Goal: Task Accomplishment & Management: Manage account settings

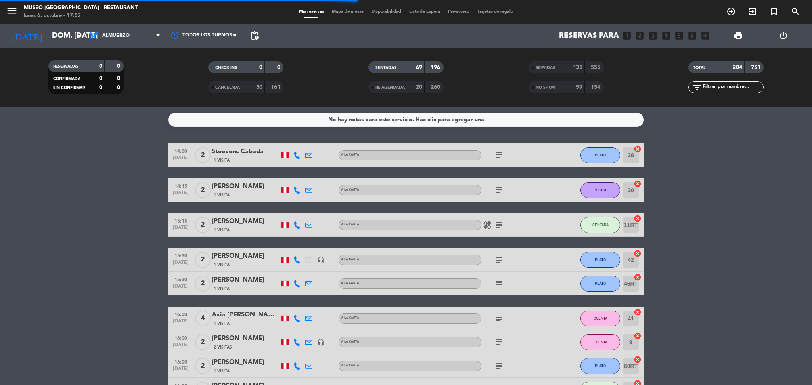
click at [354, 10] on span "Mapa de mesas" at bounding box center [348, 12] width 40 height 4
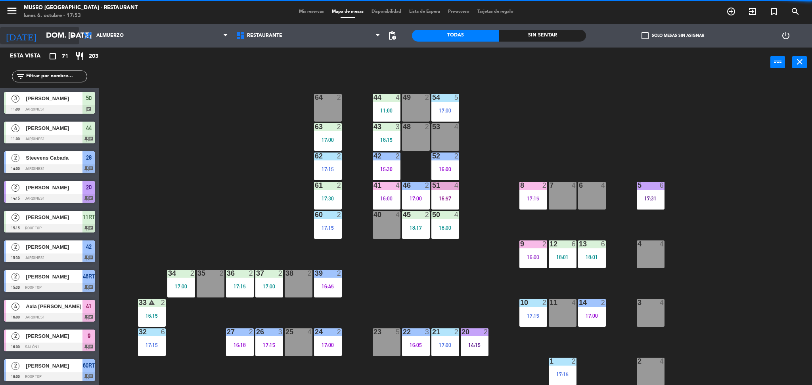
click at [42, 31] on input "dom. [DATE]" at bounding box center [90, 35] width 96 height 17
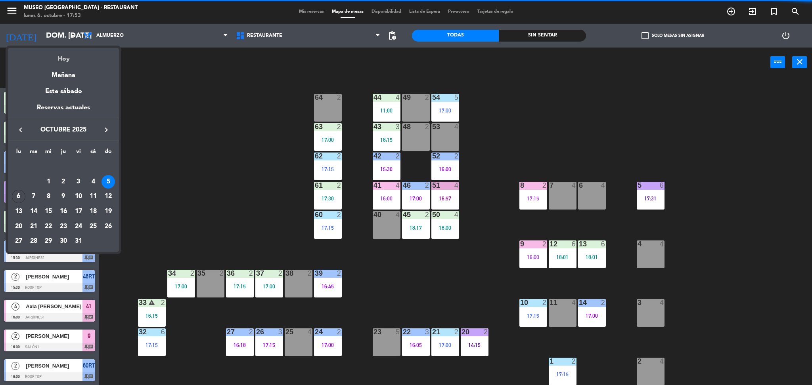
click at [48, 50] on div "Hoy" at bounding box center [63, 56] width 111 height 16
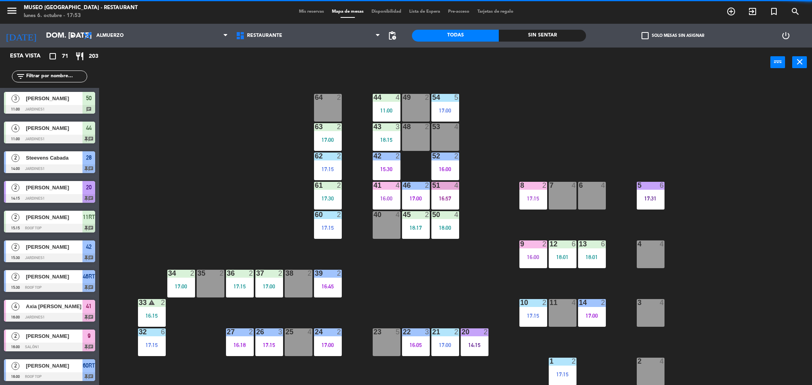
type input "lun. [DATE]"
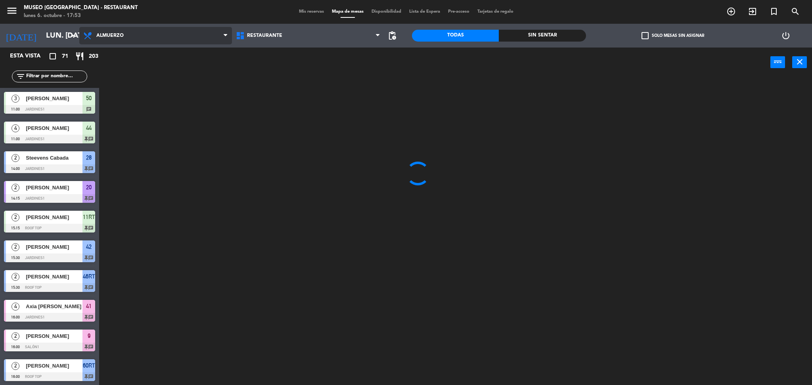
click at [156, 40] on span "Almuerzo" at bounding box center [155, 35] width 153 height 17
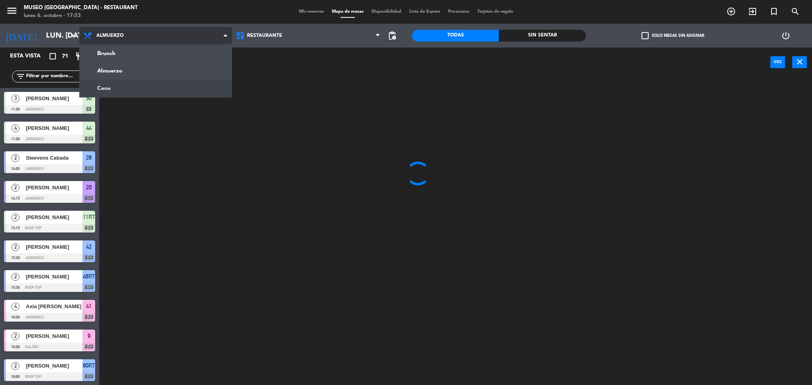
click at [139, 84] on ng-component "menu [GEOGRAPHIC_DATA] - Restaurant lunes 6. octubre - 17:53 Mis reservas Mapa …" at bounding box center [406, 194] width 812 height 388
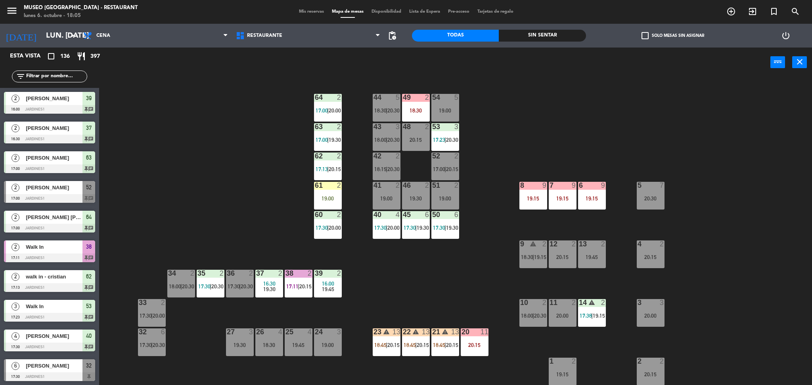
click at [177, 168] on div "44 5 18:30 | 20:30 49 2 18:30 54 5 19:00 64 2 17:00 | 20:00 48 2 20:15 53 3 17:…" at bounding box center [459, 234] width 705 height 308
click at [261, 43] on span "Restaurante" at bounding box center [308, 35] width 153 height 17
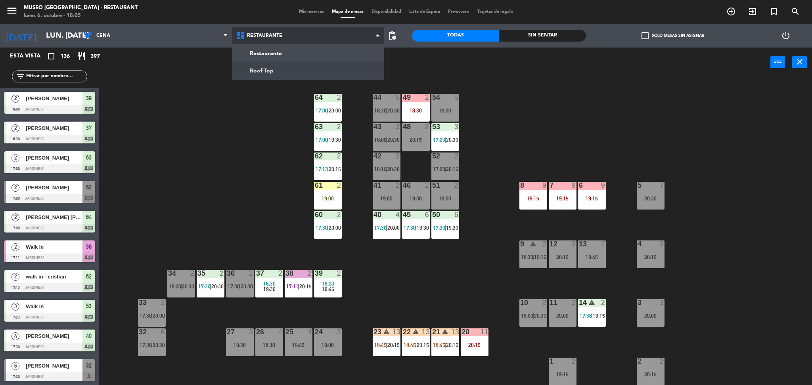
click at [262, 65] on ng-component "menu [GEOGRAPHIC_DATA] - Restaurant lunes 6. octubre - 18:05 Mis reservas Mapa …" at bounding box center [406, 194] width 812 height 388
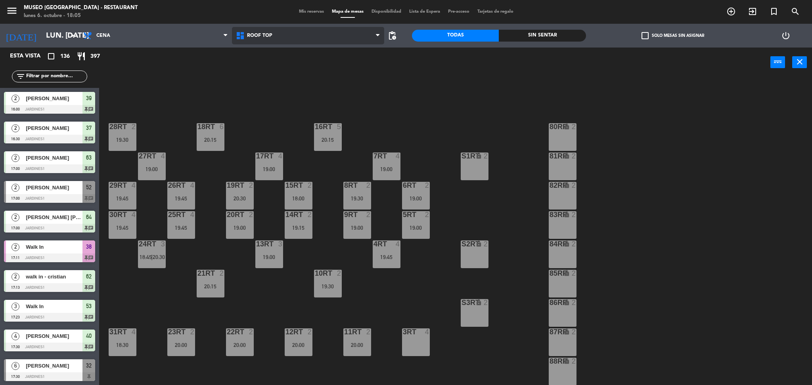
click at [262, 65] on div "power_input close" at bounding box center [434, 63] width 671 height 30
click at [313, 242] on div "18RT 6 20:15 16RT 5 20:15 28RT 2 19:30 80RR lock 2 27RT 4 19:00 7RT 4 19:00 S1R…" at bounding box center [459, 234] width 705 height 308
click at [270, 258] on div "19:00" at bounding box center [269, 258] width 28 height 6
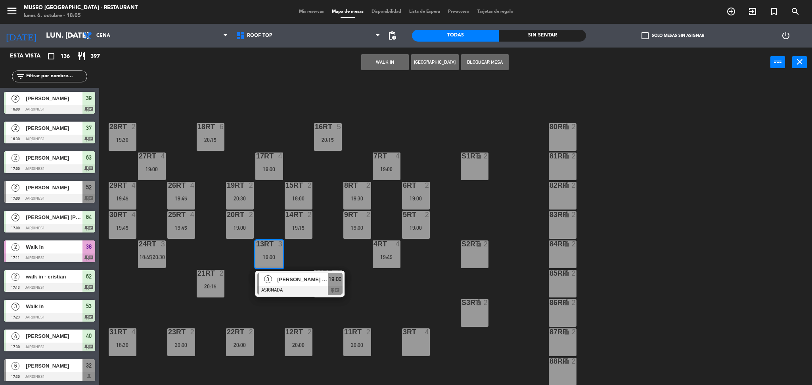
click at [377, 58] on button "WALK IN" at bounding box center [385, 62] width 48 height 16
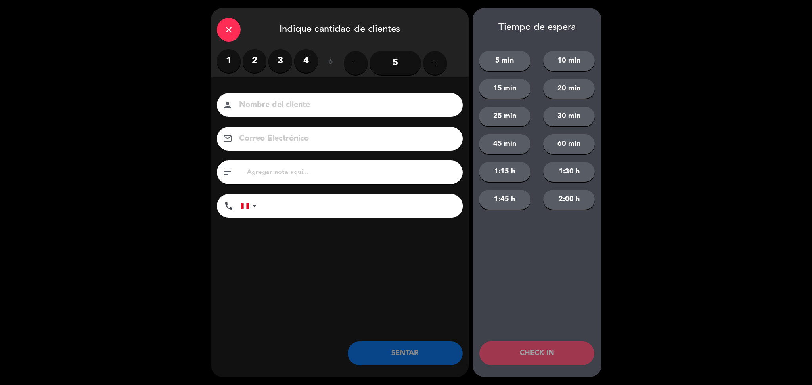
click at [306, 59] on label "4" at bounding box center [306, 61] width 24 height 24
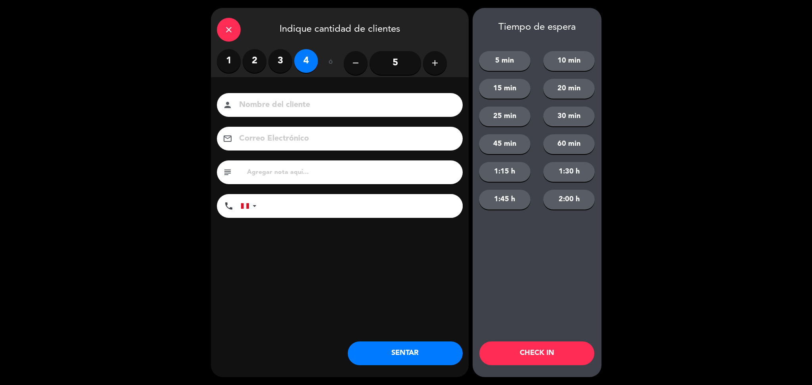
click at [318, 94] on div "person" at bounding box center [340, 105] width 246 height 24
click at [320, 104] on input at bounding box center [345, 105] width 214 height 14
type input "walk in - [PERSON_NAME]"
click at [336, 208] on input "tel" at bounding box center [364, 206] width 198 height 24
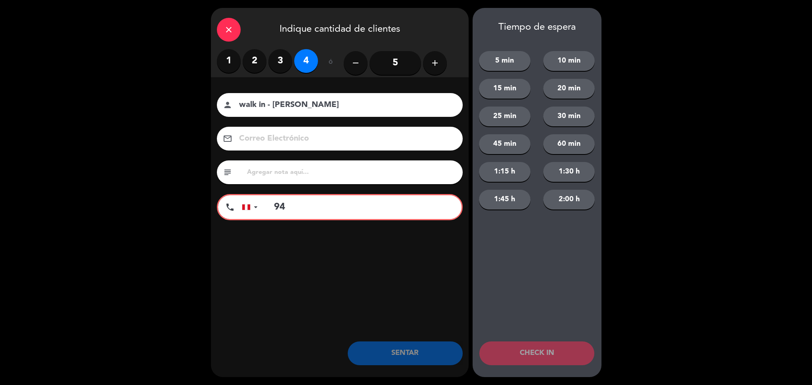
type input "9"
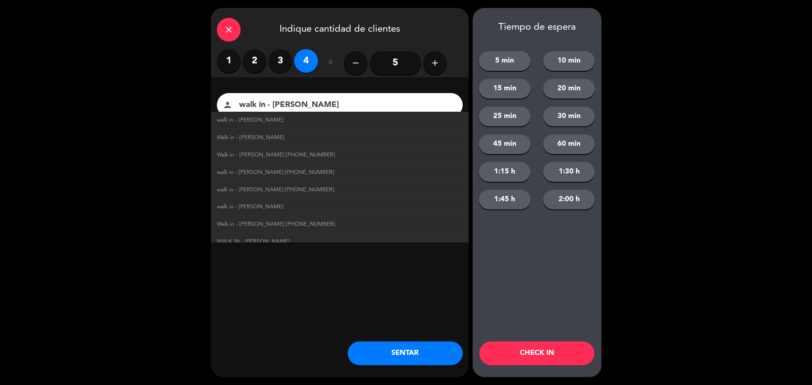
type input "943104839"
click at [340, 275] on div "close Indique cantidad de clientes 1 2 3 4 ó remove 5 add Nombre del cliente pe…" at bounding box center [340, 193] width 258 height 370
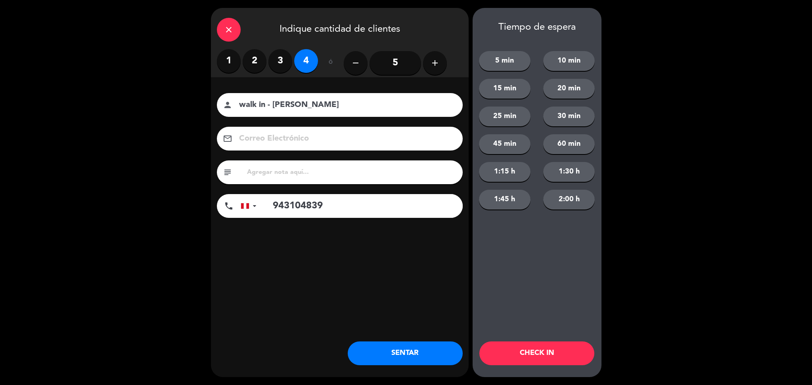
click at [423, 275] on button "SENTAR" at bounding box center [405, 354] width 115 height 24
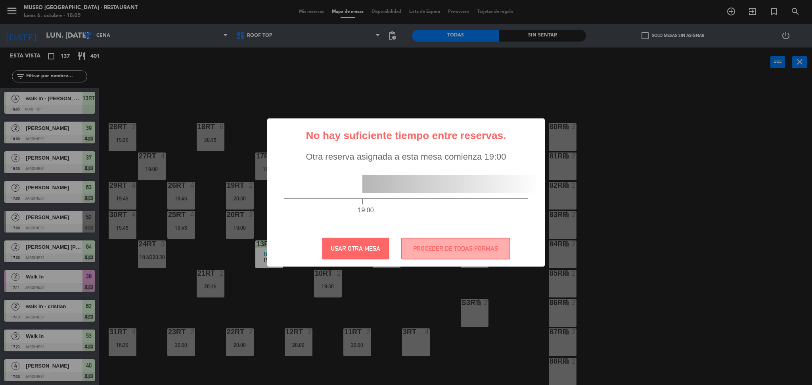
click at [464, 236] on div "? ! i No hay suficiente tiempo entre reservas. × Otra reserva asignada a esta m…" at bounding box center [406, 193] width 278 height 148
click at [462, 248] on button "PROCEDER DE TODAS FORMAS" at bounding box center [455, 249] width 109 height 22
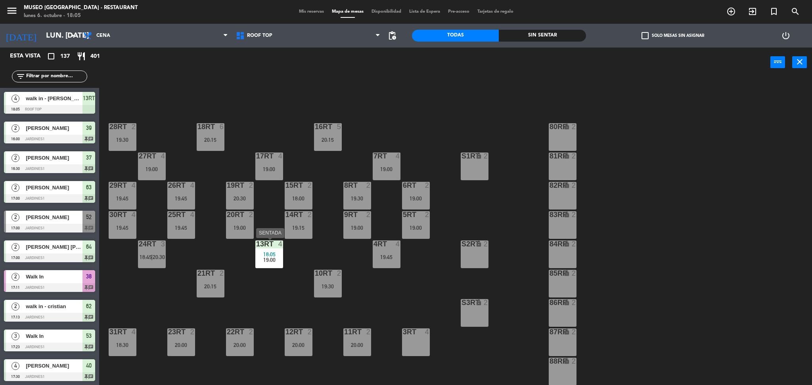
click at [277, 249] on div "13RT 4 18:05 19:00" at bounding box center [269, 255] width 28 height 28
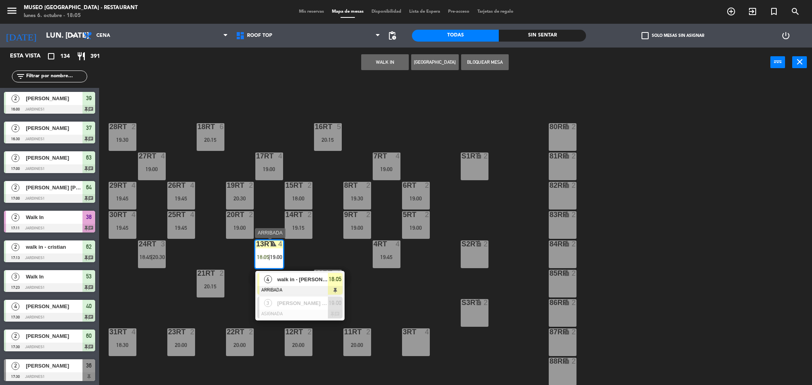
click at [287, 275] on span "walk in - [PERSON_NAME]" at bounding box center [302, 280] width 51 height 8
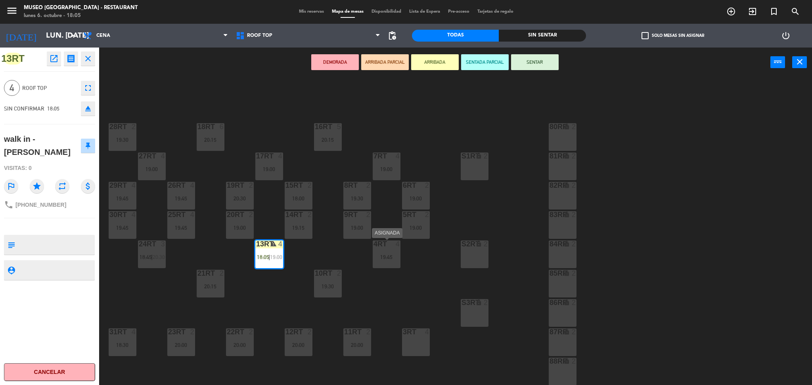
click at [389, 255] on div "19:45" at bounding box center [387, 258] width 28 height 6
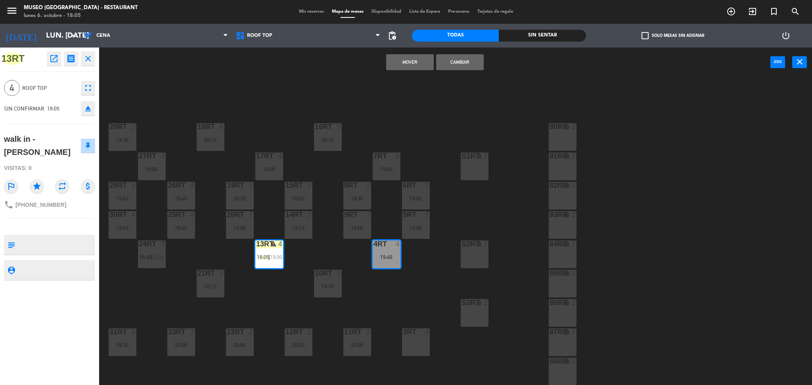
click at [405, 58] on button "Mover" at bounding box center [410, 62] width 48 height 16
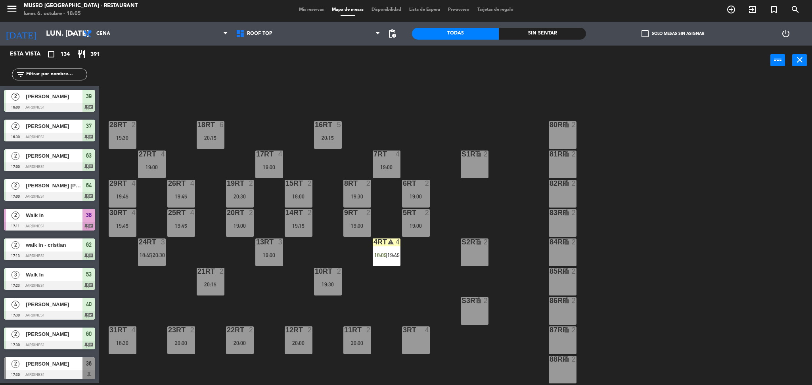
click at [381, 235] on div "18RT 6 20:15 16RT 5 20:15 28RT 2 19:30 80RR lock 2 27RT 4 19:00 7RT 4 19:00 S1R…" at bounding box center [459, 232] width 705 height 308
click at [388, 251] on div "4RT warning 4 18:05 | 19:45" at bounding box center [387, 253] width 28 height 28
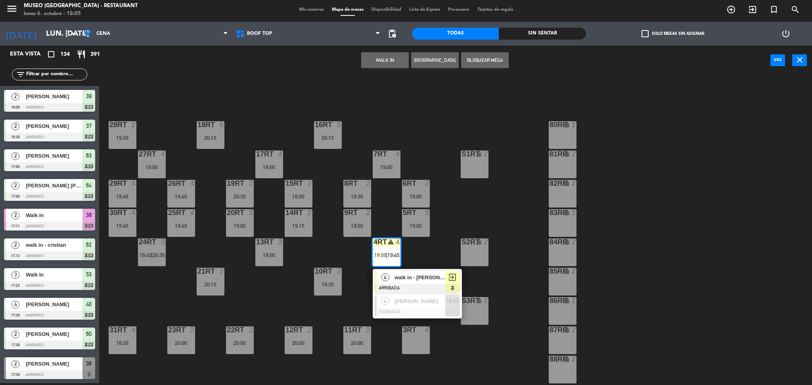
click at [401, 270] on div "4 walk in - [PERSON_NAME] exit_to_app" at bounding box center [417, 282] width 89 height 26
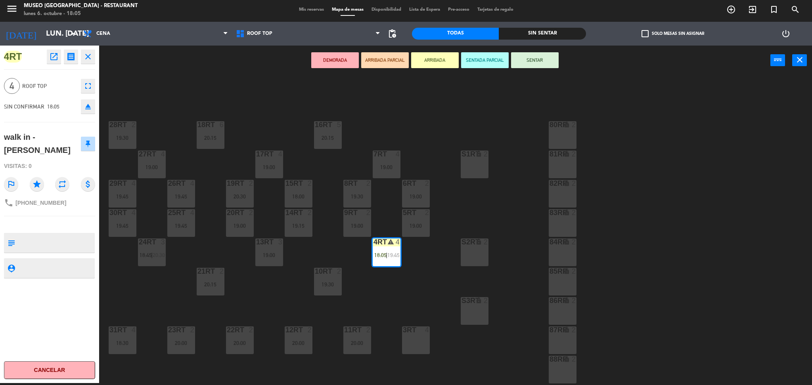
click at [59, 239] on textarea at bounding box center [56, 243] width 76 height 17
type textarea "m4rt"
click at [49, 113] on div "SIN CONFIRMAR 18:05 eject" at bounding box center [49, 107] width 91 height 20
click at [499, 63] on button "SENTADA PARCIAL" at bounding box center [485, 60] width 48 height 16
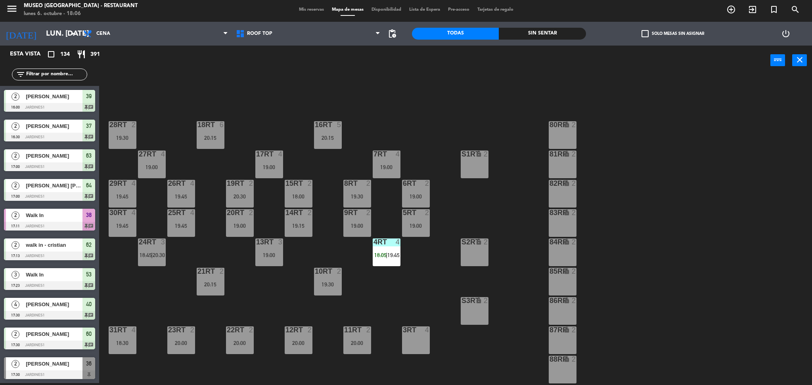
click at [396, 250] on div "4RT 4 18:05 | 19:45" at bounding box center [387, 253] width 28 height 28
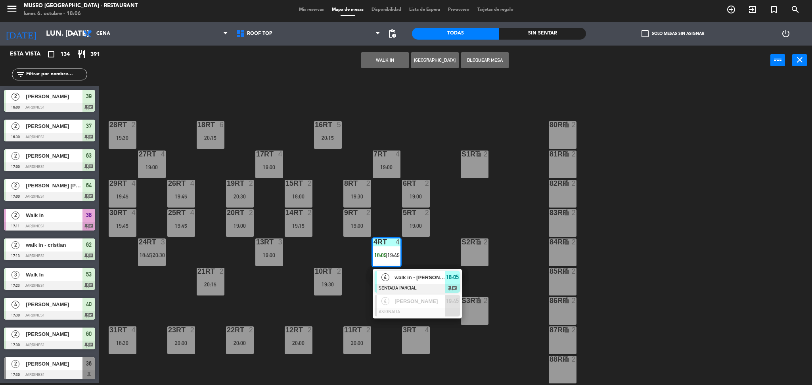
click at [403, 275] on span "walk in - [PERSON_NAME]" at bounding box center [420, 278] width 51 height 8
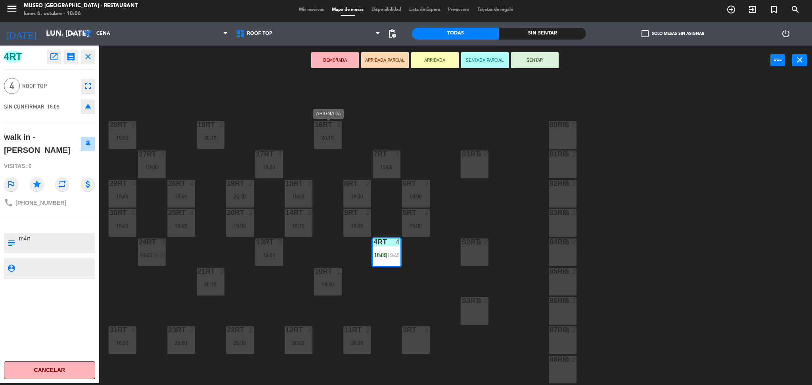
click at [306, 134] on div "18RT 6 20:15 16RT 5 20:15 28RT 2 19:30 80RR lock 2 27RT 4 19:00 7RT 4 19:00 S1R…" at bounding box center [459, 232] width 705 height 308
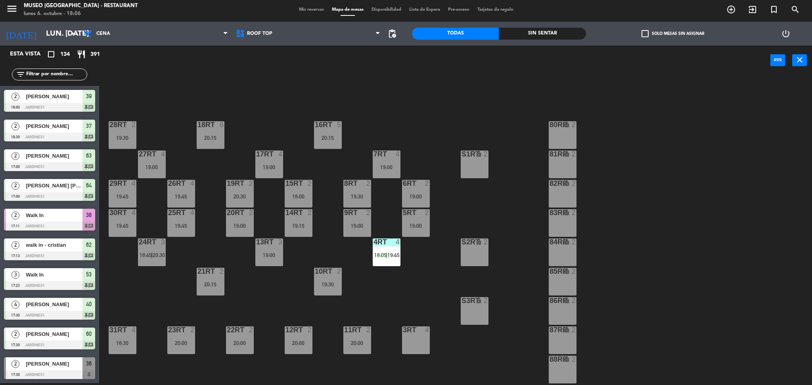
click at [77, 71] on input "text" at bounding box center [55, 74] width 61 height 9
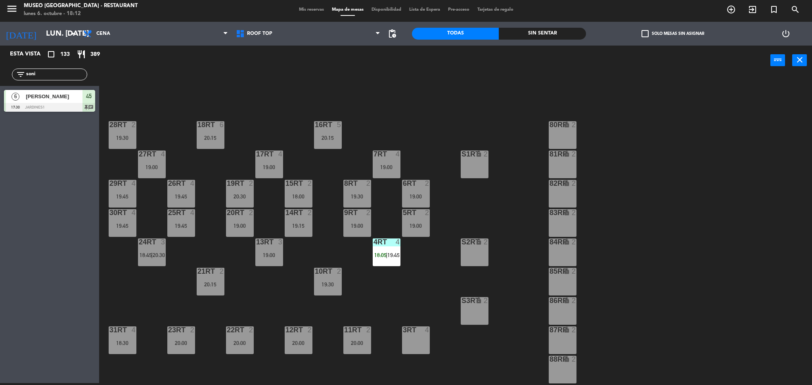
type input "soni"
click at [327, 82] on div "18RT 6 20:15 16RT 5 20:15 28RT 2 19:30 80RR lock 2 27RT 4 19:00 7RT 4 19:00 S1R…" at bounding box center [459, 232] width 705 height 308
click at [381, 263] on div "4RT 4 18:05 | 19:45" at bounding box center [387, 253] width 28 height 28
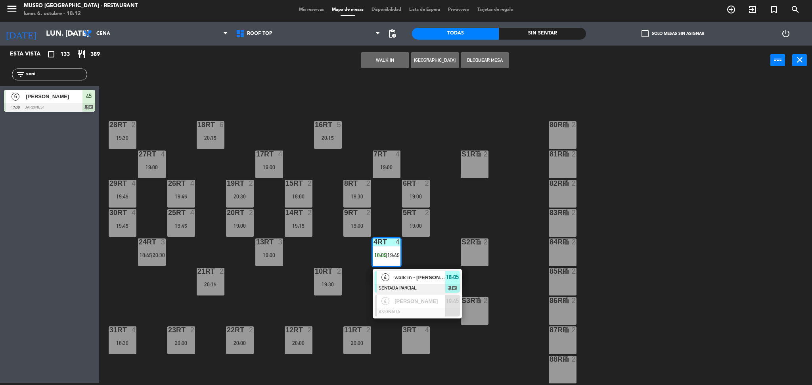
click at [382, 267] on div "4RT 4 18:05 | 19:45 4 walk in - [PERSON_NAME] SENTADA PARCIAL 18:05 chat 4 [PER…" at bounding box center [387, 253] width 28 height 28
click at [389, 275] on div "4" at bounding box center [385, 277] width 17 height 13
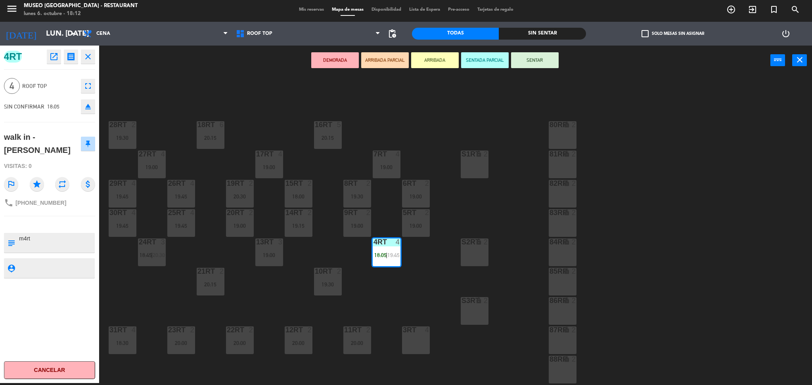
click at [529, 64] on button "SENTAR" at bounding box center [535, 60] width 48 height 16
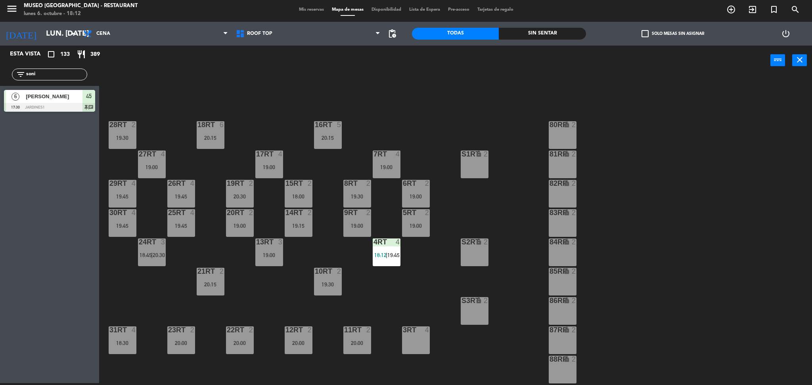
click at [511, 101] on div "18RT 6 20:15 16RT 5 20:15 28RT 2 19:30 80RR lock 2 27RT 4 19:00 7RT 4 19:00 S1R…" at bounding box center [459, 232] width 705 height 308
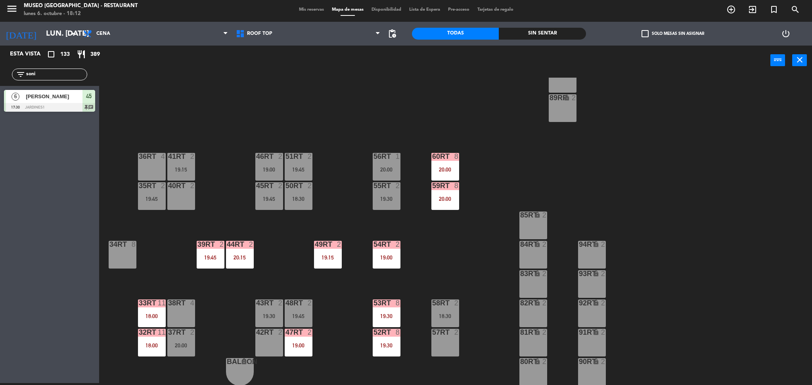
click at [152, 275] on div "18:00" at bounding box center [152, 317] width 28 height 6
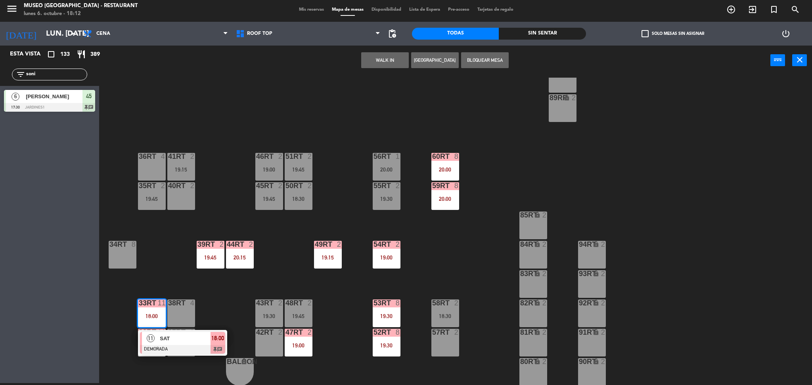
click at [169, 275] on span "SAT" at bounding box center [185, 339] width 51 height 8
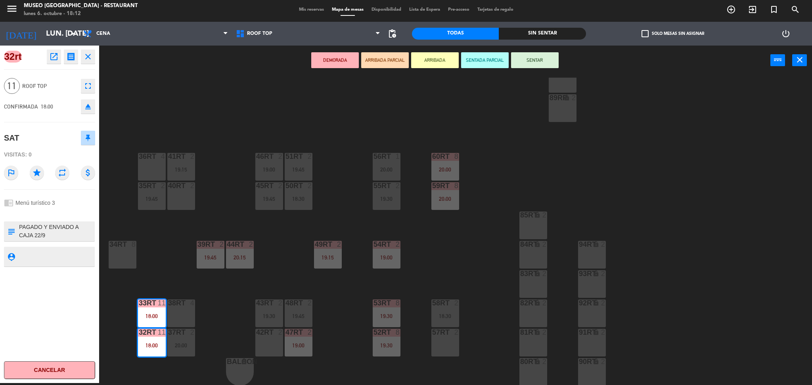
click at [194, 275] on div "20:00" at bounding box center [181, 346] width 28 height 6
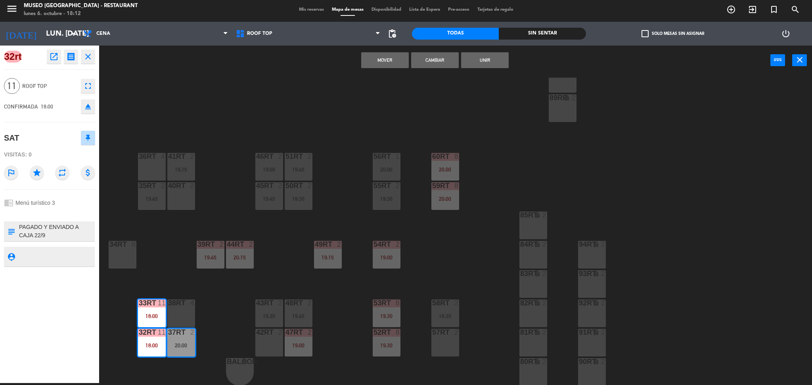
click at [210, 275] on div "18RT 6 20:15 16RT 5 20:15 28RT 2 19:30 80RR lock 2 27RT 4 19:00 7RT 4 19:00 S1R…" at bounding box center [459, 232] width 705 height 308
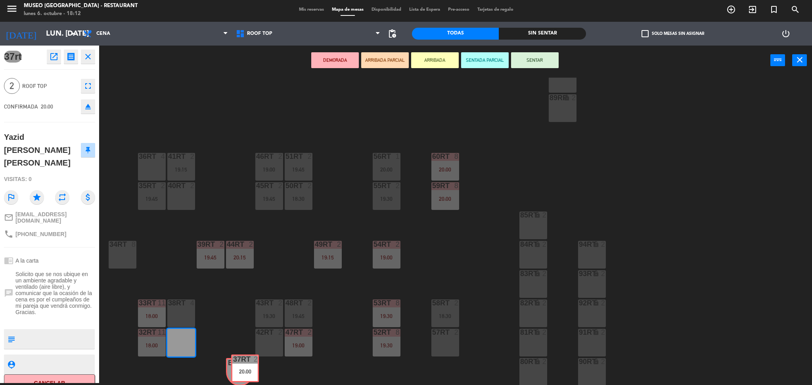
drag, startPoint x: 189, startPoint y: 338, endPoint x: 253, endPoint y: 364, distance: 68.9
click at [253, 275] on div "18RT 6 20:15 16RT 5 20:15 28RT 2 19:30 80RR lock 2 27RT 4 19:00 7RT 4 19:00 S1R…" at bounding box center [459, 232] width 705 height 308
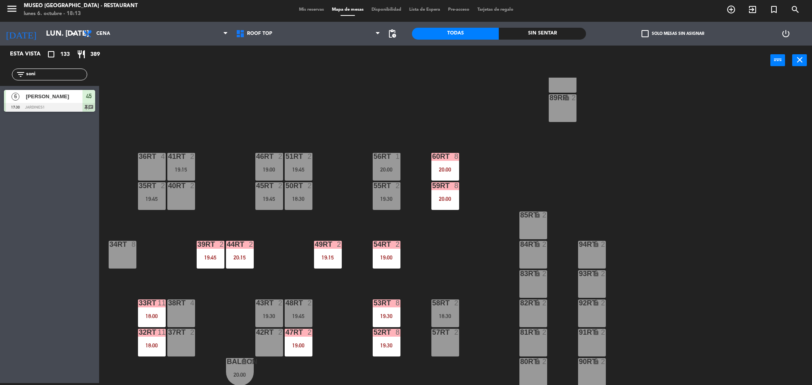
click at [232, 98] on div "18RT 6 20:15 16RT 5 20:15 28RT 2 19:30 80RR lock 2 27RT 4 19:00 7RT 4 19:00 S1R…" at bounding box center [459, 232] width 705 height 308
drag, startPoint x: 79, startPoint y: 74, endPoint x: 0, endPoint y: 94, distance: 81.6
click at [0, 94] on div "Esta vista crop_square 133 restaurant 389 filter_list soni 6 [PERSON_NAME] 17:3…" at bounding box center [49, 81] width 99 height 70
type input "marco"
click at [293, 112] on div "18RT 6 20:15 16RT 5 20:15 28RT 2 19:30 80RR lock 2 27RT 4 19:00 7RT 4 19:00 S1R…" at bounding box center [459, 232] width 705 height 308
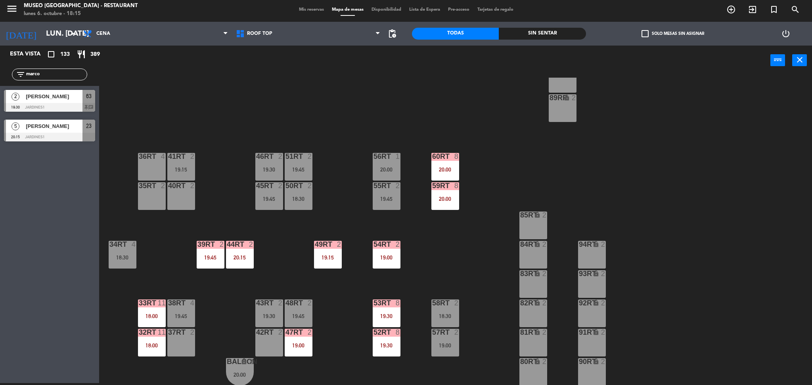
click at [115, 155] on div "18RT 6 20:15 16RT 5 20:15 28RT 2 19:30 80RR lock 2 27RT 4 19:00 7RT 4 19:00 S1R…" at bounding box center [459, 232] width 705 height 308
click at [143, 275] on div "33rt 11 18:00" at bounding box center [152, 314] width 28 height 28
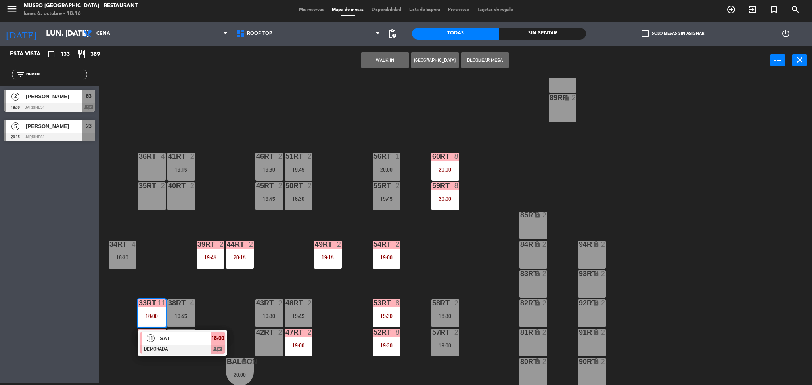
click at [159, 275] on div "33rt 11 18:00" at bounding box center [152, 314] width 28 height 28
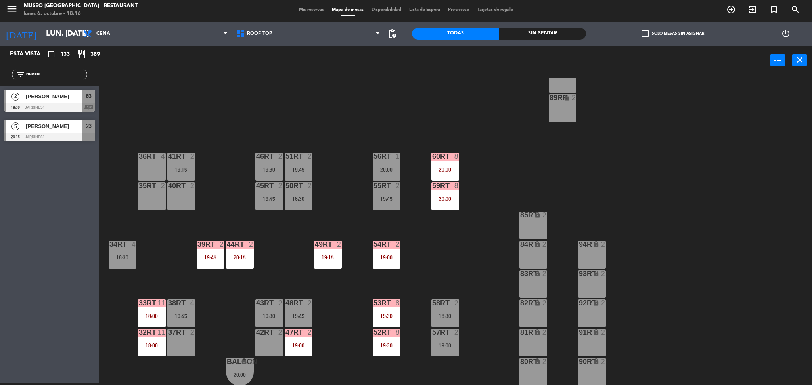
click at [155, 275] on div "32rt 11 18:00" at bounding box center [152, 343] width 28 height 28
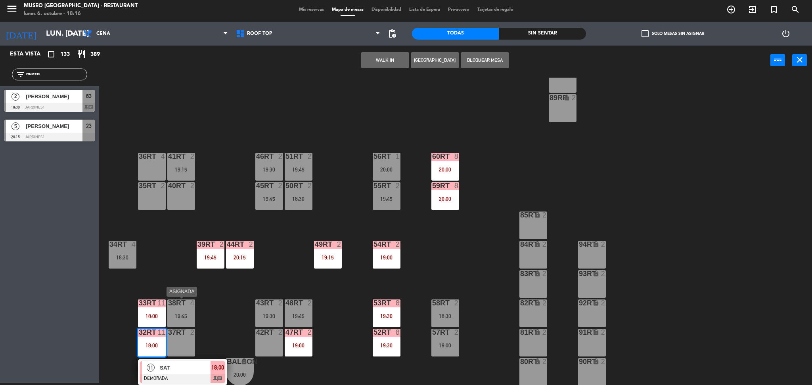
click at [194, 275] on div "38rt 4 19:45" at bounding box center [181, 314] width 28 height 28
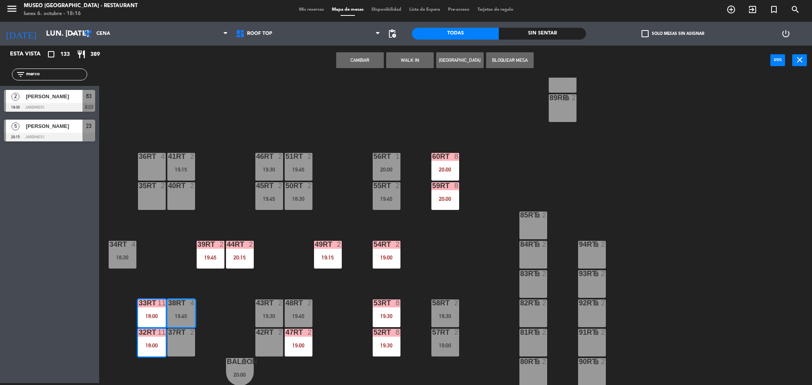
click at [219, 275] on div "18RT 6 20:15 16RT 5 20:15 28RT 2 19:30 80RR lock 2 27RT 4 19:00 7RT 4 19:00 S1R…" at bounding box center [459, 232] width 705 height 308
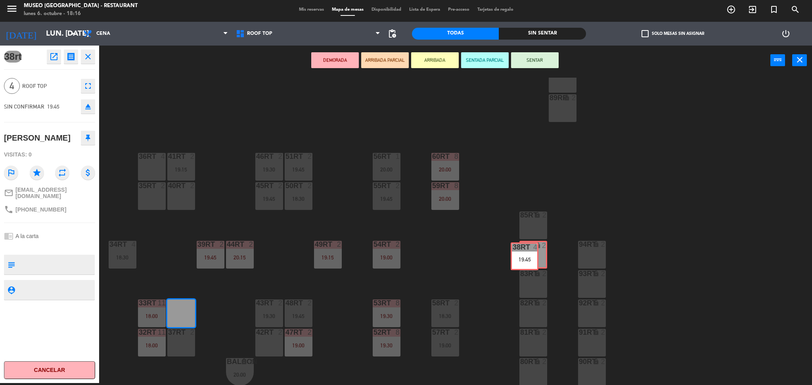
drag, startPoint x: 182, startPoint y: 312, endPoint x: 525, endPoint y: 255, distance: 347.4
click at [525, 255] on div "18RT 6 20:15 16RT 5 20:15 28RT 2 19:30 80RR lock 2 27RT 4 19:00 7RT 4 19:00 S1R…" at bounding box center [459, 232] width 705 height 308
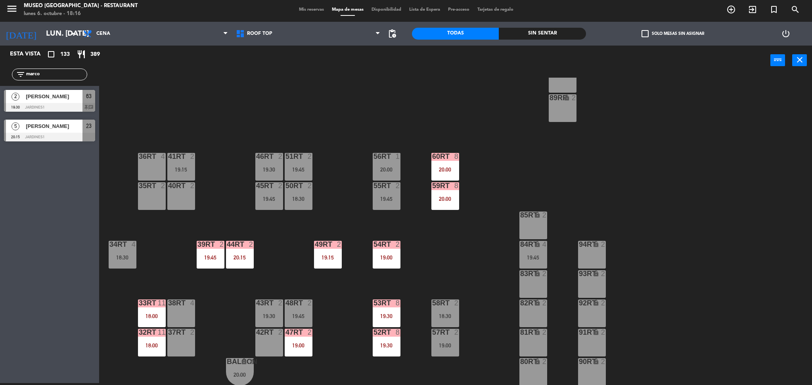
click at [211, 275] on div "18RT 6 20:15 16RT 5 20:15 28RT 2 19:30 80RR lock 2 27RT 4 19:00 7RT 4 19:00 S1R…" at bounding box center [459, 232] width 705 height 308
click at [220, 275] on div "18RT 6 20:15 16RT 5 20:15 28RT 2 19:30 80RR lock 2 27RT 4 19:00 7RT 4 19:00 S1R…" at bounding box center [459, 232] width 705 height 308
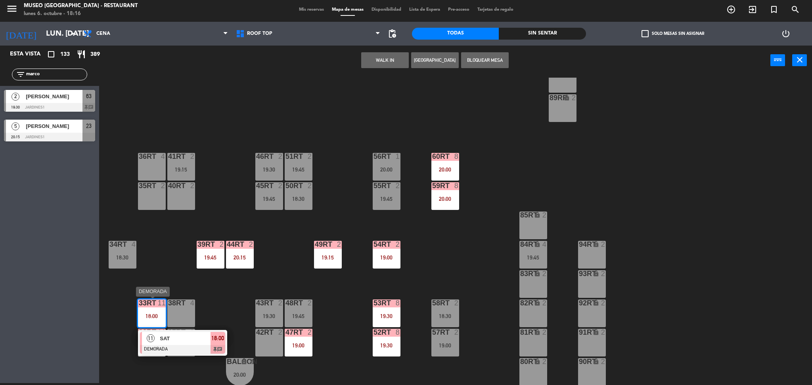
click at [156, 275] on div "11" at bounding box center [150, 338] width 17 height 13
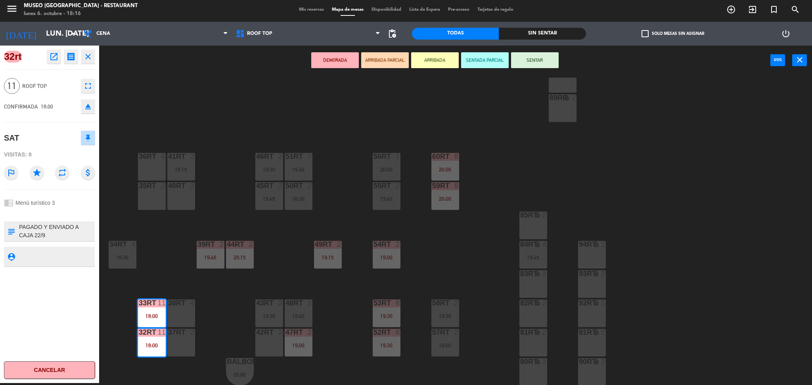
click at [201, 275] on div "18RT 6 20:15 16RT 5 20:15 28RT 2 19:30 80RR lock 2 27RT 4 19:00 7RT 4 19:00 S1R…" at bounding box center [459, 232] width 705 height 308
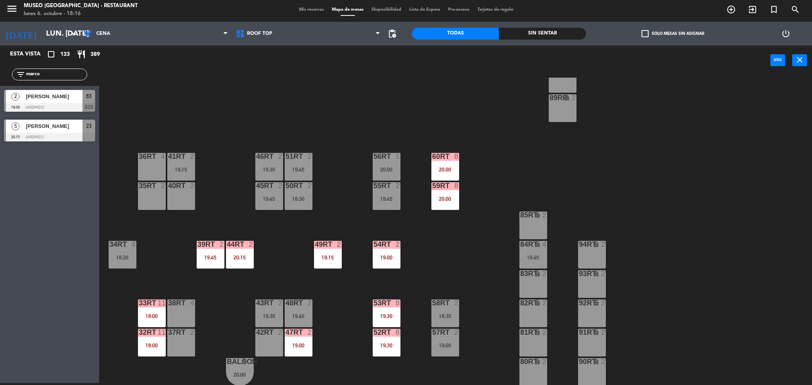
click at [160, 275] on div "33rt 11 18:00" at bounding box center [152, 314] width 28 height 28
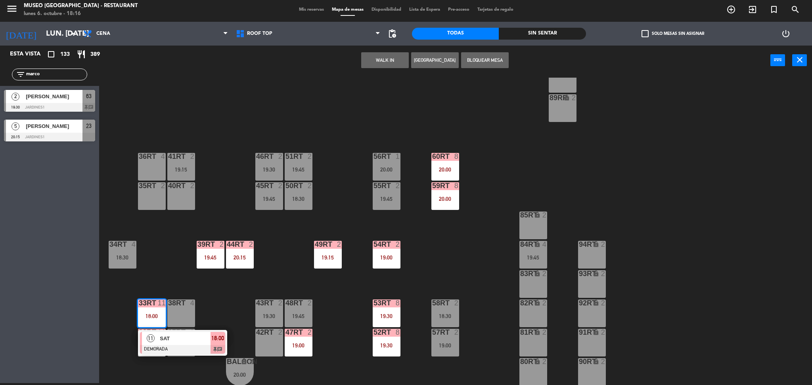
click at [170, 275] on span "SAT" at bounding box center [185, 339] width 51 height 8
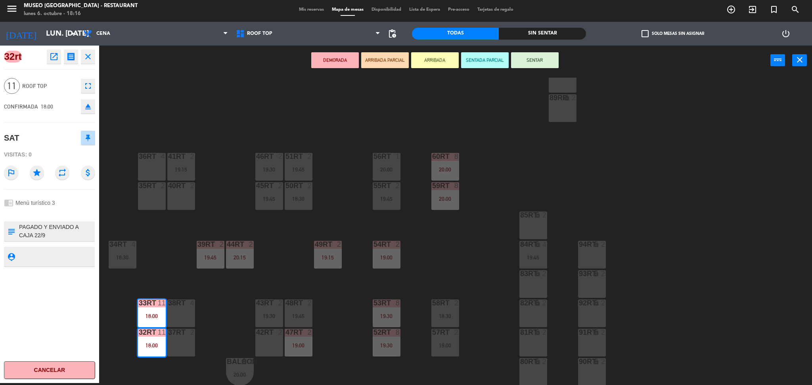
click at [83, 237] on textarea at bounding box center [56, 231] width 76 height 17
click at [214, 196] on div "18RT 6 20:15 16RT 5 20:15 28RT 2 19:30 80RR lock 2 27RT 4 19:00 7RT 4 19:00 S1R…" at bounding box center [459, 232] width 705 height 308
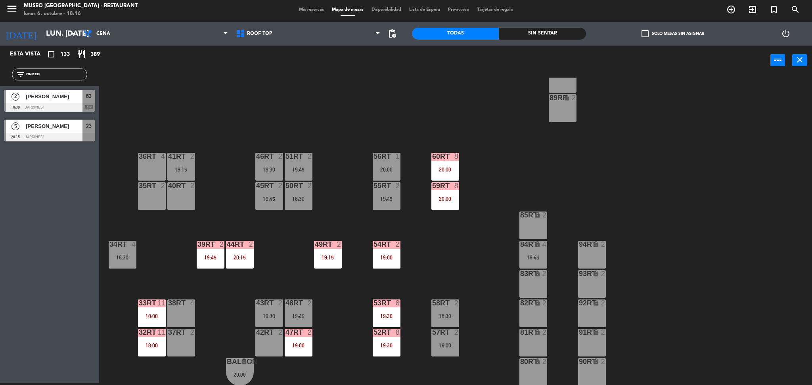
click at [151, 275] on div "33rt 11 18:00" at bounding box center [152, 314] width 28 height 28
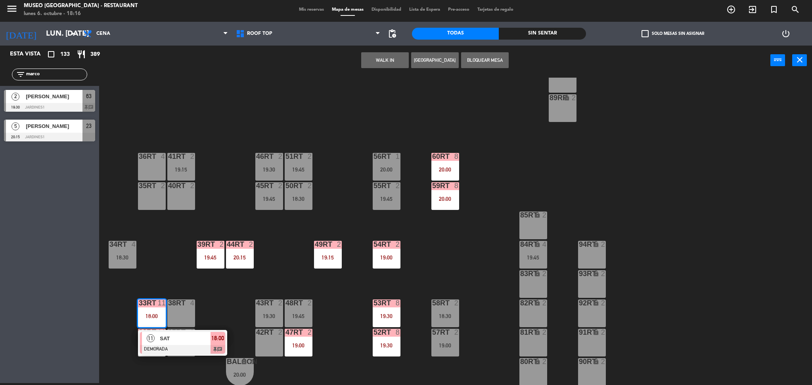
click at [156, 275] on div "11 SAT DEMORADA 18:00 chat" at bounding box center [182, 343] width 89 height 26
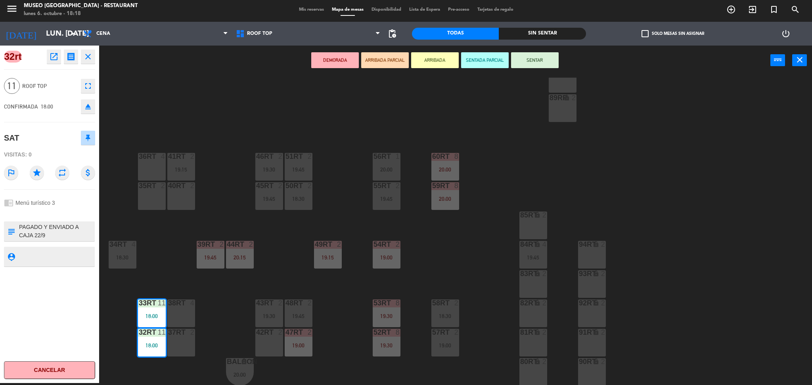
click at [208, 121] on div "18RT 6 20:15 16RT 5 20:15 28RT 2 19:30 80RR lock 2 27RT 4 19:00 7RT 4 19:00 S1R…" at bounding box center [459, 232] width 705 height 308
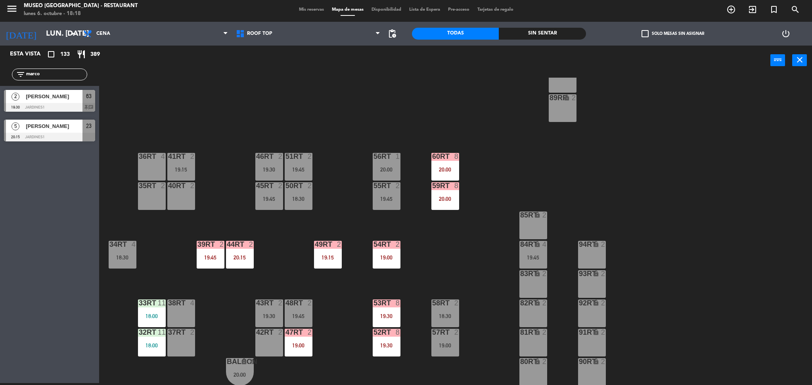
click at [159, 275] on div "33rt 11 18:00" at bounding box center [152, 314] width 28 height 28
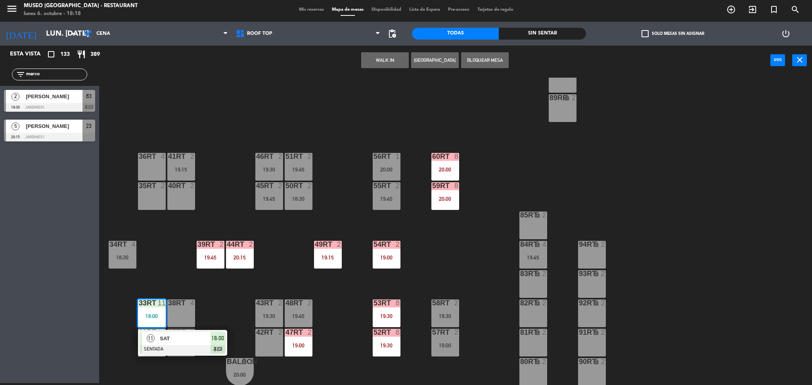
click at [183, 275] on span "SAT" at bounding box center [185, 339] width 51 height 8
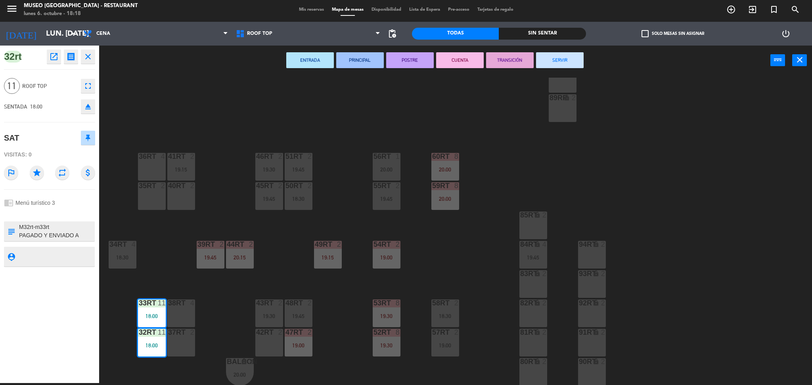
click at [200, 275] on div "18RT 6 20:15 16RT 5 20:15 28RT 2 19:30 80RR lock 2 27RT 4 19:00 7RT 4 19:00 S1R…" at bounding box center [459, 232] width 705 height 308
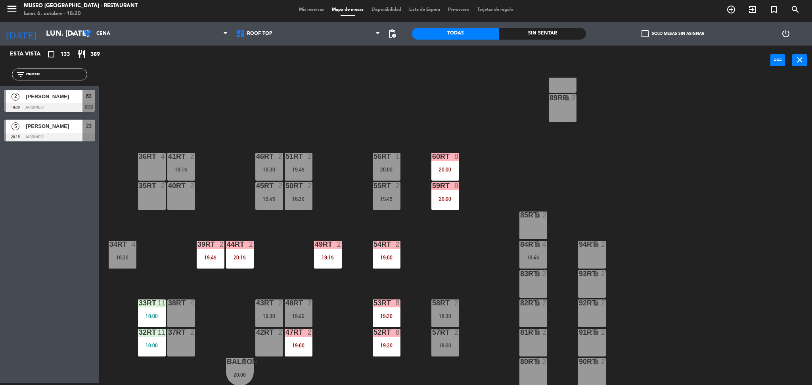
drag, startPoint x: 84, startPoint y: 79, endPoint x: 54, endPoint y: 78, distance: 29.4
click at [54, 78] on div "filter_list marco" at bounding box center [49, 75] width 75 height 12
drag, startPoint x: 54, startPoint y: 78, endPoint x: 0, endPoint y: 114, distance: 65.4
click at [0, 114] on div "Esta vista crop_square 133 restaurant 389 filter_list marco 2 [PERSON_NAME] 19:…" at bounding box center [49, 96] width 99 height 100
type input "rafa"
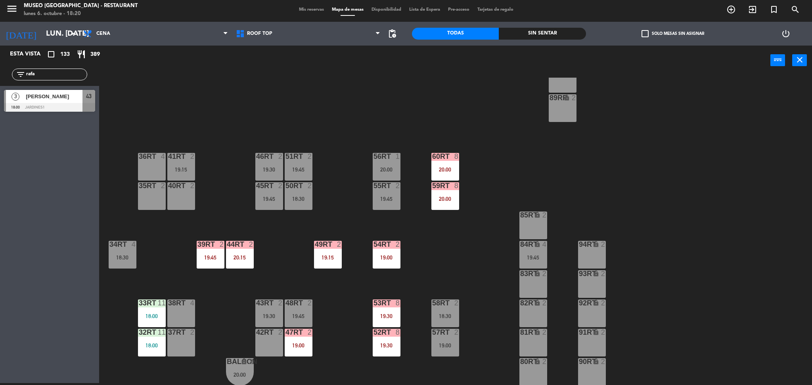
click at [26, 149] on div "Esta vista crop_square 133 restaurant 389 filter_list rafa 3 [PERSON_NAME] 18:0…" at bounding box center [49, 215] width 99 height 338
click at [200, 104] on div "18RT 6 20:15 16RT 5 20:15 28RT 2 19:30 80RR lock 2 27RT 4 19:00 7RT 4 19:00 S1R…" at bounding box center [459, 232] width 705 height 308
click at [308, 198] on div "18:30" at bounding box center [299, 199] width 28 height 6
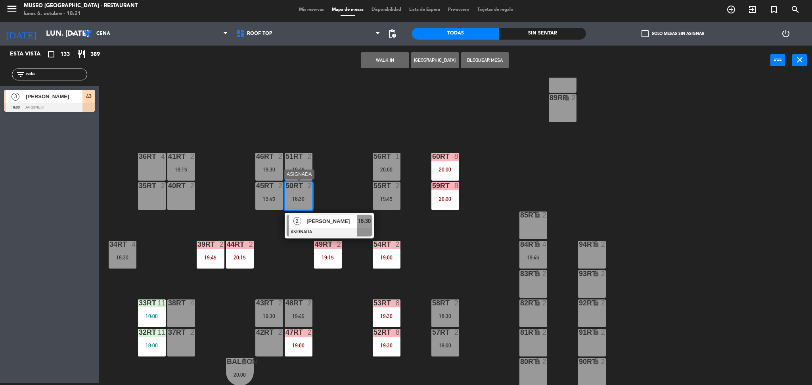
click at [321, 234] on div at bounding box center [329, 232] width 85 height 9
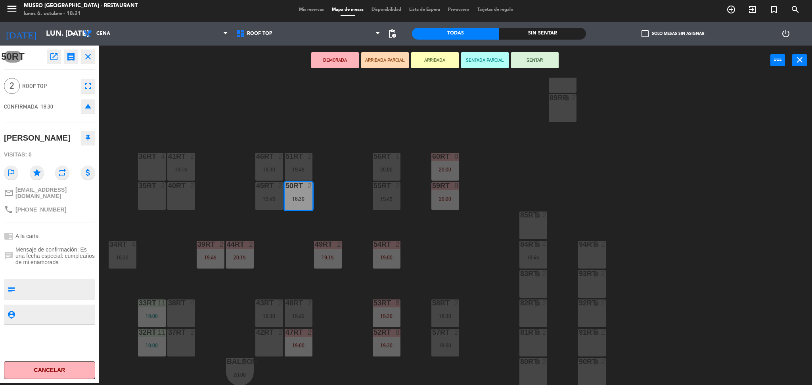
click at [397, 61] on button "ARRIBADA PARCIAL" at bounding box center [385, 60] width 48 height 16
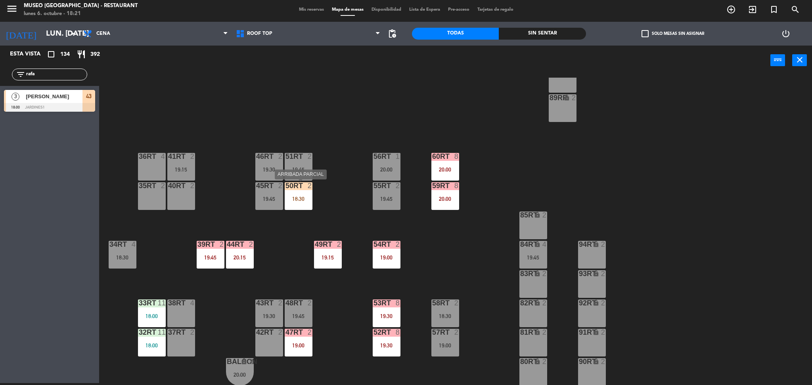
click at [303, 192] on div "50RT 2 18:30" at bounding box center [299, 196] width 28 height 28
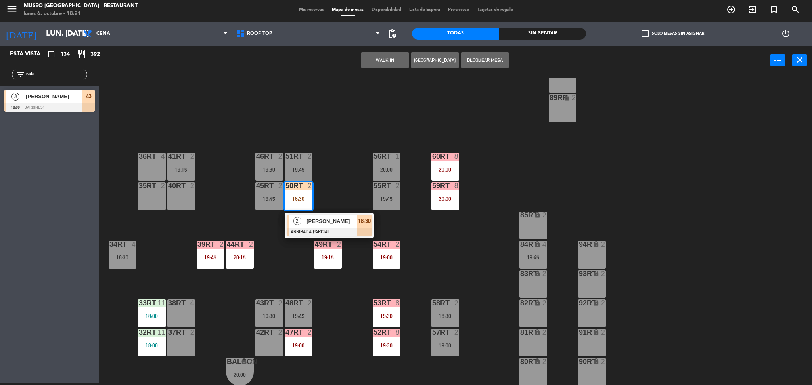
click at [318, 211] on div "18RT 6 20:15 16RT 5 20:15 28RT 2 19:30 80RR lock 2 27RT 4 19:00 7RT 4 19:00 S1R…" at bounding box center [459, 232] width 705 height 308
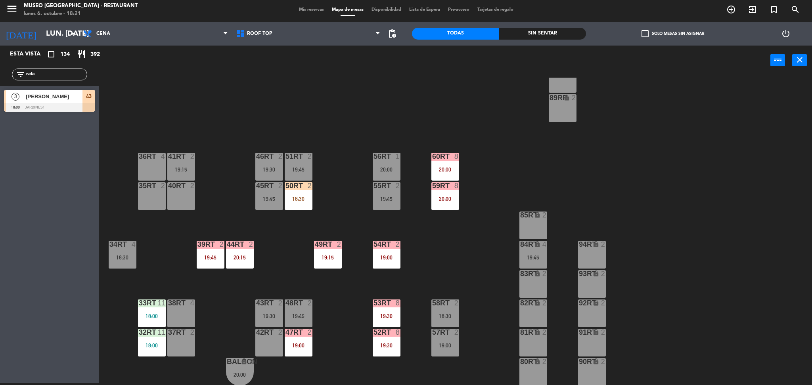
click at [299, 209] on div "50RT 2 18:30" at bounding box center [299, 196] width 28 height 28
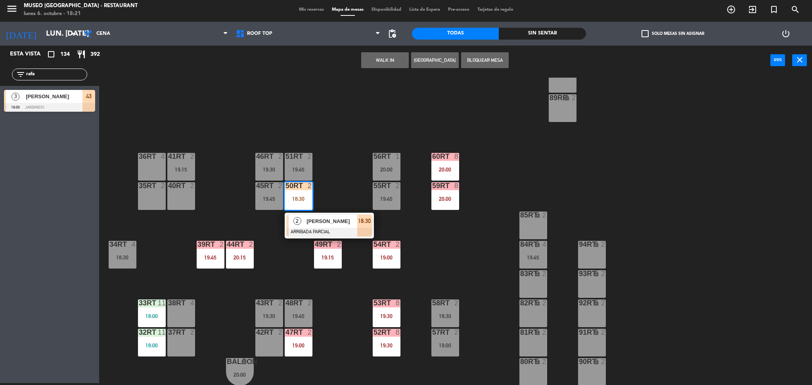
click at [306, 222] on div "[PERSON_NAME]" at bounding box center [332, 221] width 52 height 13
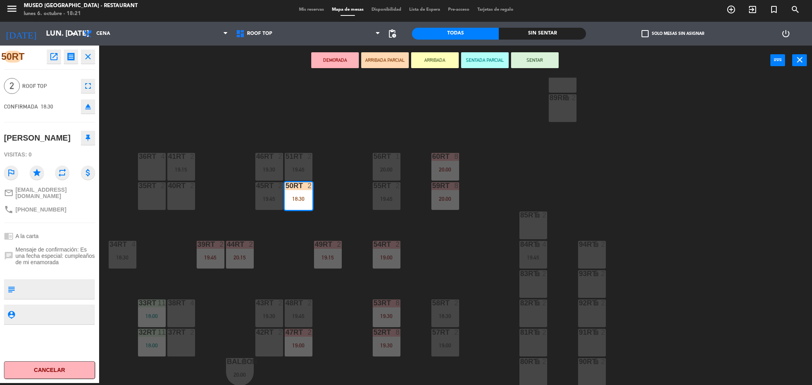
click at [306, 222] on div "18RT 6 20:15 16RT 5 20:15 28RT 2 19:30 80RR lock 2 27RT 4 19:00 7RT 4 19:00 S1R…" at bounding box center [459, 232] width 705 height 308
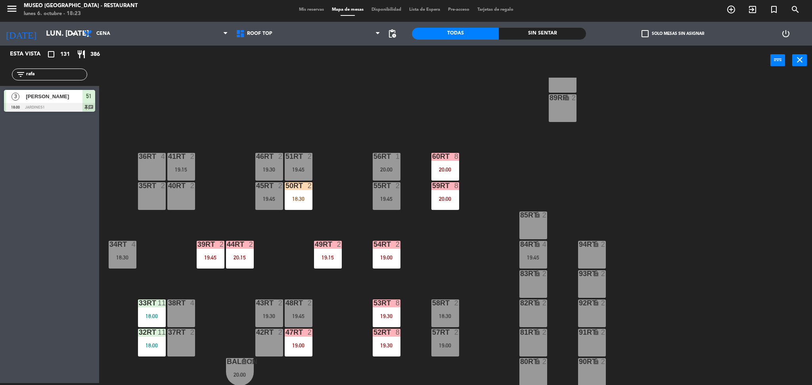
click at [308, 202] on div "50RT 2 18:30" at bounding box center [299, 196] width 28 height 28
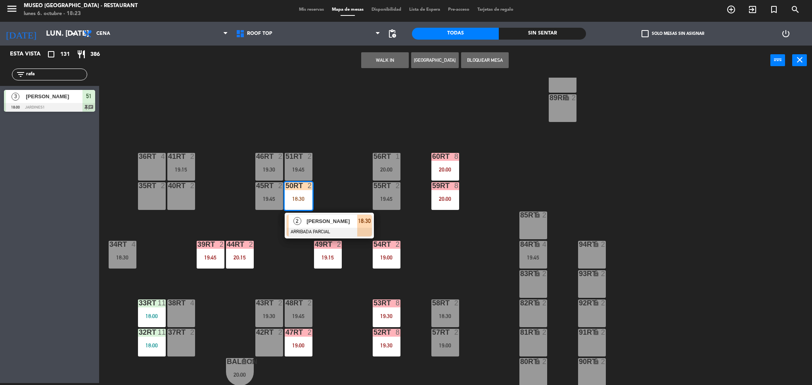
click at [315, 223] on span "[PERSON_NAME]" at bounding box center [332, 221] width 51 height 8
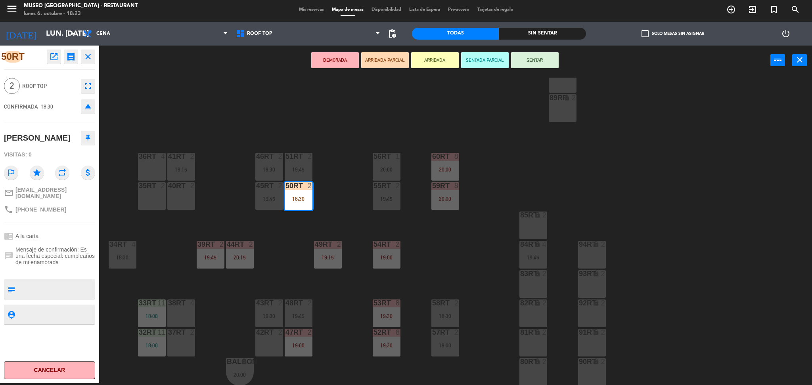
click at [315, 223] on div "18RT 6 20:15 16RT 5 20:15 28RT 2 19:30 80RR lock 2 27RT 4 19:00 7RT 4 19:00 S1R…" at bounding box center [459, 232] width 705 height 308
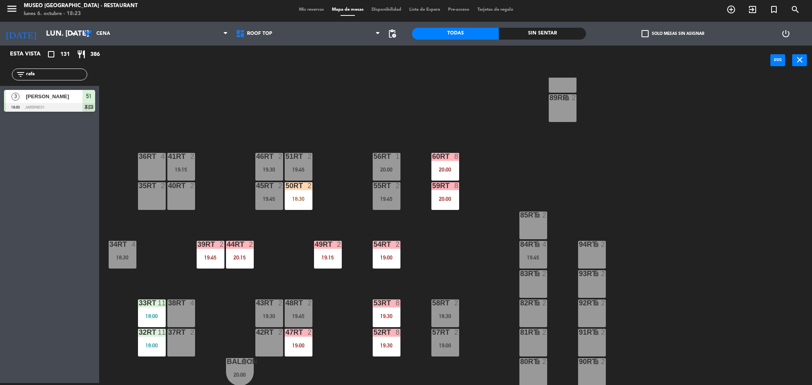
drag, startPoint x: 62, startPoint y: 75, endPoint x: 0, endPoint y: 64, distance: 63.2
click at [0, 64] on div "filter_list rafa" at bounding box center [49, 74] width 99 height 23
type input "marco"
click at [256, 94] on div "18RT 6 20:15 16RT 5 20:15 28RT 2 19:30 80RR lock 2 27RT 4 19:00 7RT 4 19:00 S1R…" at bounding box center [459, 232] width 705 height 308
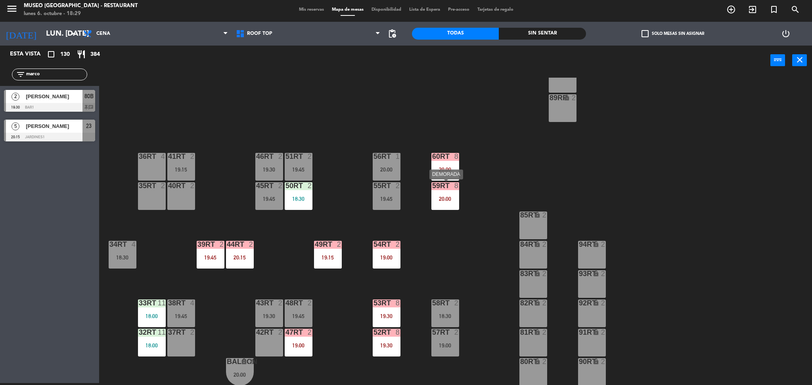
scroll to position [0, 0]
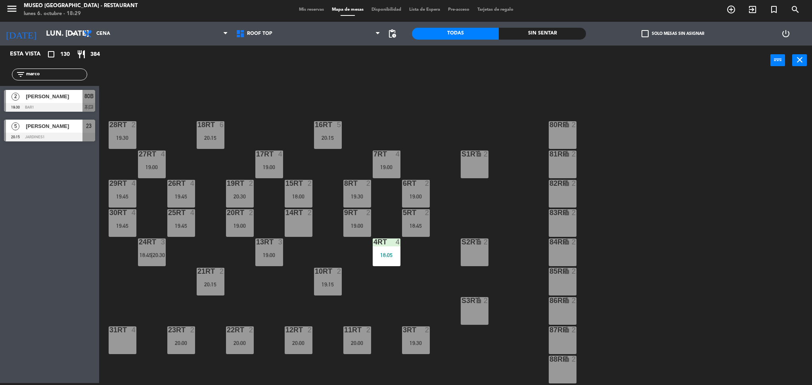
click at [292, 203] on div "15RT 2 18:00" at bounding box center [299, 194] width 28 height 28
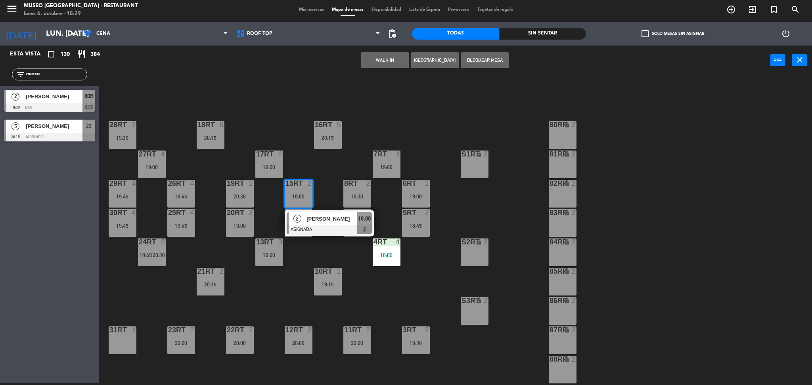
click at [297, 222] on span "2" at bounding box center [297, 219] width 8 height 8
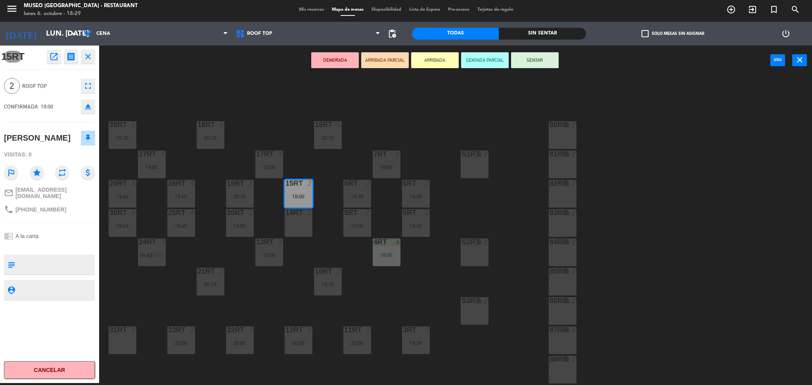
click at [382, 61] on button "ARRIBADA PARCIAL" at bounding box center [385, 60] width 48 height 16
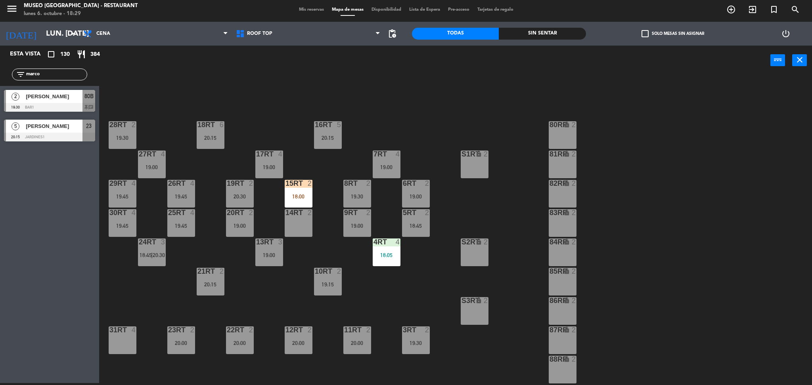
click at [291, 202] on div "15RT 2 18:00" at bounding box center [299, 194] width 28 height 28
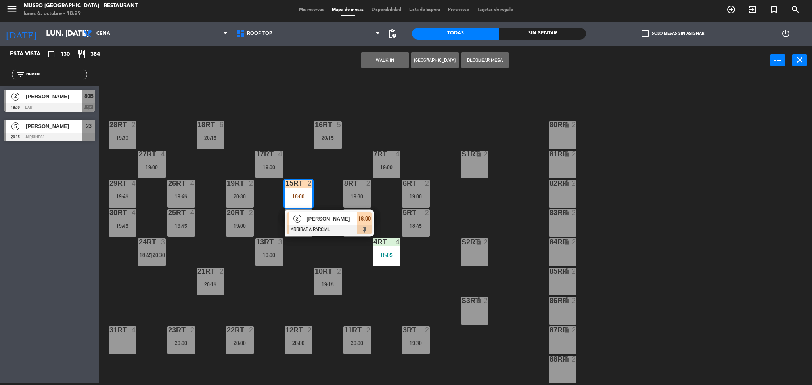
click at [301, 232] on div at bounding box center [329, 230] width 85 height 9
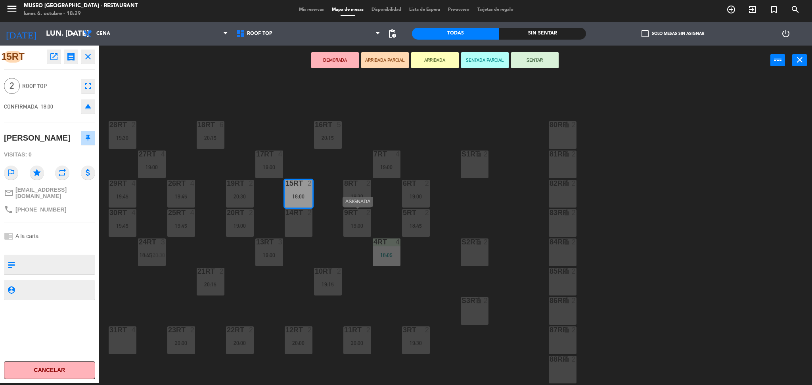
click at [359, 230] on div "9RT 2 19:00" at bounding box center [357, 223] width 28 height 28
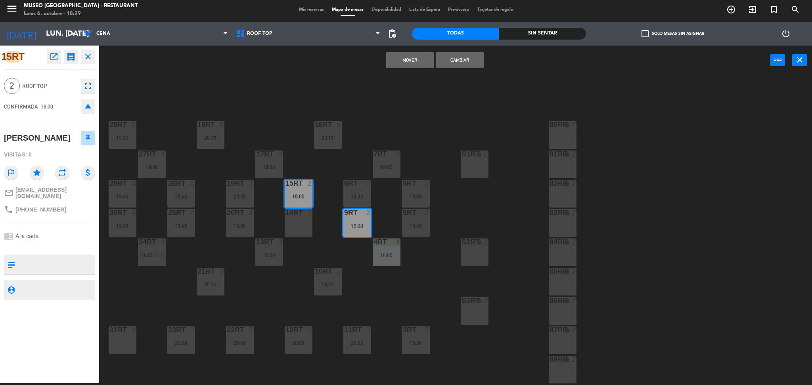
click at [328, 262] on div "18RT 6 20:15 16RT 5 20:15 28RT 2 19:30 80RR lock 2 27RT 4 19:00 7RT 4 19:00 S1R…" at bounding box center [459, 232] width 705 height 308
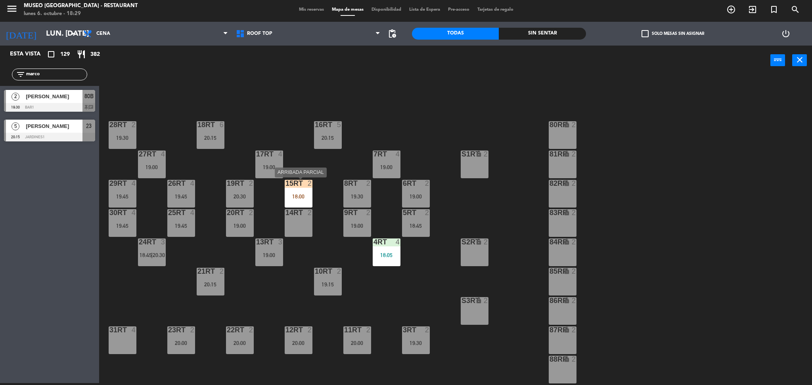
click at [335, 232] on div "18RT 6 20:15 16RT 5 20:15 28RT 2 19:30 80RR lock 2 27RT 4 19:00 7RT 4 19:00 S1R…" at bounding box center [459, 232] width 705 height 308
click at [299, 188] on div "15RT 2 18:00" at bounding box center [299, 194] width 28 height 28
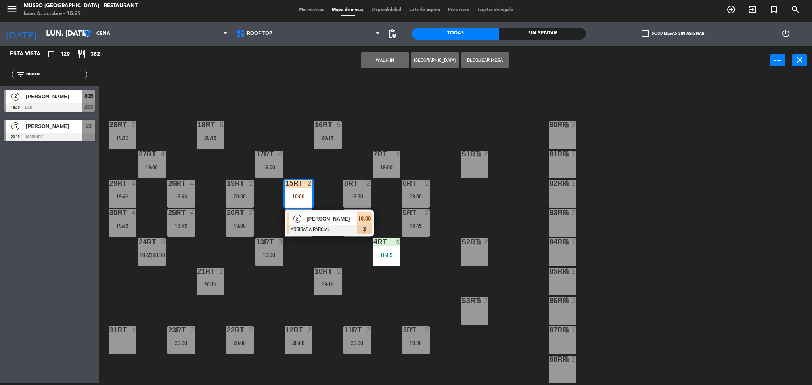
click at [311, 213] on div "2 [PERSON_NAME]" at bounding box center [323, 219] width 69 height 13
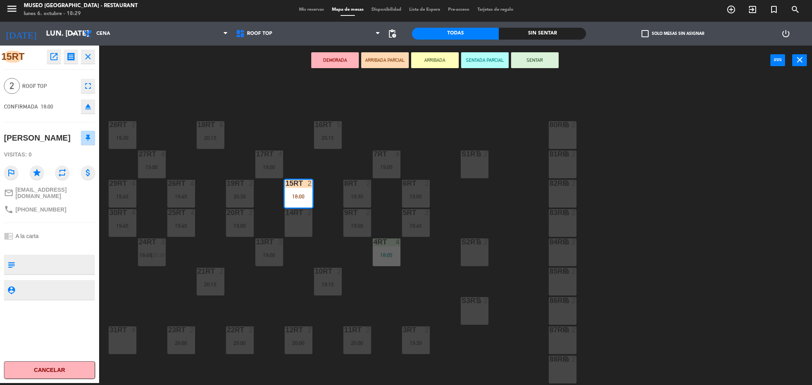
click at [68, 261] on textarea at bounding box center [56, 265] width 76 height 17
type textarea "llego 1 de 2 a las 18:29"
click at [58, 102] on div "CONFIRMADA 18:00 eject" at bounding box center [49, 107] width 91 height 20
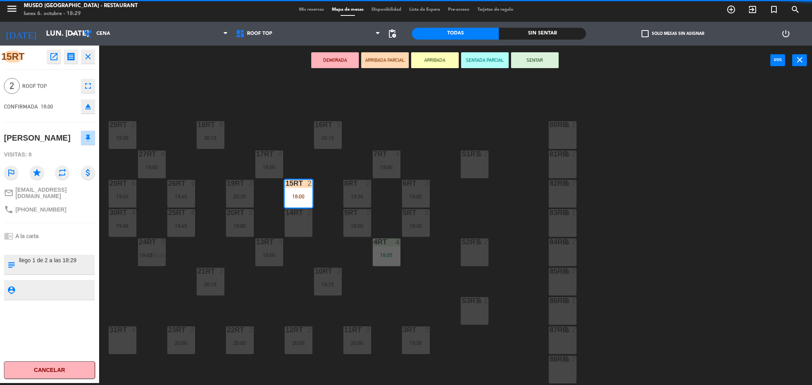
click at [276, 97] on div "18RT 6 20:15 16RT 5 20:15 28RT 2 19:30 80RR lock 2 27RT 4 19:00 7RT 4 19:00 S1R…" at bounding box center [459, 232] width 705 height 308
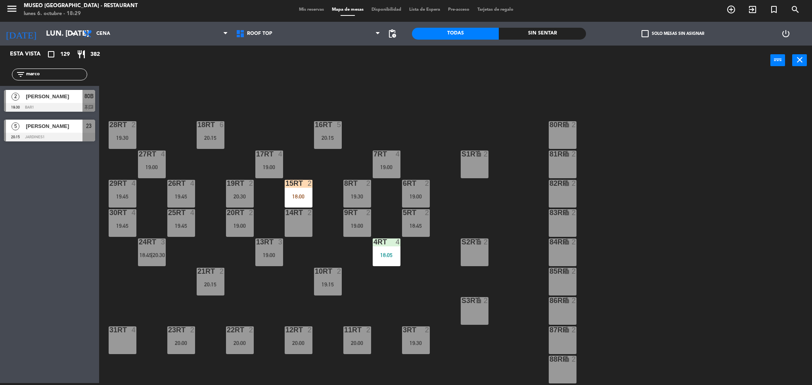
click at [307, 202] on div "15RT 2 18:00" at bounding box center [299, 194] width 28 height 28
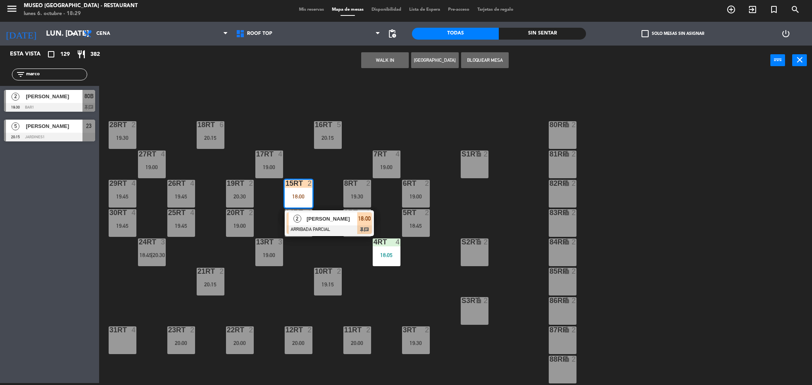
click at [317, 219] on span "[PERSON_NAME]" at bounding box center [332, 219] width 51 height 8
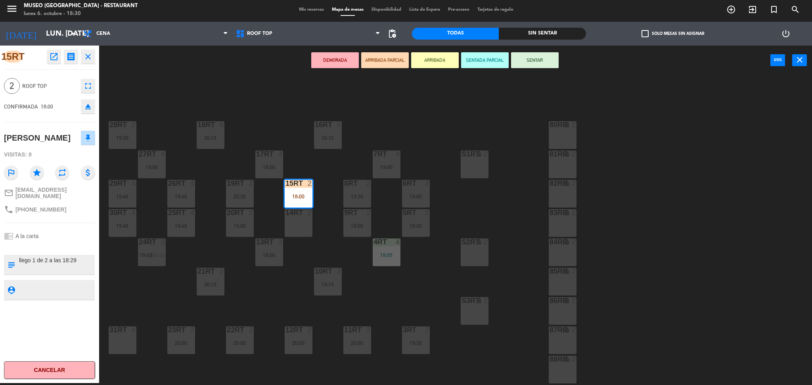
click at [429, 275] on div "18RT 6 20:15 16RT 5 20:15 28RT 2 19:30 80RR lock 2 27RT 4 19:00 7RT 4 19:00 S1R…" at bounding box center [459, 232] width 705 height 308
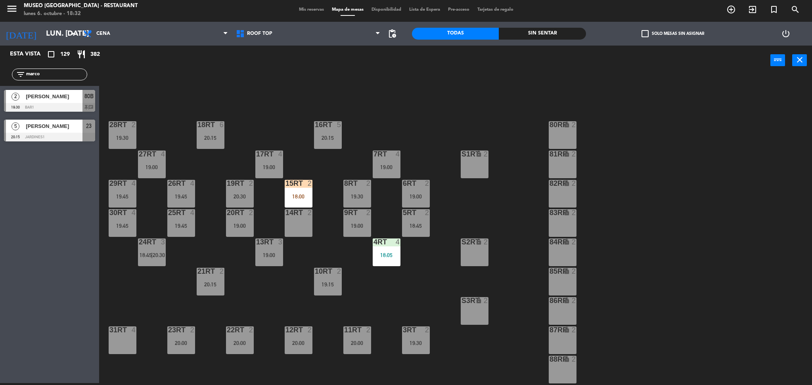
drag, startPoint x: 54, startPoint y: 76, endPoint x: 0, endPoint y: 75, distance: 53.6
click at [0, 75] on div "filter_list marco" at bounding box center [49, 74] width 99 height 23
type input "[PERSON_NAME]"
click at [78, 209] on div "Esta vista crop_square 129 restaurant 382 filter_list [PERSON_NAME] 3 [PERSON_N…" at bounding box center [49, 215] width 99 height 338
click at [148, 259] on div "24RT 3 18:45 | 20:30" at bounding box center [152, 253] width 28 height 28
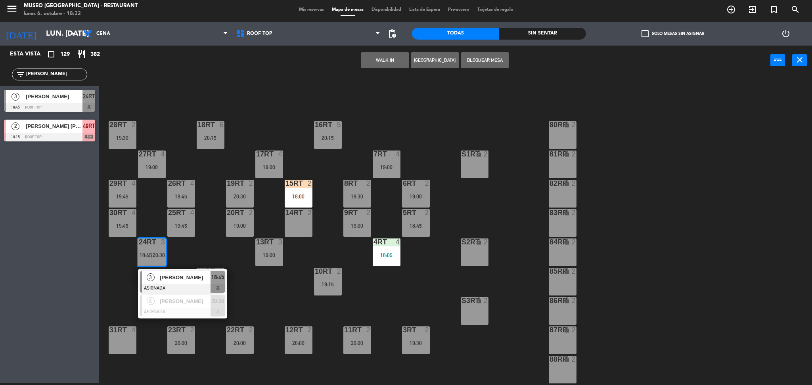
click at [155, 275] on div "3" at bounding box center [150, 277] width 17 height 13
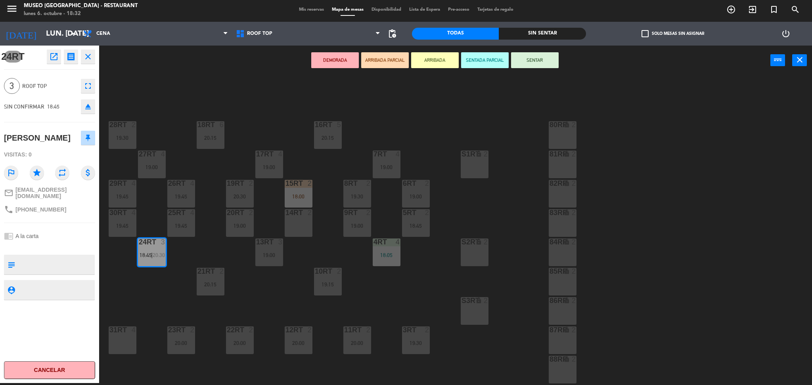
click at [290, 274] on div "18RT 6 20:15 16RT 5 20:15 28RT 2 19:30 80RR lock 2 27RT 4 19:00 7RT 4 19:00 S1R…" at bounding box center [459, 232] width 705 height 308
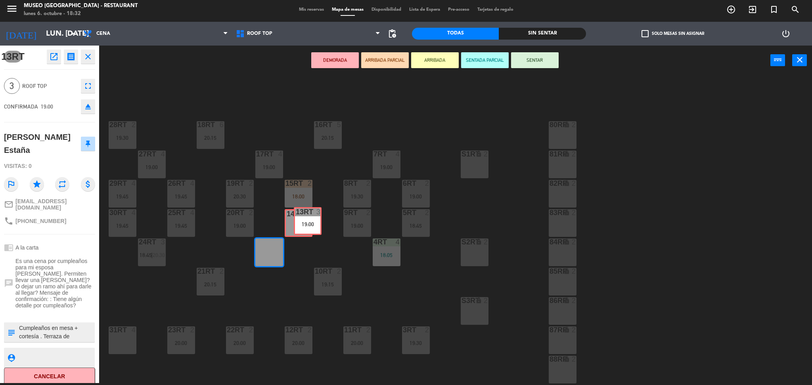
drag, startPoint x: 269, startPoint y: 255, endPoint x: 307, endPoint y: 224, distance: 49.6
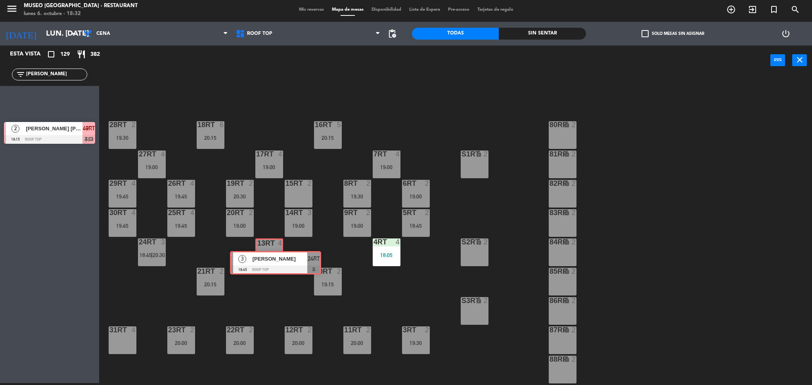
drag, startPoint x: 48, startPoint y: 99, endPoint x: 273, endPoint y: 259, distance: 276.2
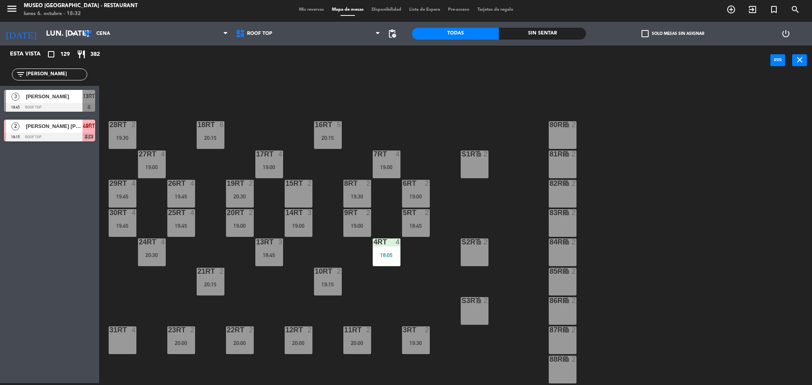
click at [273, 259] on div "13RT 3 18:45" at bounding box center [269, 253] width 28 height 28
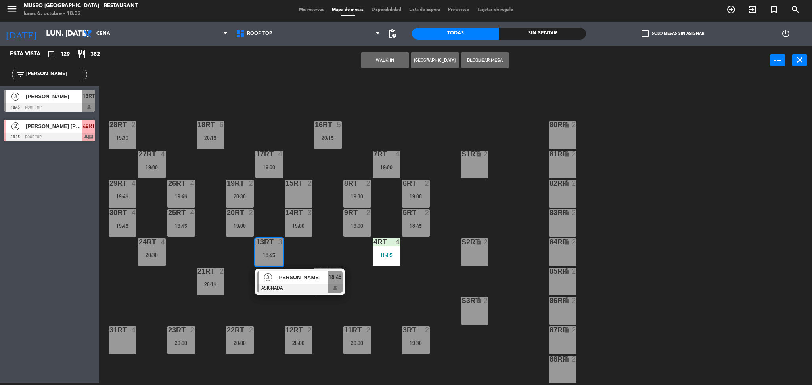
click at [285, 275] on div at bounding box center [299, 288] width 85 height 9
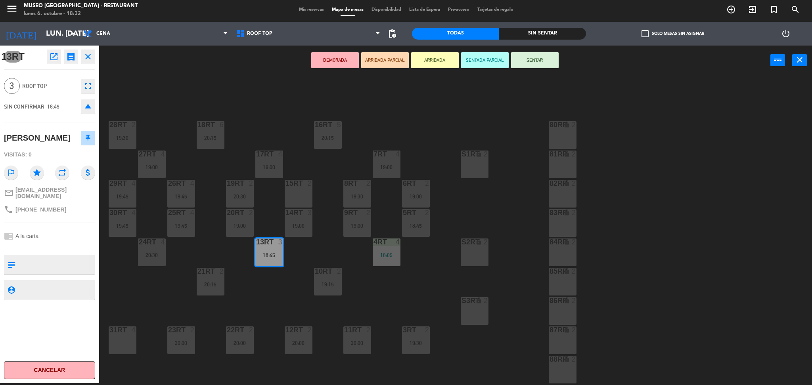
click at [389, 59] on button "ARRIBADA PARCIAL" at bounding box center [385, 60] width 48 height 16
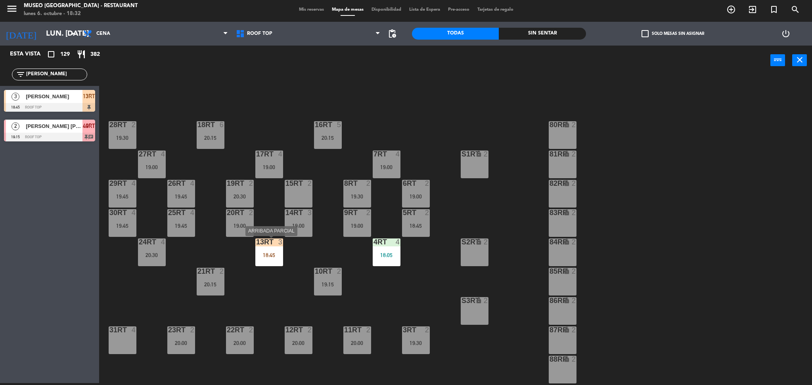
click at [270, 262] on div "13RT 3 18:45" at bounding box center [269, 253] width 28 height 28
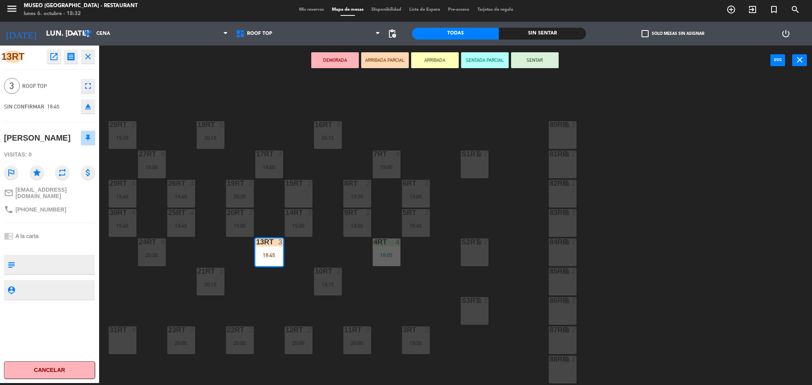
click at [58, 263] on textarea at bounding box center [56, 265] width 76 height 17
click at [213, 275] on div "21RT 2" at bounding box center [211, 272] width 28 height 8
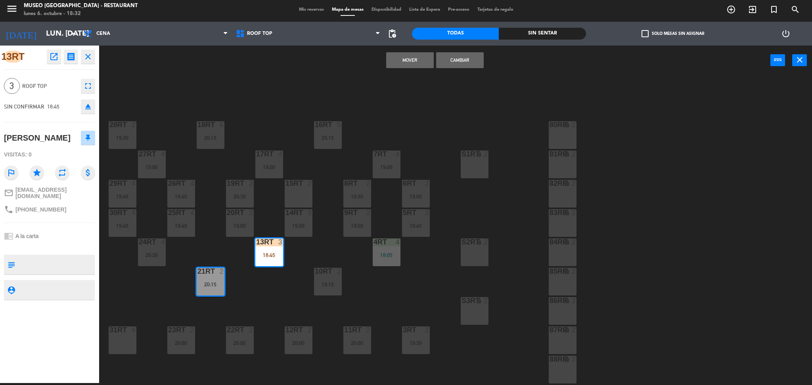
click at [252, 275] on div "18RT 6 20:15 16RT 5 20:15 28RT 2 19:30 80RR lock 2 27RT 4 19:00 7RT 4 19:00 S1R…" at bounding box center [459, 232] width 705 height 308
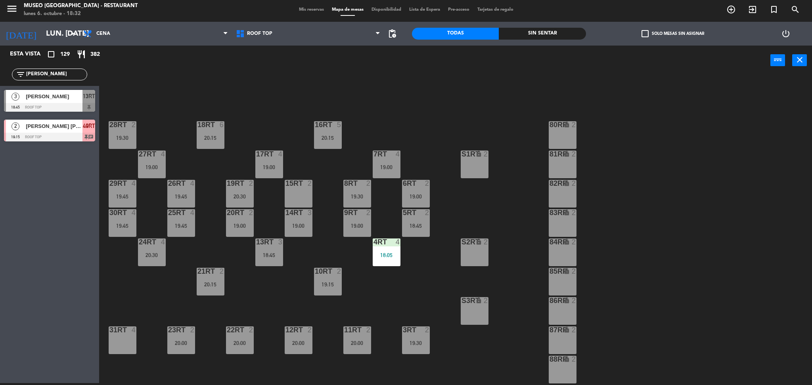
scroll to position [291, 0]
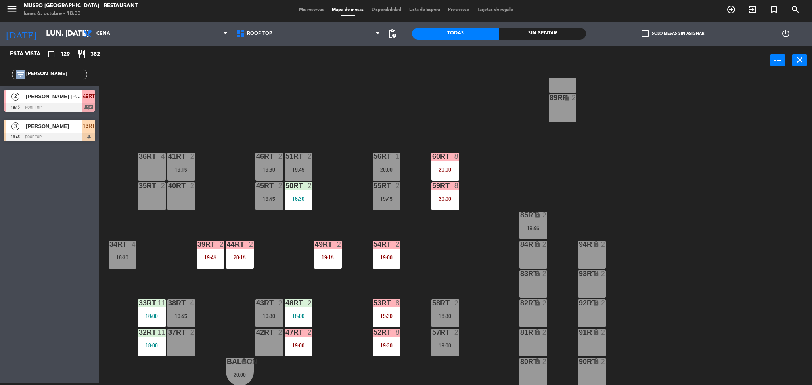
drag, startPoint x: 64, startPoint y: 69, endPoint x: 28, endPoint y: 65, distance: 35.9
click at [28, 65] on div "filter_list [PERSON_NAME]" at bounding box center [49, 74] width 99 height 23
click at [41, 71] on input "[PERSON_NAME]" at bounding box center [55, 74] width 61 height 9
type input "g"
type input "gre"
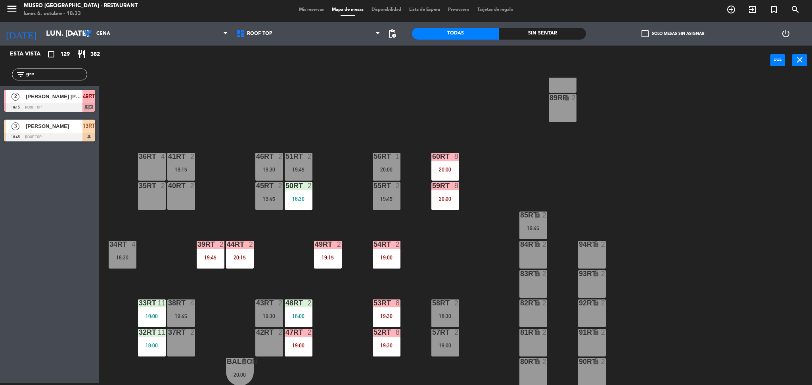
click at [209, 98] on div "18RT 6 20:15 16RT 5 20:15 28RT 2 19:30 80RR lock 2 27RT 4 19:00 7RT 4 19:00 S1R…" at bounding box center [459, 232] width 705 height 308
click at [64, 139] on div at bounding box center [49, 137] width 91 height 9
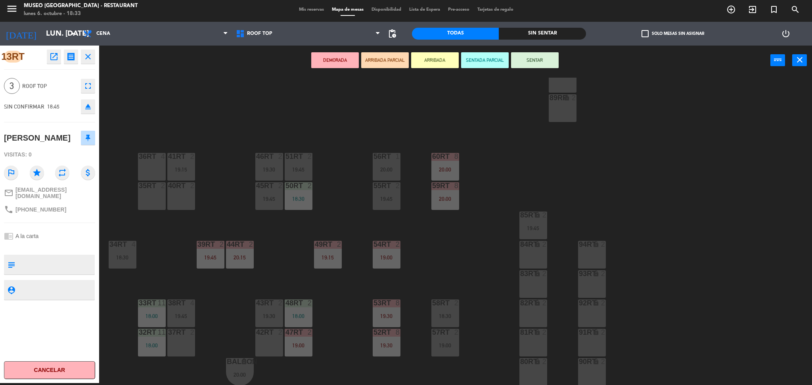
click at [64, 139] on div "[PERSON_NAME]" at bounding box center [37, 138] width 67 height 13
copy div "[PERSON_NAME]"
click at [319, 132] on div "18RT 6 20:15 16RT 5 20:15 28RT 2 19:30 80RR lock 2 27RT 4 19:00 7RT 4 19:00 S1R…" at bounding box center [459, 232] width 705 height 308
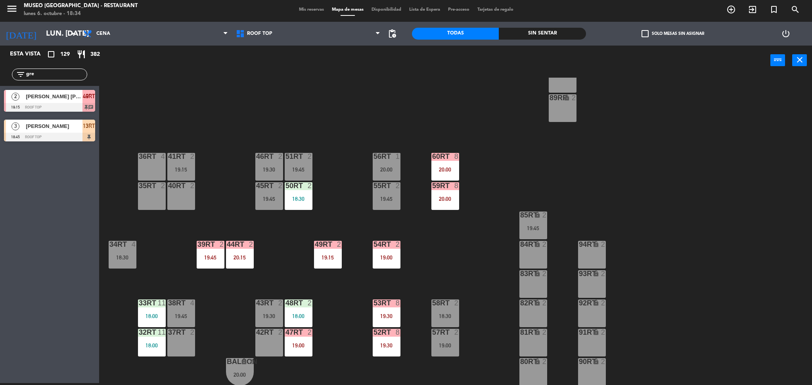
click at [136, 83] on div "18RT 6 20:15 16RT 5 20:15 28RT 2 19:30 80RR lock 2 27RT 4 19:00 7RT 4 19:00 S1R…" at bounding box center [459, 232] width 705 height 308
drag, startPoint x: 70, startPoint y: 76, endPoint x: 0, endPoint y: 69, distance: 70.6
click at [0, 69] on div "filter_list gre" at bounding box center [49, 74] width 99 height 23
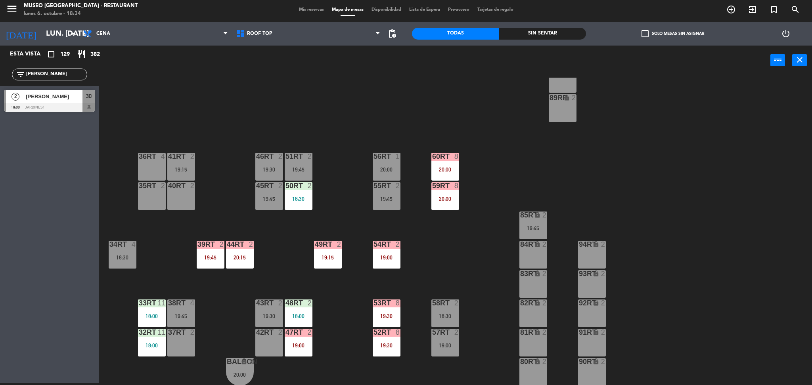
type input "[PERSON_NAME]"
click at [189, 126] on div "18RT 6 20:15 16RT 5 20:15 28RT 2 19:30 80RR lock 2 27RT 4 19:00 7RT 4 19:00 S1R…" at bounding box center [459, 232] width 705 height 308
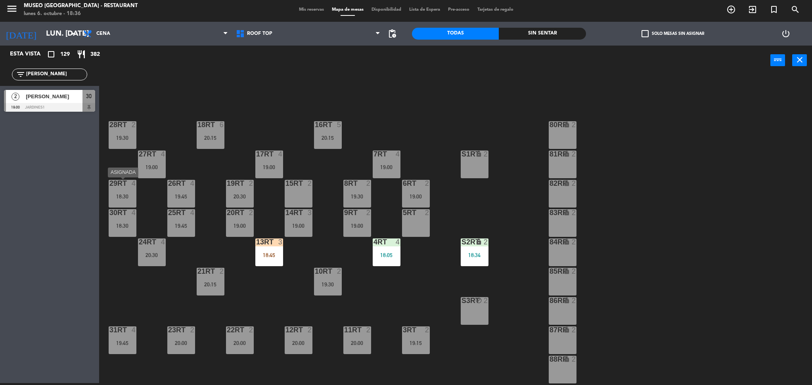
click at [123, 195] on div "18:30" at bounding box center [123, 197] width 28 height 6
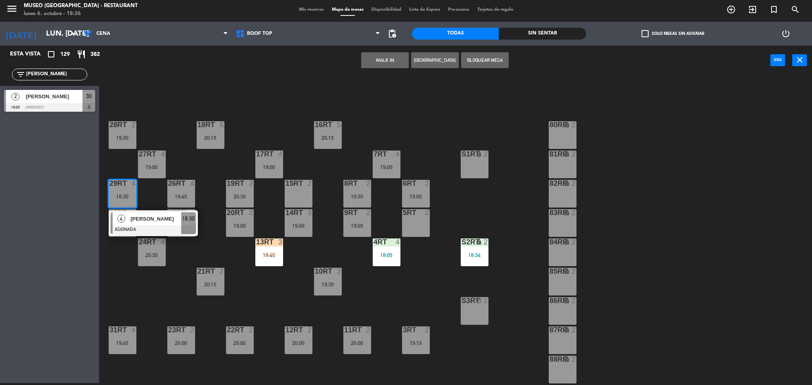
click at [138, 216] on span "[PERSON_NAME]" at bounding box center [155, 219] width 51 height 8
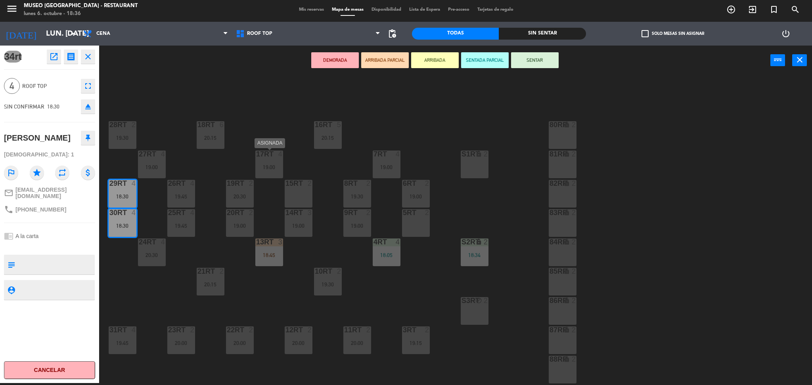
click at [269, 169] on div "19:00" at bounding box center [269, 168] width 28 height 6
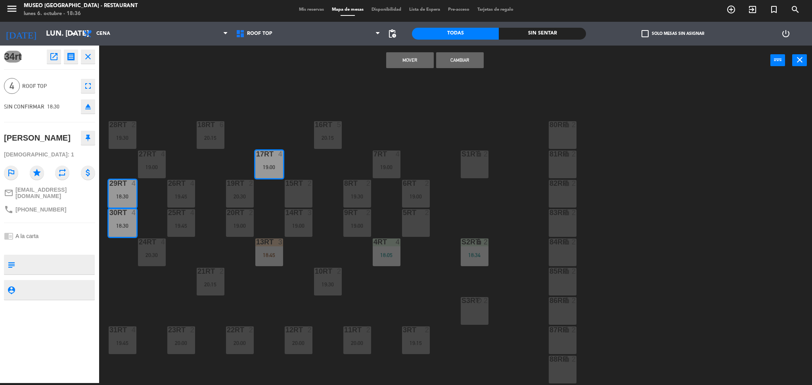
click at [462, 56] on button "Cambiar" at bounding box center [460, 60] width 48 height 16
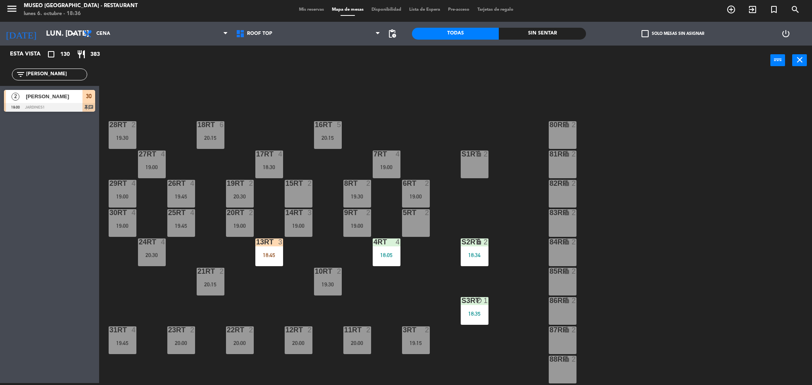
click at [274, 166] on div "18:30" at bounding box center [269, 168] width 28 height 6
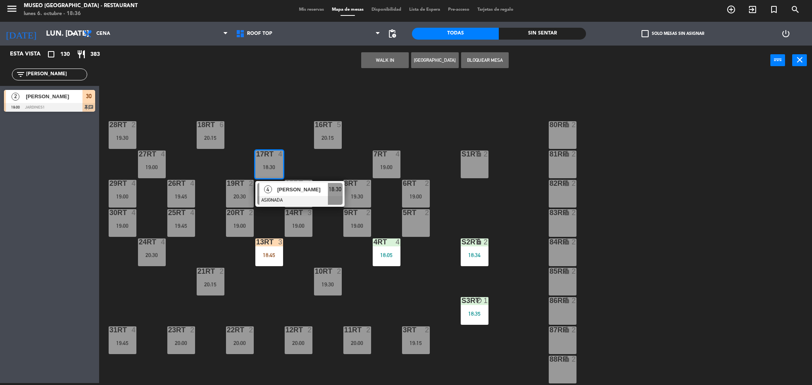
click at [285, 189] on span "[PERSON_NAME]" at bounding box center [302, 190] width 51 height 8
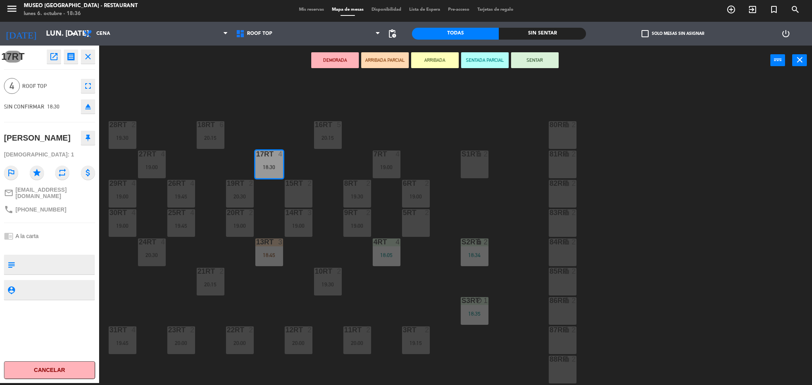
click at [376, 64] on button "ARRIBADA PARCIAL" at bounding box center [385, 60] width 48 height 16
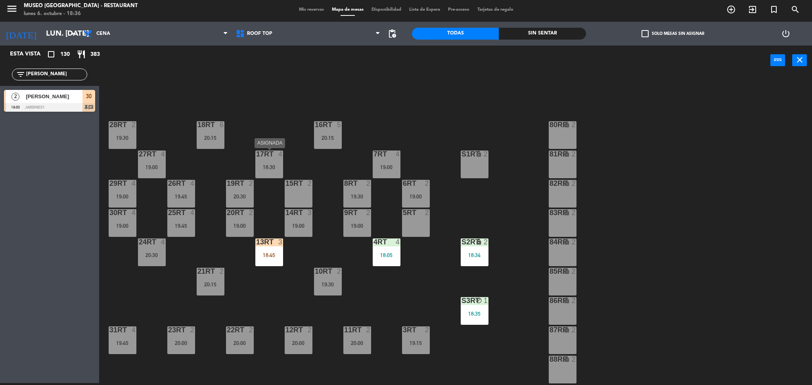
click at [270, 176] on div "17RT 4 18:30" at bounding box center [269, 165] width 28 height 28
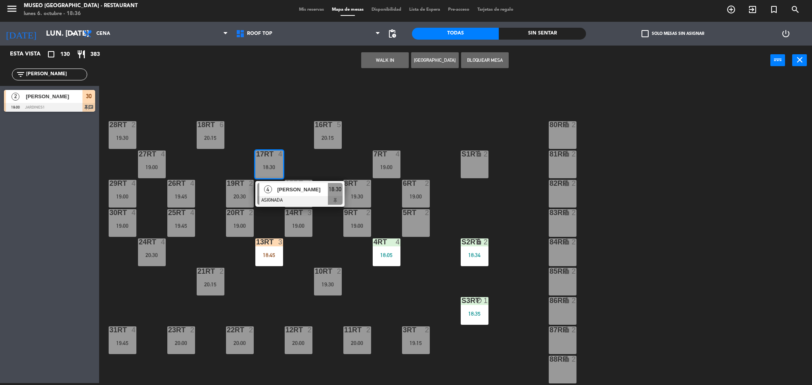
click at [274, 194] on div "4" at bounding box center [267, 189] width 17 height 13
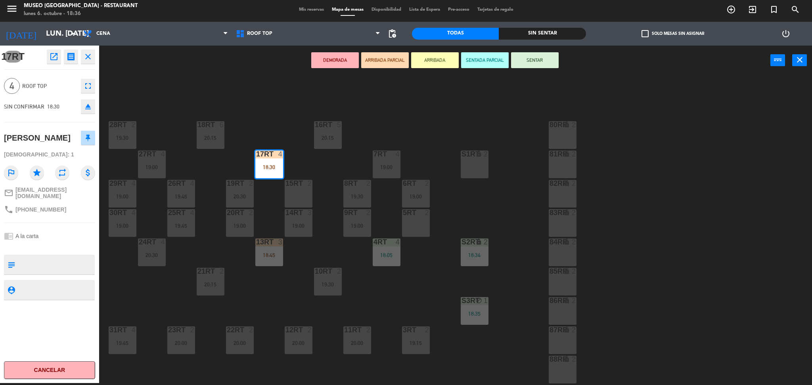
click at [274, 194] on div "18RT 6 20:15 16RT 5 20:15 28RT 2 19:30 80RR lock 2 27RT 4 19:00 7RT 4 19:00 S1R…" at bounding box center [459, 232] width 705 height 308
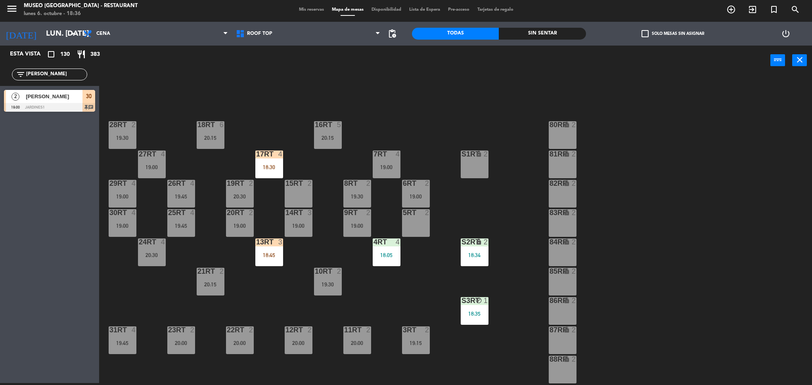
click at [274, 249] on div "13RT 3 18:45" at bounding box center [269, 253] width 28 height 28
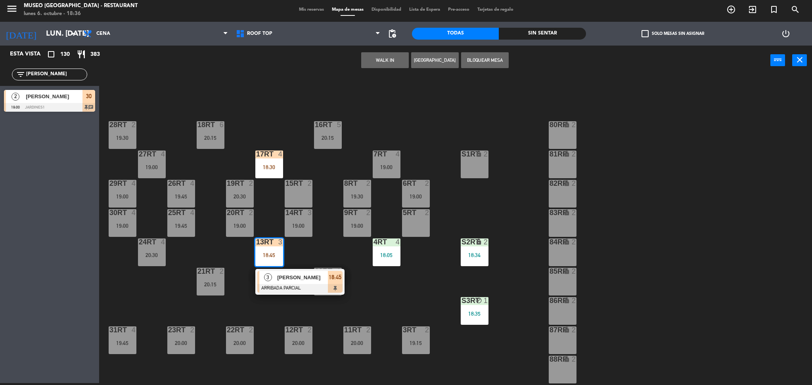
click at [294, 275] on span "[PERSON_NAME]" at bounding box center [302, 278] width 51 height 8
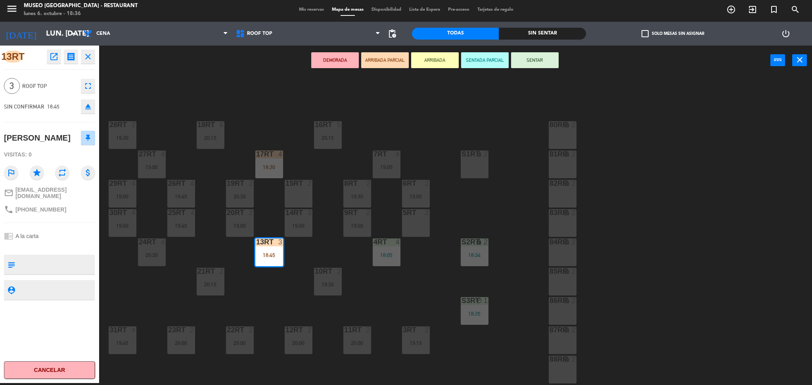
click at [60, 259] on textarea at bounding box center [56, 265] width 76 height 17
type textarea "l"
type textarea "llegaron 18:28"
click at [59, 99] on div "SIN CONFIRMAR 18:45 eject" at bounding box center [49, 107] width 91 height 20
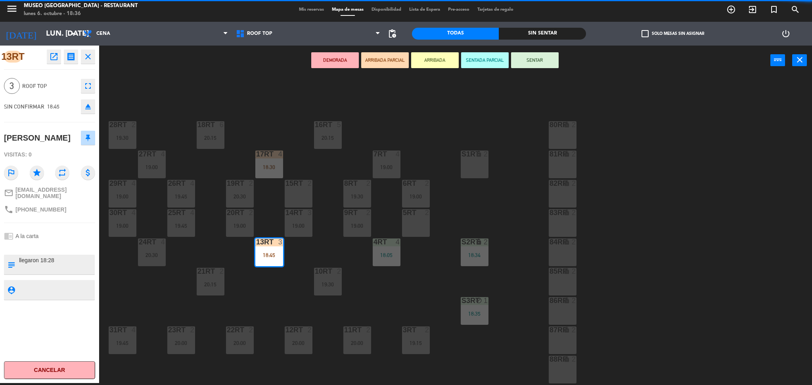
click at [187, 105] on div "18RT 6 20:15 16RT 5 20:15 28RT 2 19:30 80RR lock 2 27RT 4 19:00 7RT 4 19:00 S1R…" at bounding box center [459, 232] width 705 height 308
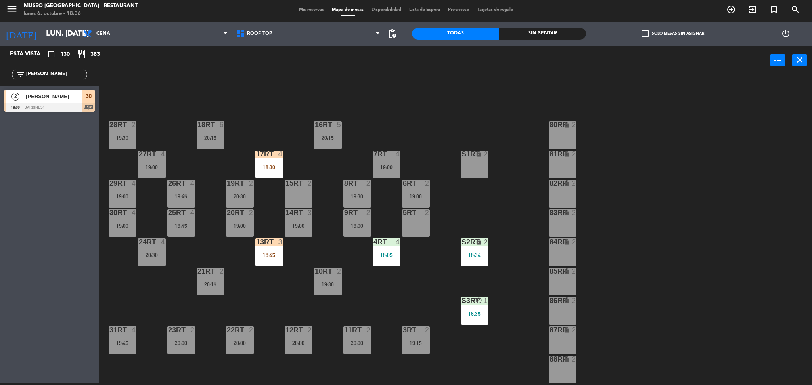
click at [255, 247] on div "13RT 3 18:45" at bounding box center [269, 253] width 28 height 28
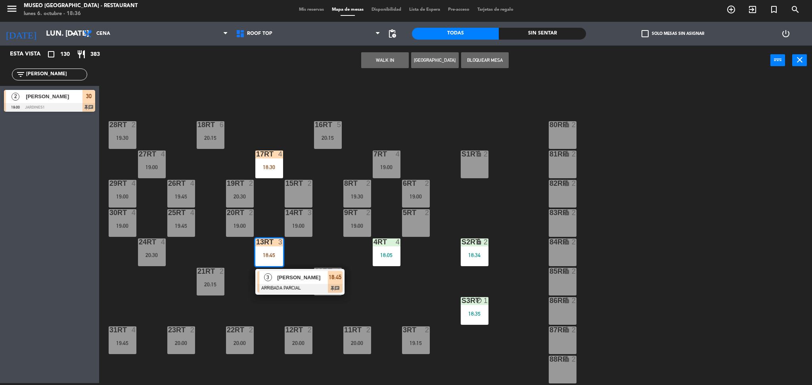
click at [267, 274] on span "3" at bounding box center [268, 278] width 8 height 8
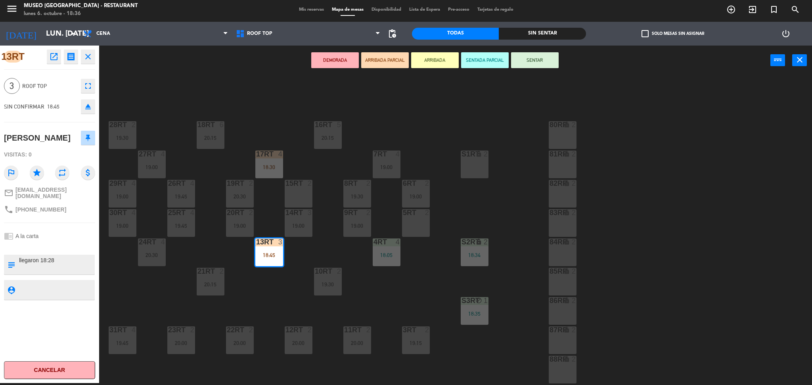
click at [266, 275] on div "18RT 6 20:15 16RT 5 20:15 28RT 2 19:30 80RR lock 2 27RT 4 19:00 7RT 4 19:00 S1R…" at bounding box center [459, 232] width 705 height 308
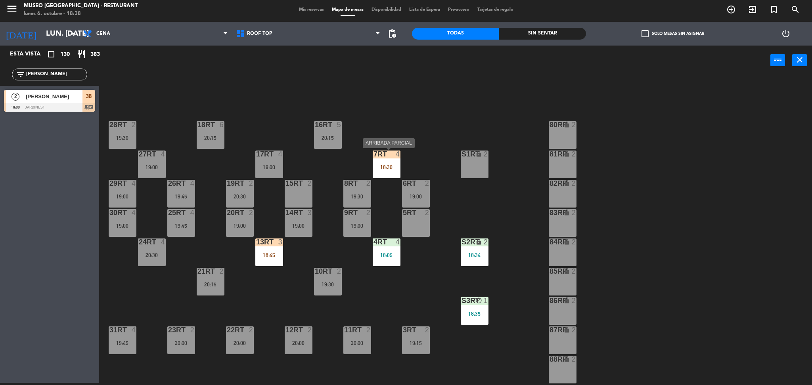
click at [380, 165] on div "18:30" at bounding box center [387, 168] width 28 height 6
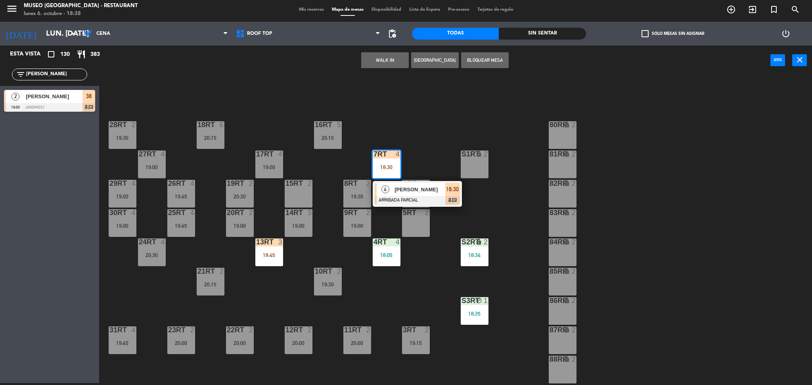
click at [390, 193] on div "4" at bounding box center [385, 189] width 17 height 13
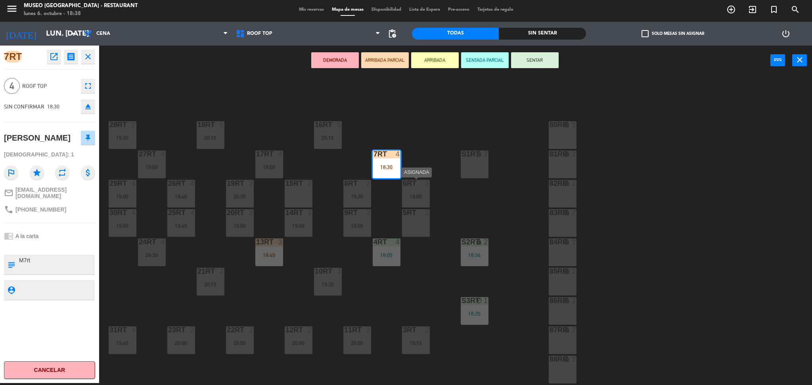
click at [420, 165] on div "18RT 6 20:15 16RT 5 20:15 28RT 2 19:30 80RR lock 2 27RT 4 19:00 7RT 4 18:30 S1R…" at bounding box center [459, 232] width 705 height 308
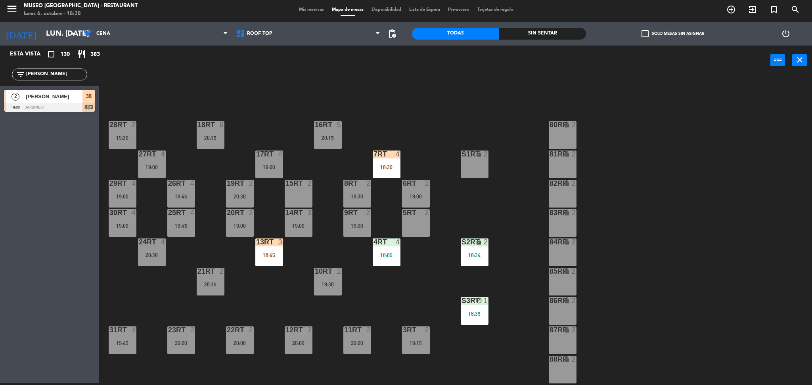
click at [420, 165] on div "18RT 6 20:15 16RT 5 20:15 28RT 2 19:30 80RR lock 2 27RT 4 19:00 7RT 4 18:30 S1R…" at bounding box center [459, 232] width 705 height 308
click at [310, 170] on div "18RT 6 20:15 16RT 5 20:15 28RT 2 19:30 80RR lock 2 27RT 4 19:00 7RT 4 18:30 S1R…" at bounding box center [459, 232] width 705 height 308
click at [59, 30] on input "lun. [DATE]" at bounding box center [90, 33] width 96 height 17
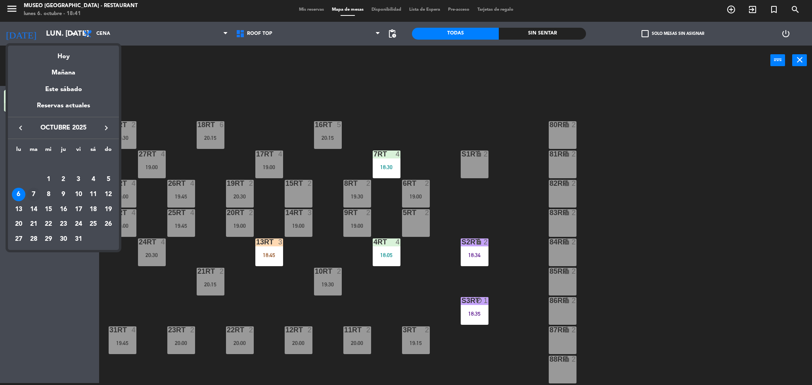
click at [33, 193] on div "7" at bounding box center [33, 194] width 13 height 13
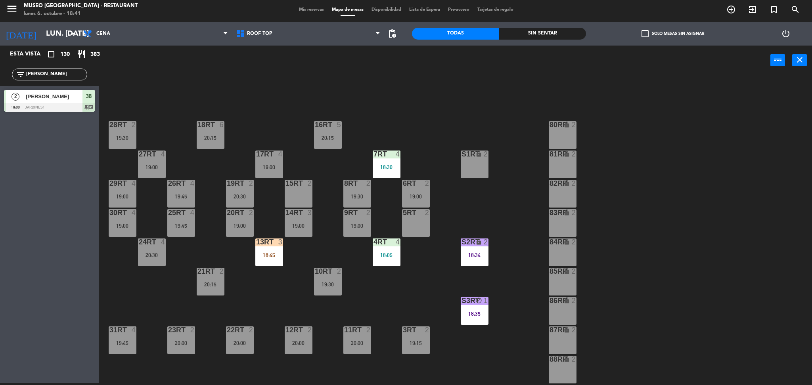
type input "[DATE] oct."
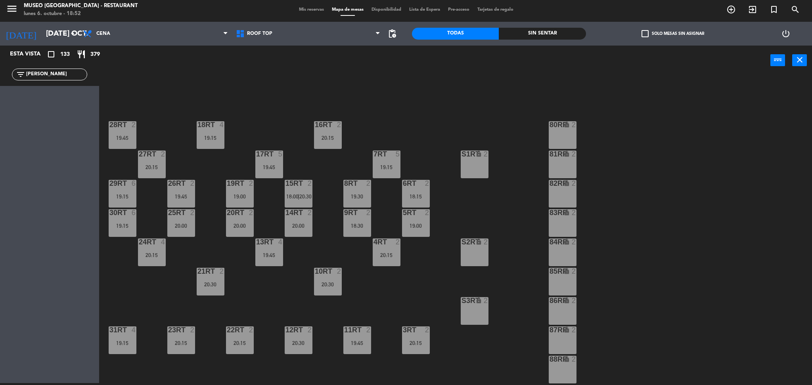
scroll to position [291, 0]
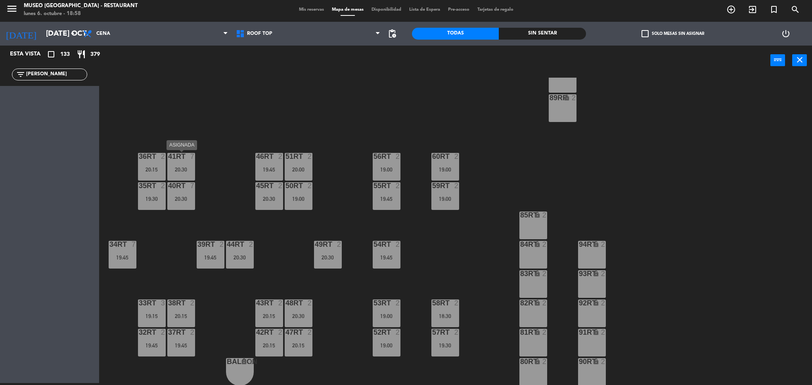
click at [187, 163] on div "41RT 7 20:30" at bounding box center [181, 167] width 28 height 28
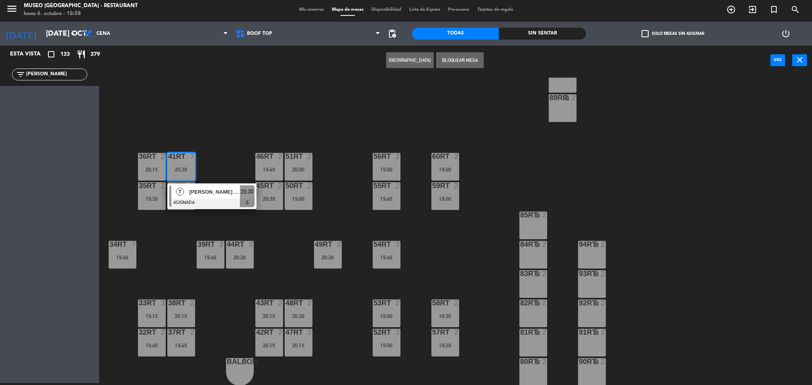
click at [207, 184] on div "7 [PERSON_NAME] [PERSON_NAME] 20:30" at bounding box center [211, 197] width 89 height 26
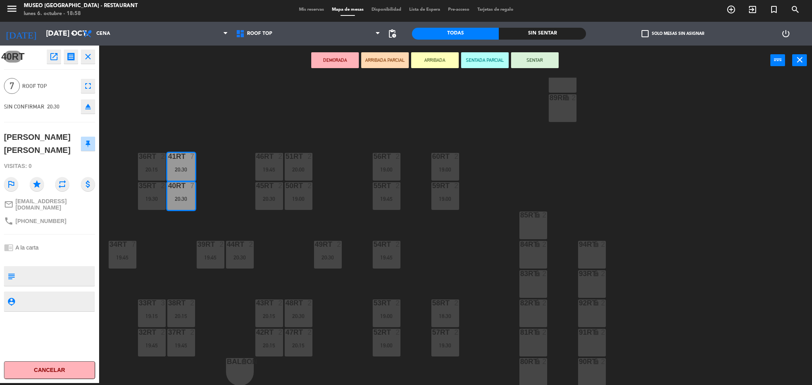
click at [333, 186] on div "18RT 4 19:15 16RT 2 20:15 28RT 2 19:45 80RR lock 2 27RT 2 20:15 7RT 5 19:15 S1R…" at bounding box center [459, 232] width 705 height 308
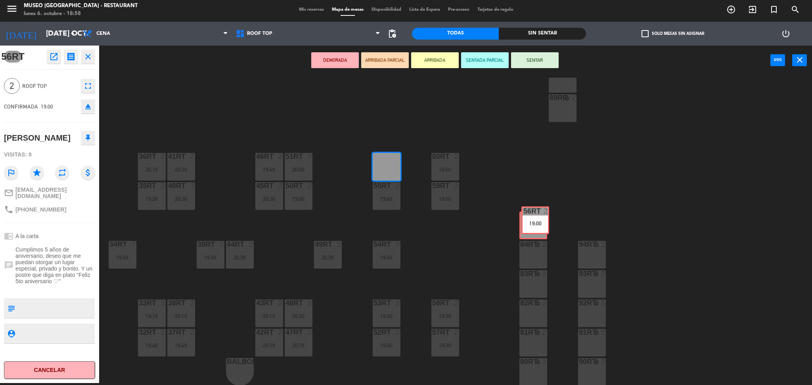
drag, startPoint x: 388, startPoint y: 165, endPoint x: 537, endPoint y: 220, distance: 158.8
click at [537, 220] on div "18RT 4 19:15 16RT 2 20:15 28RT 2 19:45 80RR lock 2 27RT 2 20:15 7RT 5 19:15 S1R…" at bounding box center [459, 232] width 705 height 308
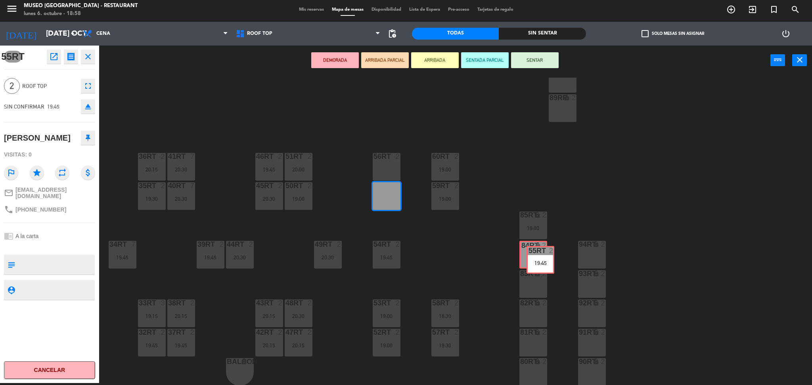
drag, startPoint x: 388, startPoint y: 192, endPoint x: 542, endPoint y: 254, distance: 166.1
click at [542, 254] on div "18RT 4 19:15 16RT 2 20:15 28RT 2 19:45 80RR lock 2 27RT 2 20:15 7RT 5 19:15 S1R…" at bounding box center [459, 232] width 705 height 308
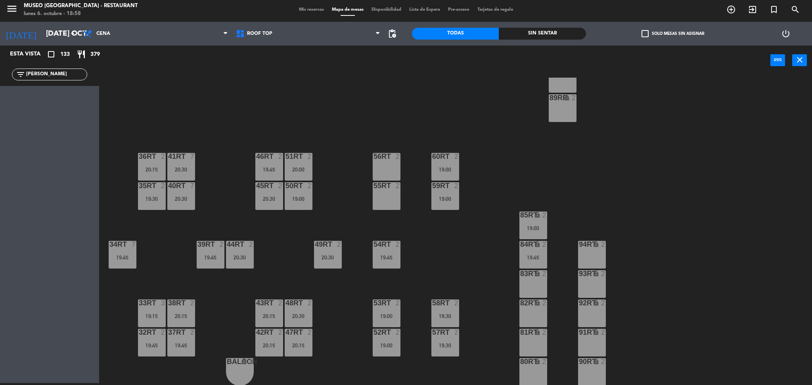
drag, startPoint x: 63, startPoint y: 71, endPoint x: 0, endPoint y: 75, distance: 62.7
click at [0, 75] on div "filter_list [PERSON_NAME]" at bounding box center [49, 74] width 99 height 23
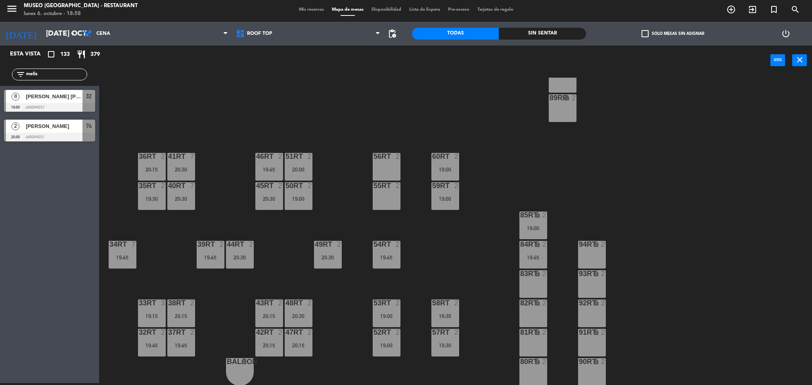
type input "melis"
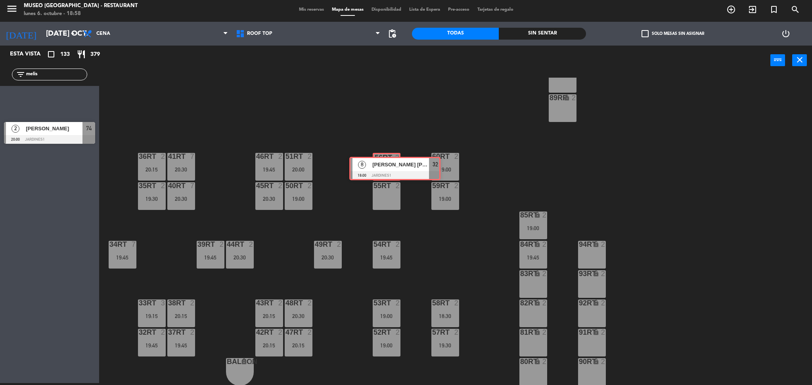
drag, startPoint x: 33, startPoint y: 100, endPoint x: 378, endPoint y: 167, distance: 351.9
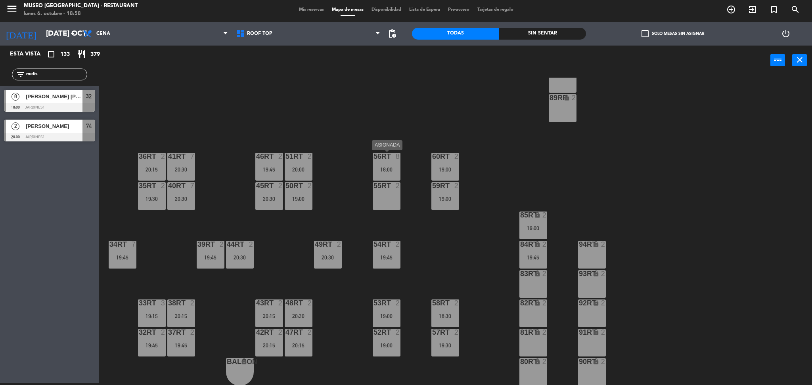
click at [395, 163] on div "56RT 8 18:00" at bounding box center [387, 167] width 28 height 28
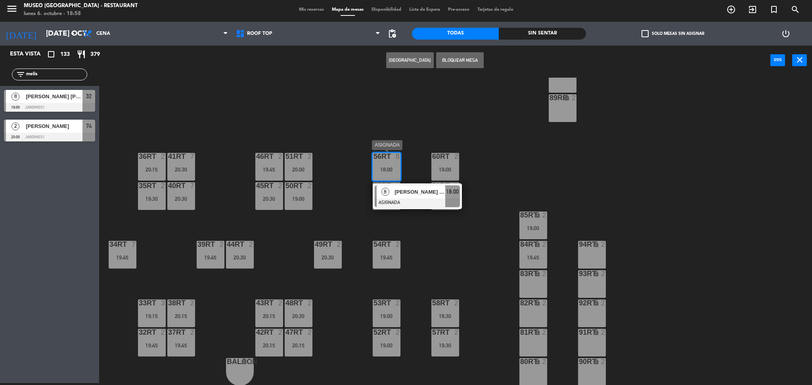
click at [409, 193] on span "[PERSON_NAME] [PERSON_NAME]" at bounding box center [420, 192] width 51 height 8
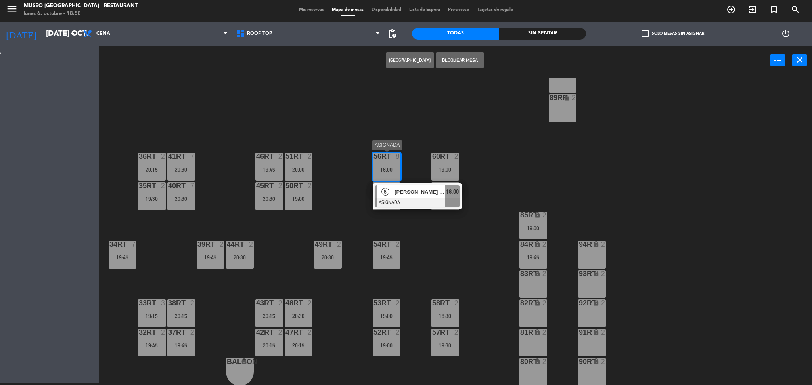
scroll to position [0, 0]
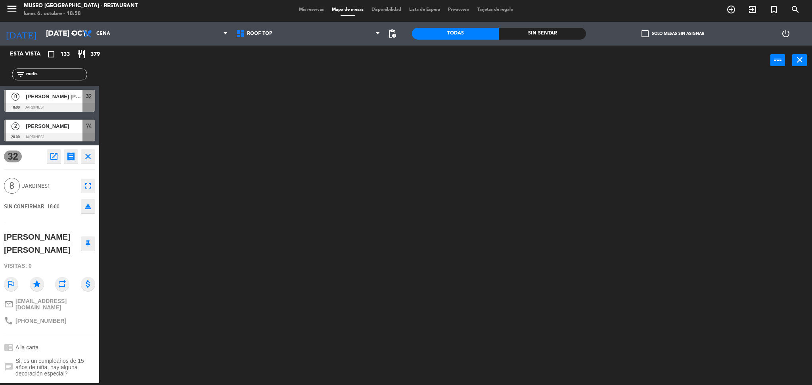
click at [395, 192] on div at bounding box center [459, 232] width 705 height 308
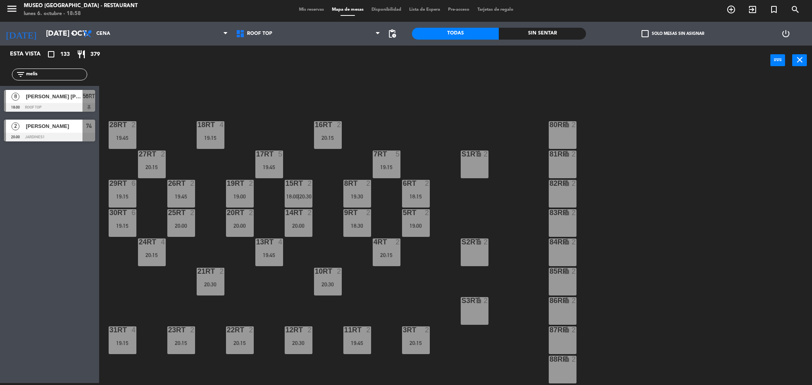
click at [60, 99] on span "[PERSON_NAME] [PERSON_NAME]" at bounding box center [54, 96] width 57 height 8
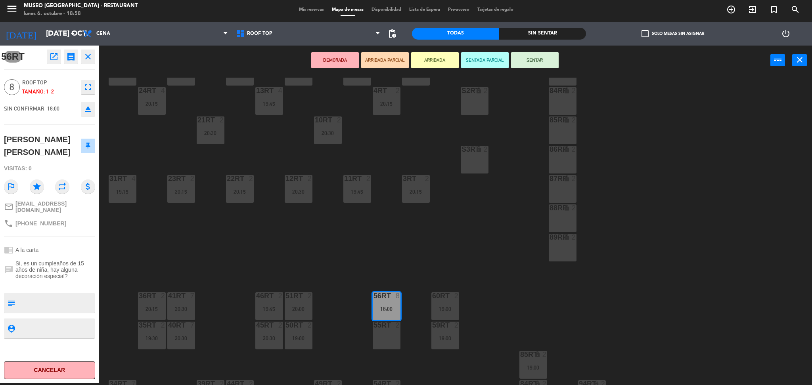
scroll to position [163, 0]
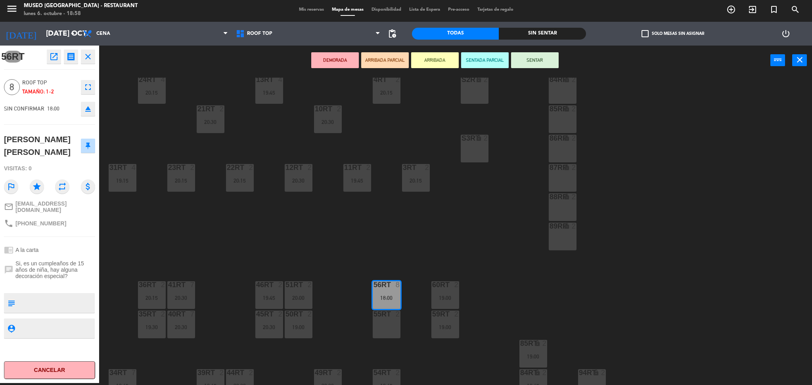
click at [374, 275] on div "55RT" at bounding box center [374, 314] width 0 height 7
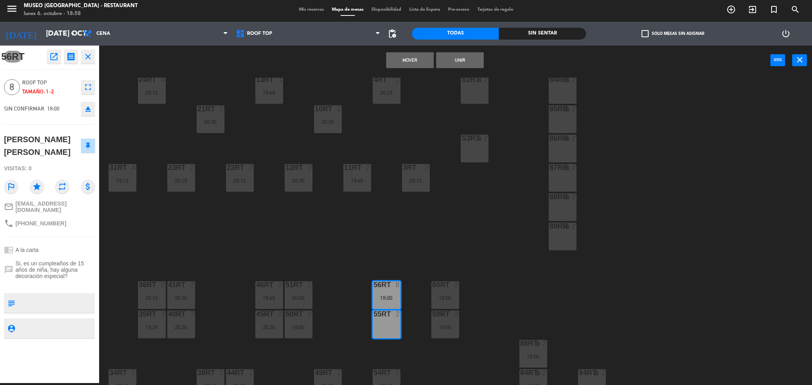
click at [467, 61] on button "Unir" at bounding box center [460, 60] width 48 height 16
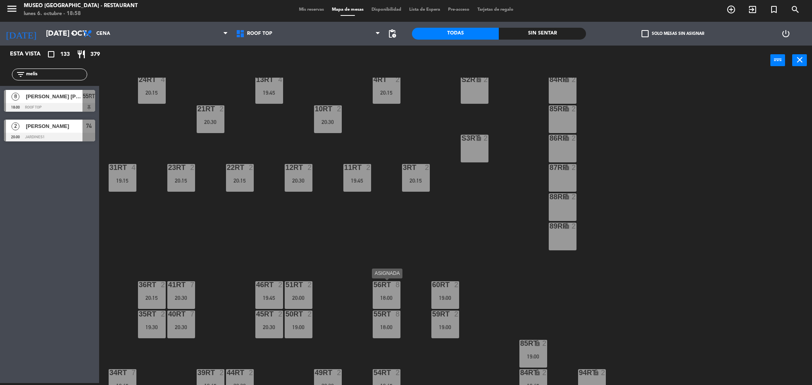
click at [380, 275] on div "56RT 8 18:00" at bounding box center [387, 296] width 28 height 28
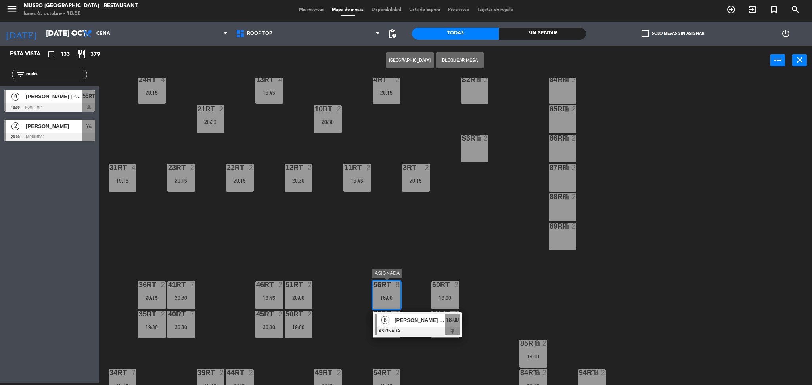
click at [415, 275] on span "[PERSON_NAME] [PERSON_NAME]" at bounding box center [420, 320] width 51 height 8
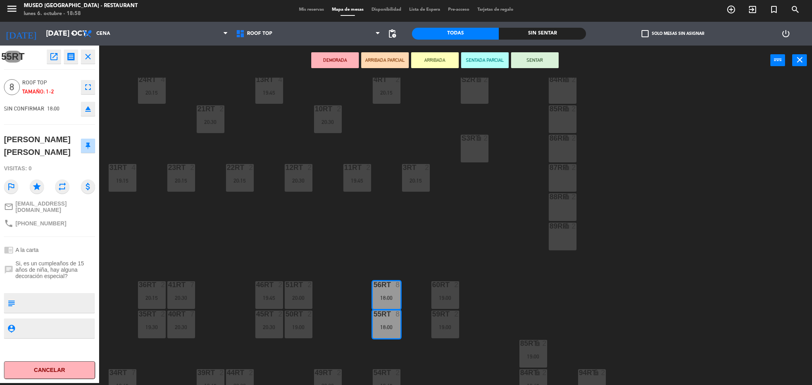
click at [346, 56] on button "DEMORADA" at bounding box center [335, 60] width 48 height 16
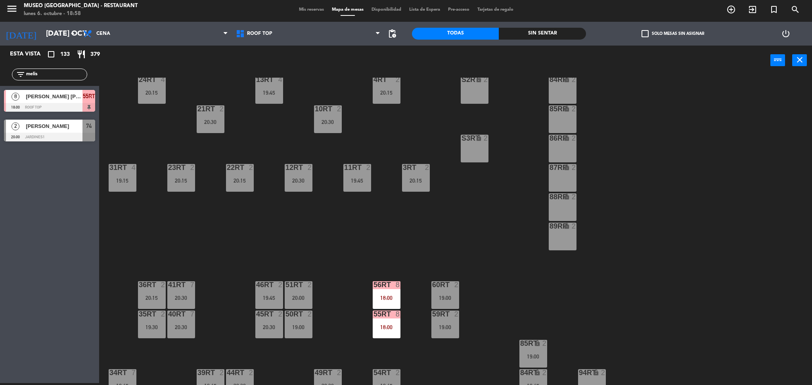
scroll to position [291, 0]
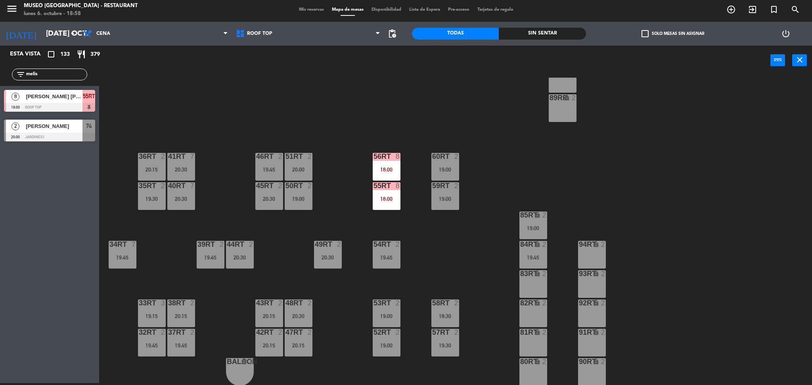
click at [180, 157] on div at bounding box center [181, 156] width 13 height 7
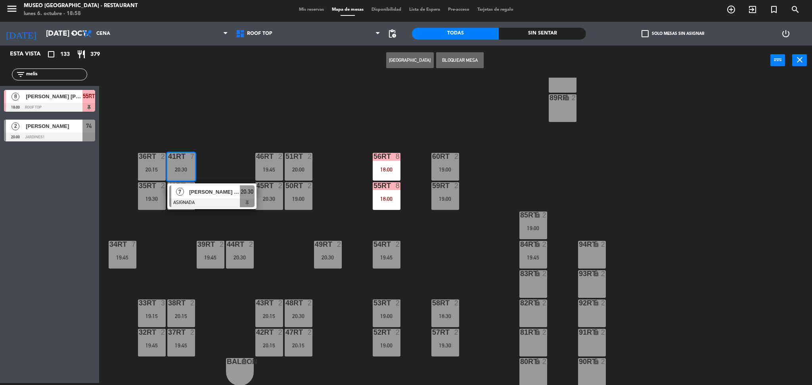
click at [207, 121] on div "18RT 4 19:15 16RT 2 20:15 28RT 2 19:45 80RR lock 2 27RT 2 20:15 7RT 5 19:15 S1R…" at bounding box center [459, 232] width 705 height 308
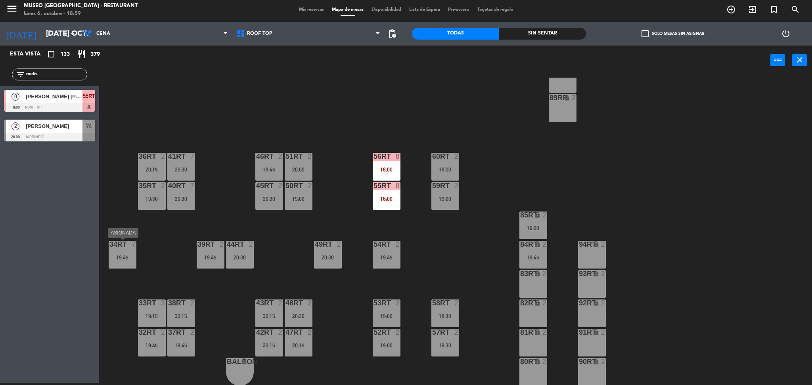
click at [125, 252] on div "34rt 7 19:45" at bounding box center [123, 255] width 28 height 28
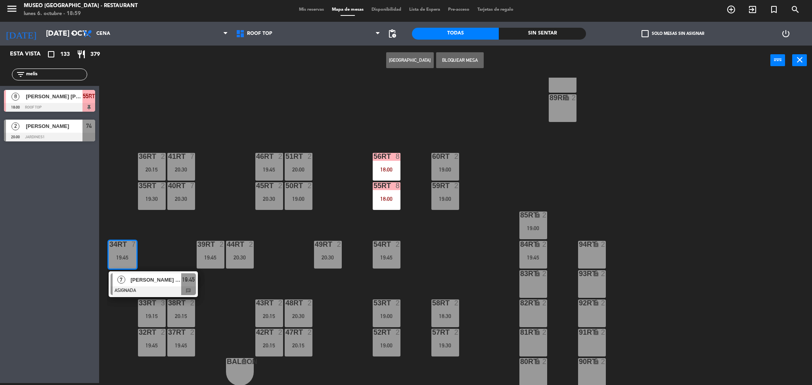
click at [148, 275] on div "[PERSON_NAME] [PERSON_NAME]" at bounding box center [156, 280] width 52 height 13
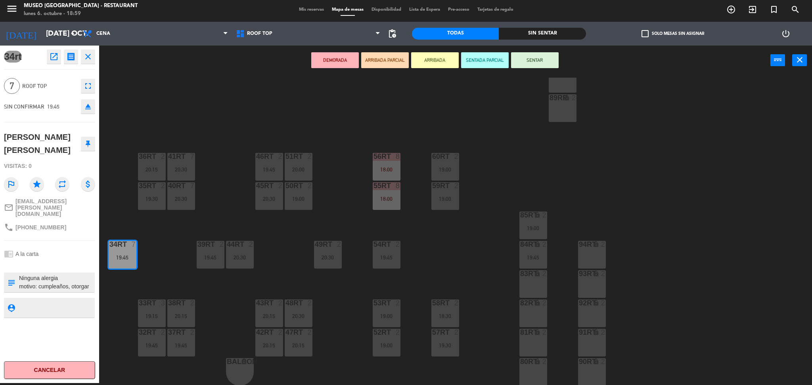
click at [230, 203] on div "18RT 4 19:15 16RT 2 20:15 28RT 2 19:45 80RR lock 2 27RT 2 20:15 7RT 5 19:15 S1R…" at bounding box center [459, 232] width 705 height 308
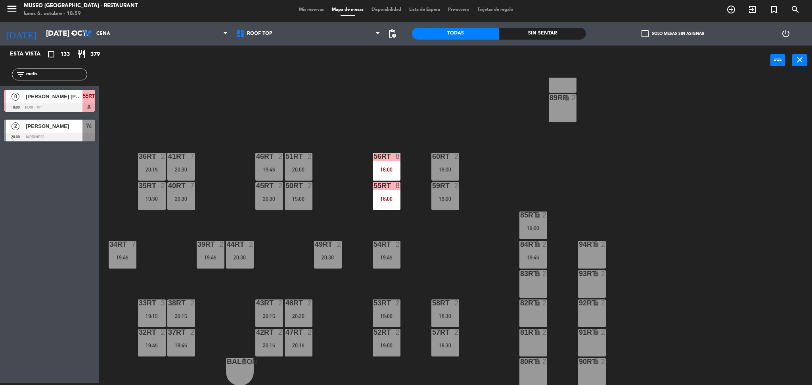
click at [185, 194] on div "40RT 7 20:30" at bounding box center [181, 196] width 28 height 28
click at [233, 186] on div "18RT 4 19:15 16RT 2 20:15 28RT 2 19:45 80RR lock 2 27RT 2 20:15 7RT 5 19:15 S1R…" at bounding box center [459, 232] width 705 height 308
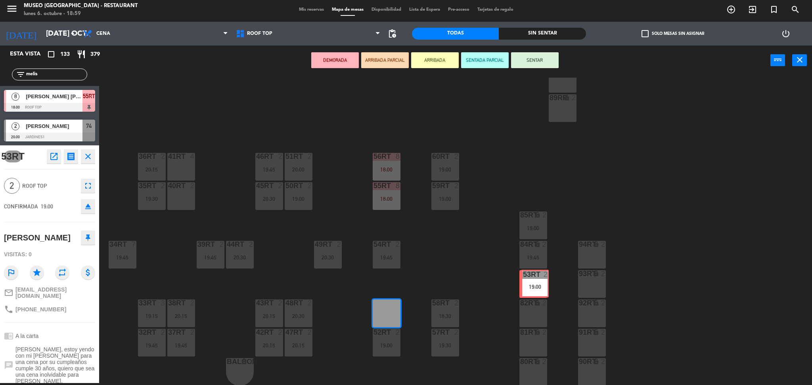
drag, startPoint x: 383, startPoint y: 314, endPoint x: 527, endPoint y: 286, distance: 147.4
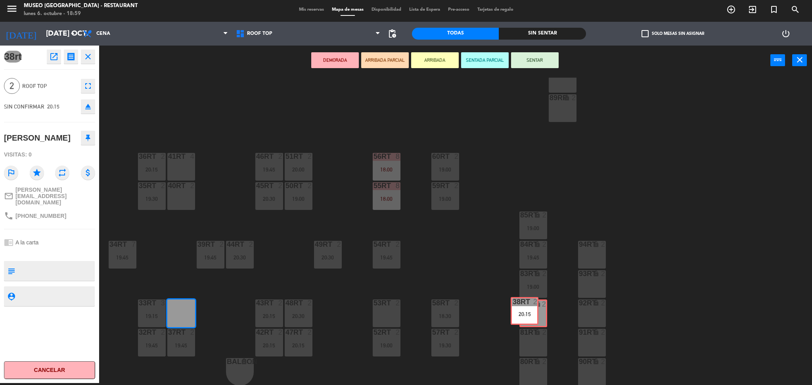
drag, startPoint x: 179, startPoint y: 314, endPoint x: 523, endPoint y: 311, distance: 343.5
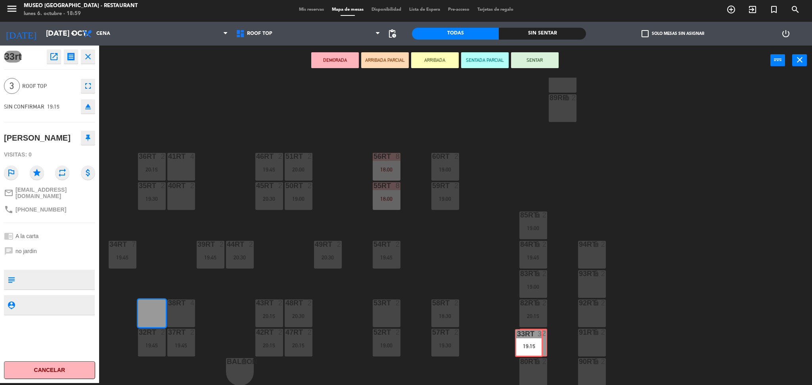
drag, startPoint x: 150, startPoint y: 311, endPoint x: 527, endPoint y: 340, distance: 378.7
click at [527, 275] on div "18RT 4 19:15 16RT 2 20:15 28RT 2 19:45 80RR lock 2 27RT 2 20:15 7RT 5 19:15 S1R…" at bounding box center [459, 232] width 705 height 308
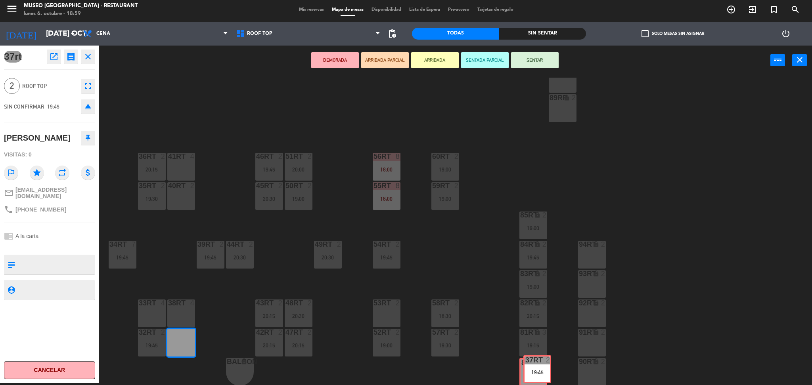
drag, startPoint x: 182, startPoint y: 339, endPoint x: 535, endPoint y: 362, distance: 354.1
click at [535, 275] on div "18RT 4 19:15 16RT 2 20:15 28RT 2 19:45 80RR lock 2 27RT 2 20:15 7RT 5 19:15 S1R…" at bounding box center [459, 232] width 705 height 308
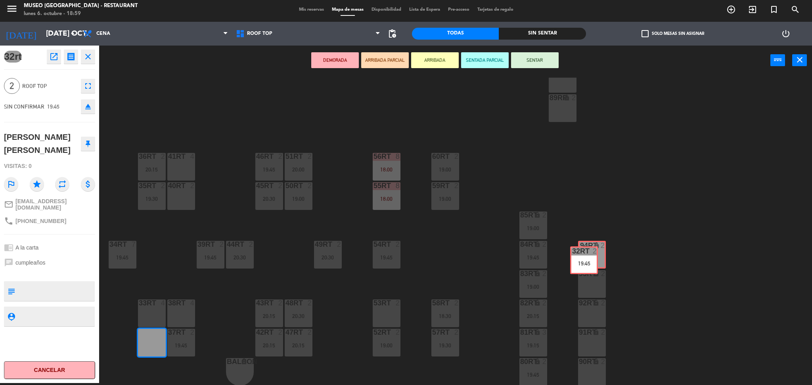
drag, startPoint x: 147, startPoint y: 343, endPoint x: 585, endPoint y: 257, distance: 446.2
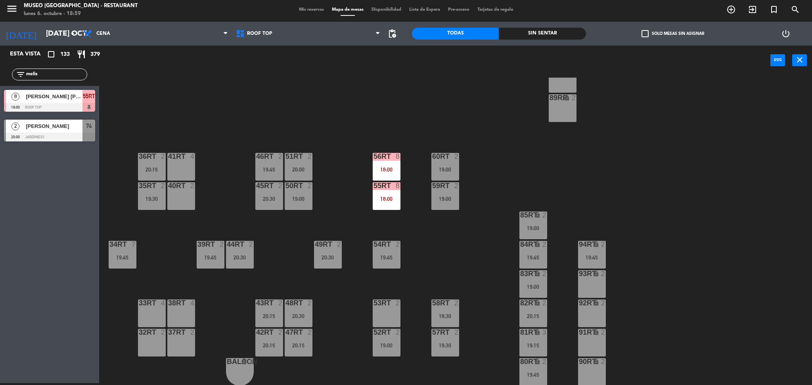
drag, startPoint x: 67, startPoint y: 73, endPoint x: 0, endPoint y: 74, distance: 67.0
click at [0, 74] on div "filter_list melis" at bounding box center [49, 74] width 99 height 23
type input "coleg"
click at [46, 95] on span "colegio de ingenieros" at bounding box center [54, 96] width 57 height 8
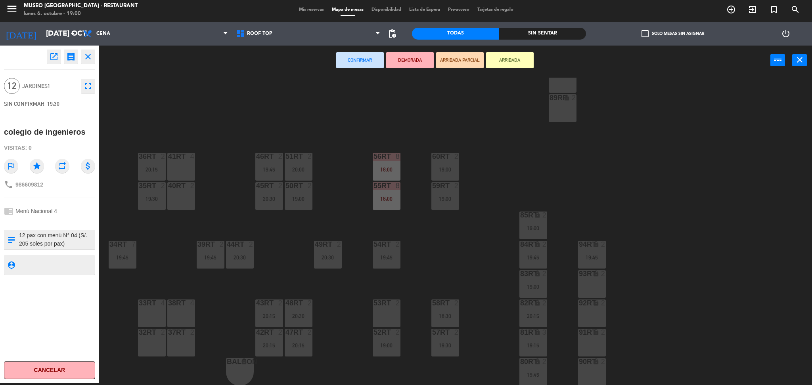
click at [154, 275] on div "33rt 4" at bounding box center [152, 314] width 28 height 28
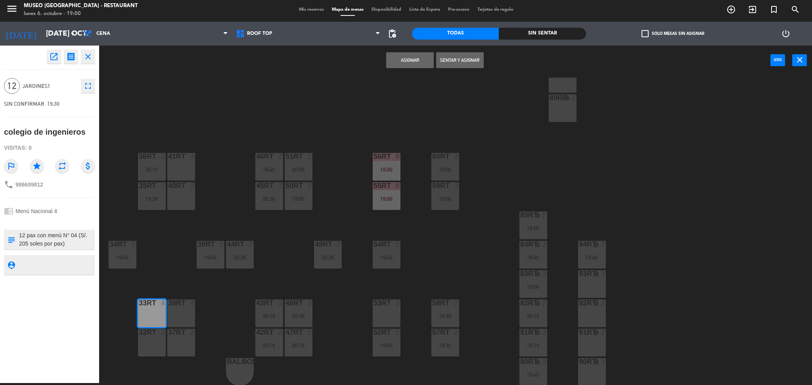
click at [175, 275] on div "38rt 4" at bounding box center [181, 314] width 28 height 28
click at [183, 275] on div "37rt 2" at bounding box center [181, 343] width 28 height 28
click at [154, 275] on div "32rt 2" at bounding box center [152, 333] width 28 height 8
click at [411, 63] on button "Asignar" at bounding box center [410, 60] width 48 height 16
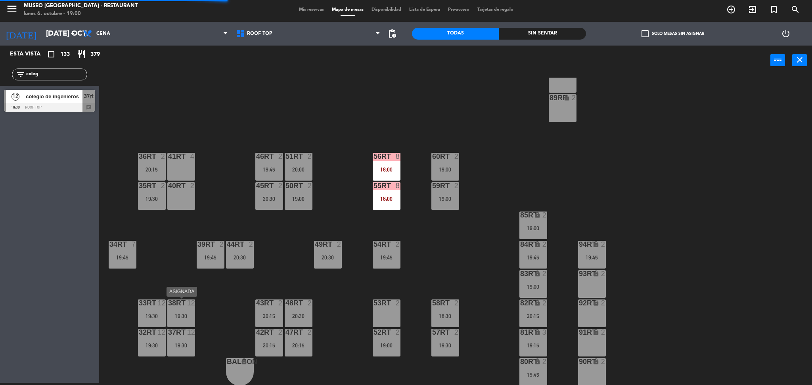
click at [188, 275] on div "38rt 12 19:30" at bounding box center [181, 314] width 28 height 28
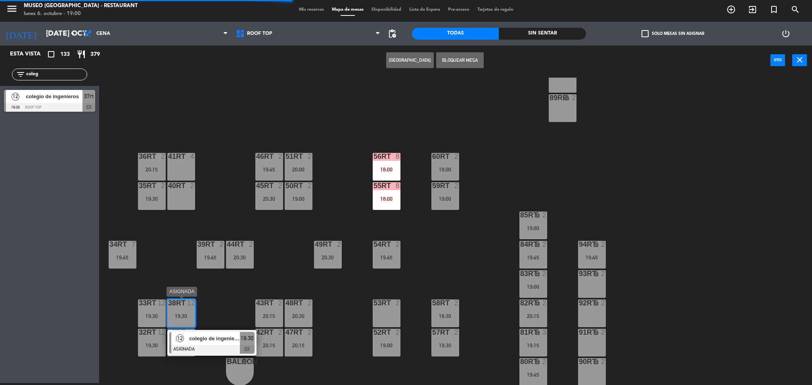
click at [207, 275] on div "colegio de ingenieros" at bounding box center [214, 338] width 52 height 13
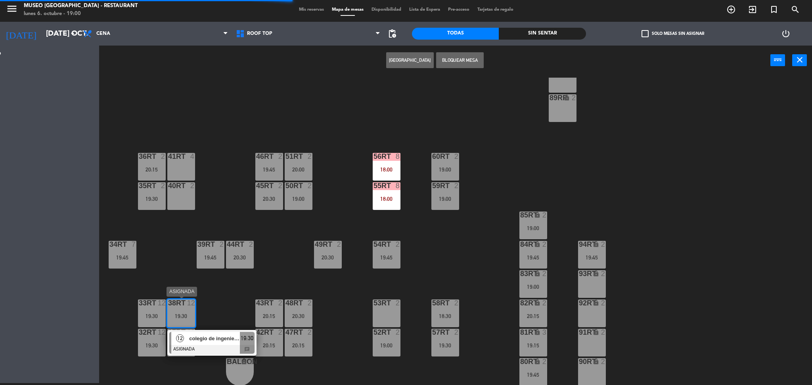
scroll to position [0, 0]
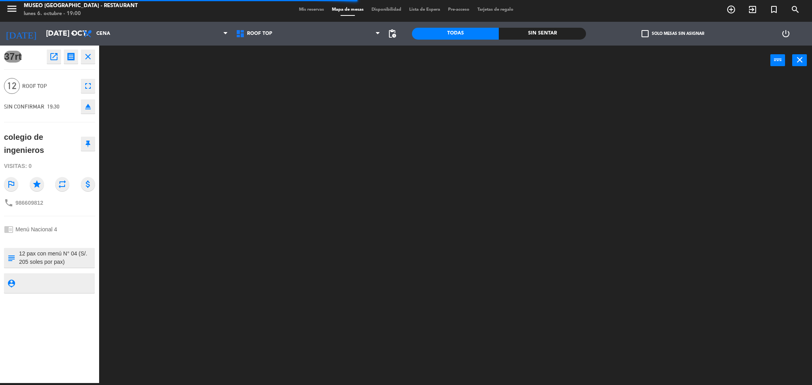
click at [257, 208] on div at bounding box center [459, 232] width 705 height 308
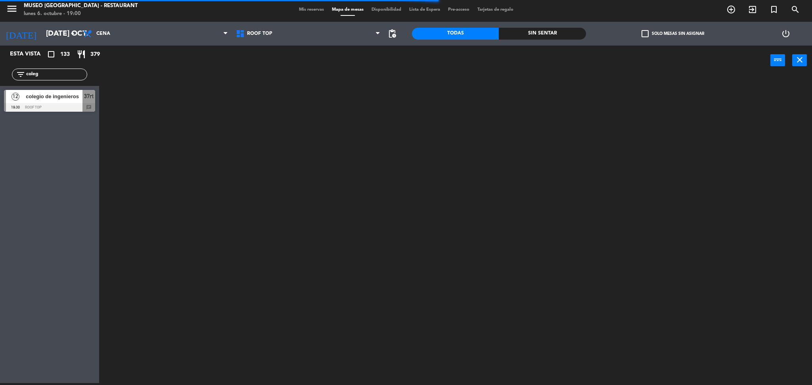
click at [47, 98] on span "colegio de ingenieros" at bounding box center [54, 96] width 57 height 8
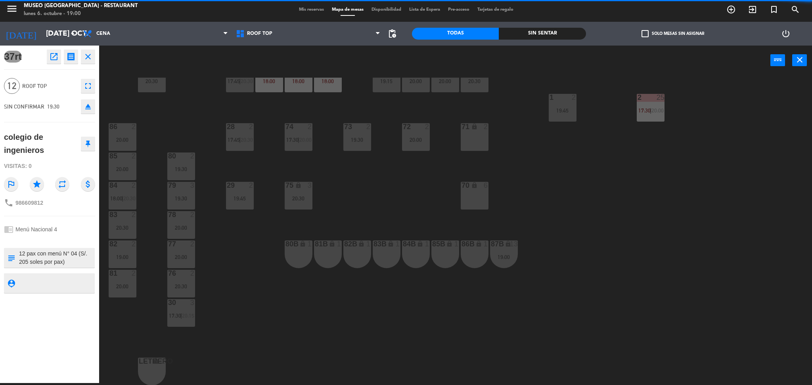
scroll to position [262, 0]
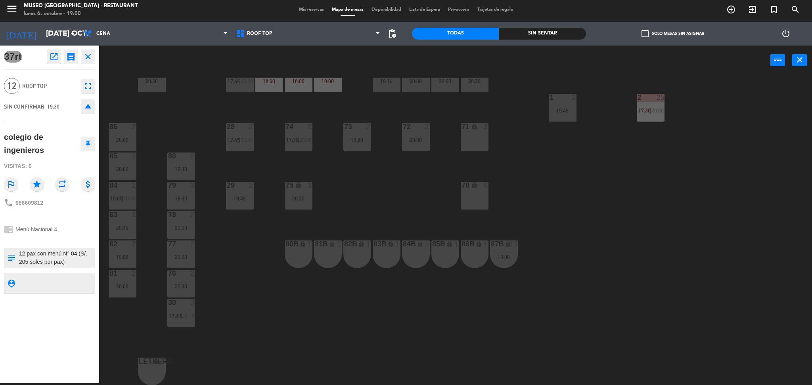
click at [233, 275] on div "44 2 19:30 49 2 19:30 54 3 20:00 64 2 17:30 | 20:30 48 2 19:30 53 2 17:30 | 20:…" at bounding box center [459, 232] width 705 height 308
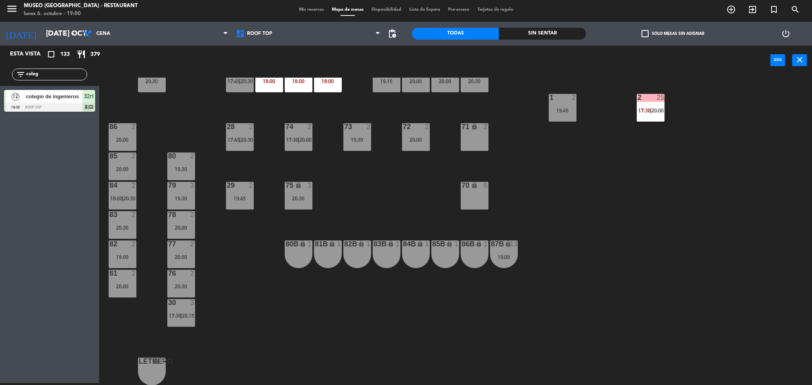
click at [84, 101] on span "32rt" at bounding box center [89, 97] width 10 height 10
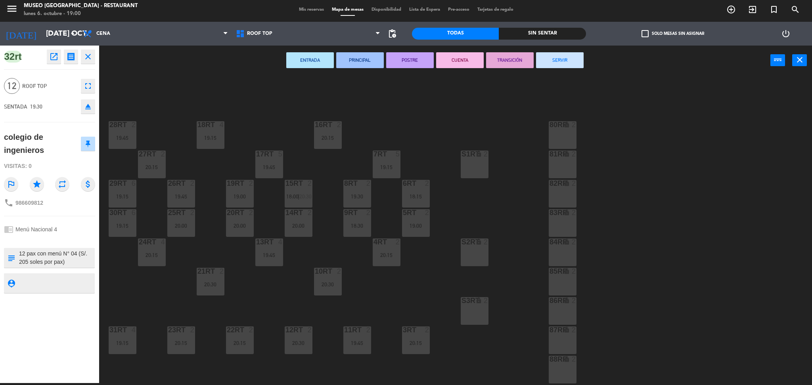
scroll to position [291, 0]
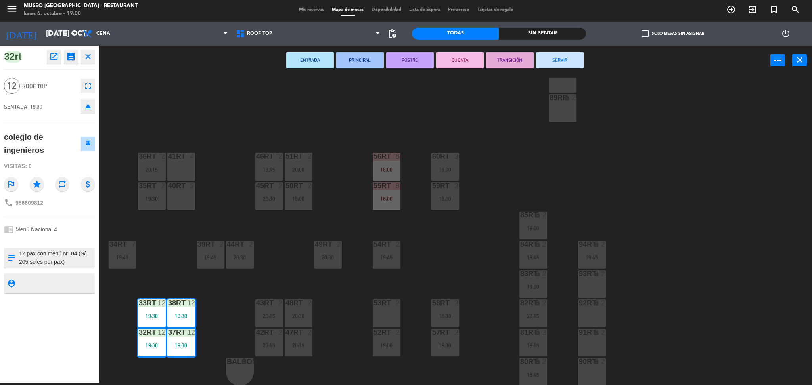
click at [262, 275] on div "18RT 4 19:15 16RT 2 20:15 28RT 2 19:45 80RR lock 2 27RT 2 20:15 7RT 5 19:15 S1R…" at bounding box center [459, 232] width 705 height 308
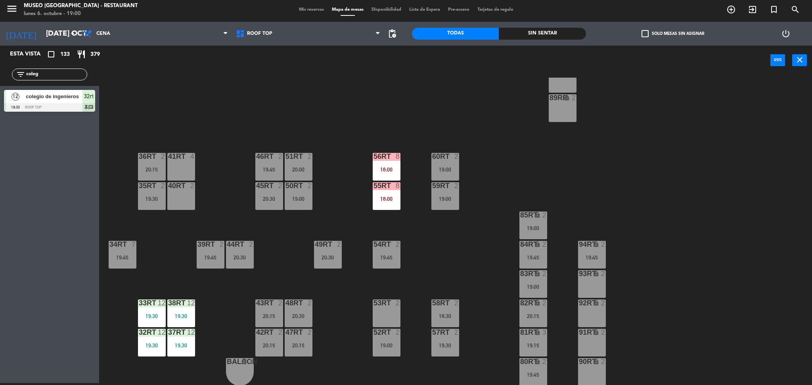
click at [176, 275] on div "38rt 12 19:30" at bounding box center [181, 314] width 28 height 28
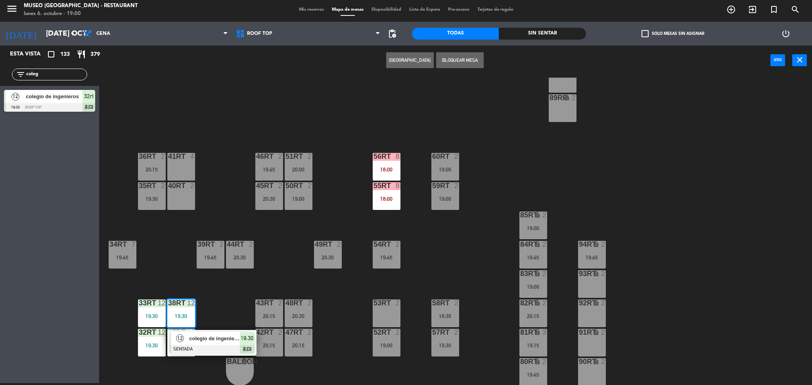
click at [215, 275] on span "colegio de ingenieros" at bounding box center [214, 339] width 51 height 8
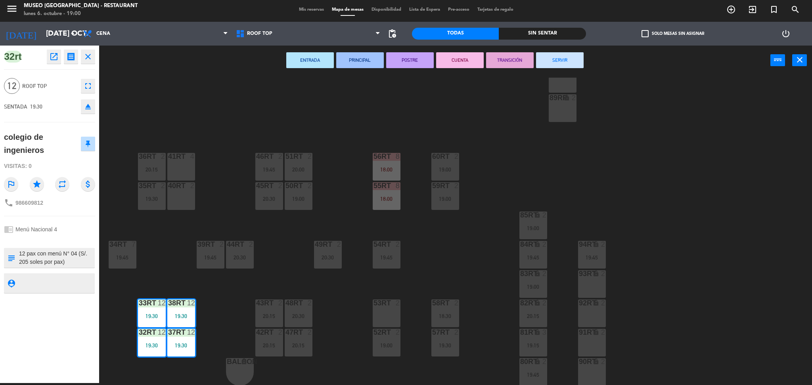
click at [88, 109] on icon "eject" at bounding box center [88, 107] width 10 height 10
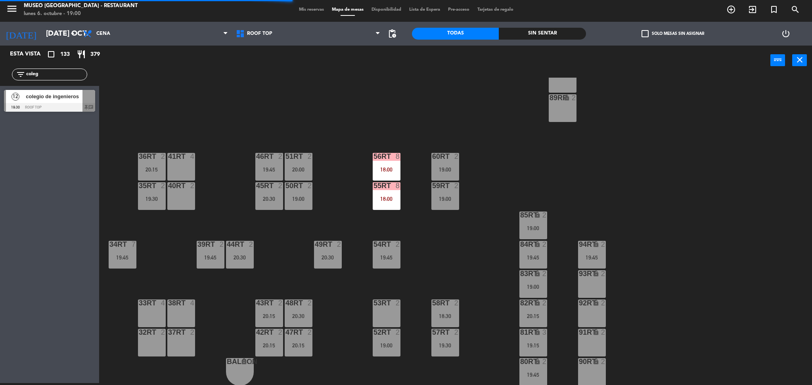
click at [20, 98] on div "12" at bounding box center [15, 96] width 19 height 13
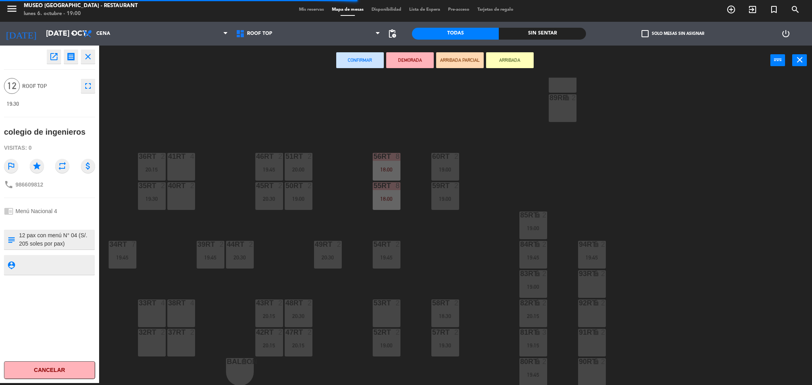
click at [151, 275] on div "33rt 4" at bounding box center [152, 314] width 28 height 28
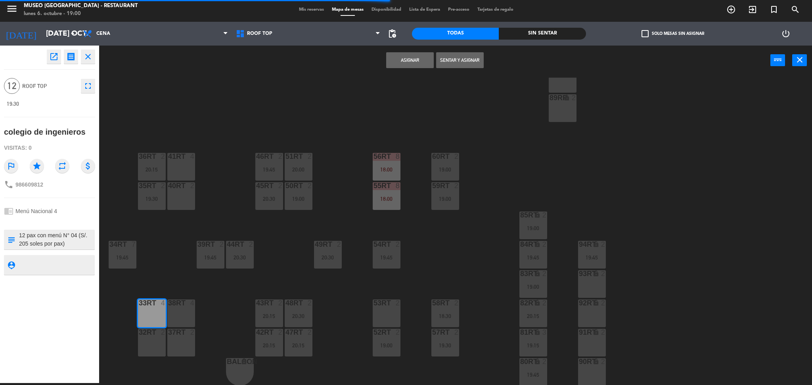
click at [180, 275] on div "38rt 4" at bounding box center [181, 314] width 28 height 28
click at [182, 275] on div "37rt 2" at bounding box center [181, 343] width 28 height 28
click at [146, 275] on div "32rt 2" at bounding box center [152, 343] width 28 height 28
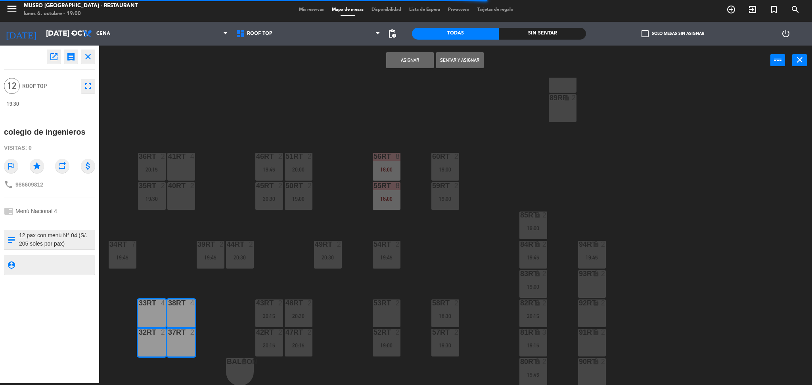
click at [399, 65] on button "Asignar" at bounding box center [410, 60] width 48 height 16
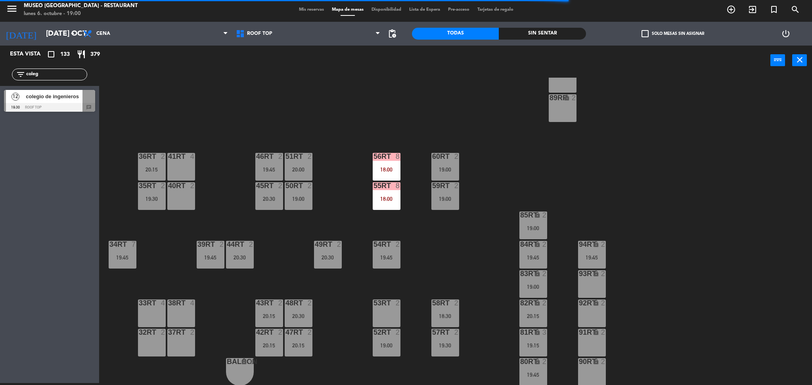
click at [205, 275] on div "18RT 4 19:15 16RT 2 20:15 28RT 2 19:45 80RR lock 2 27RT 2 20:15 7RT 5 19:15 S1R…" at bounding box center [459, 232] width 705 height 308
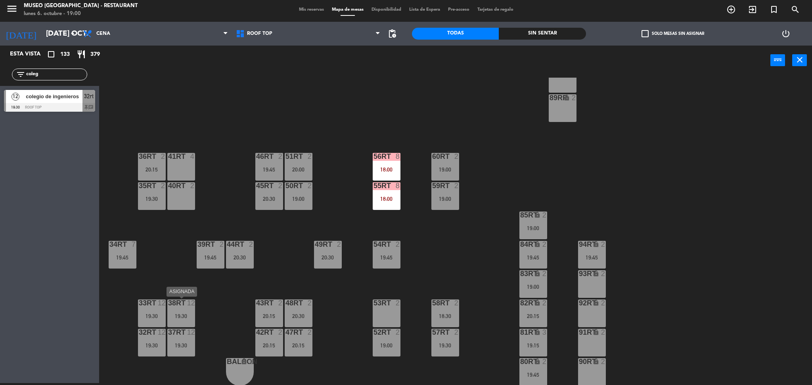
click at [179, 275] on div "38rt 12 19:30" at bounding box center [181, 314] width 28 height 28
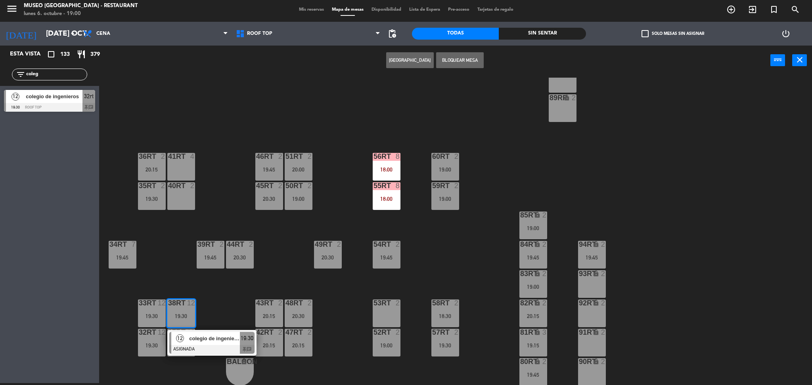
click at [205, 275] on span "colegio de ingenieros" at bounding box center [214, 339] width 51 height 8
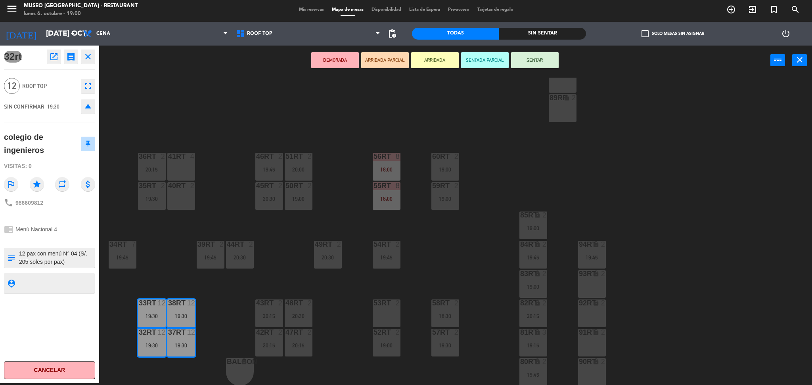
click at [327, 60] on button "DEMORADA" at bounding box center [335, 60] width 48 height 16
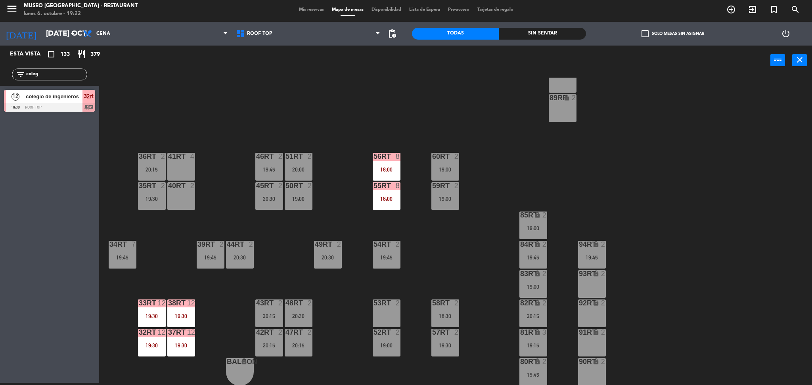
drag, startPoint x: 79, startPoint y: 75, endPoint x: 0, endPoint y: 83, distance: 79.4
click at [0, 83] on div "filter_list coleg" at bounding box center [49, 74] width 99 height 23
type input "camila"
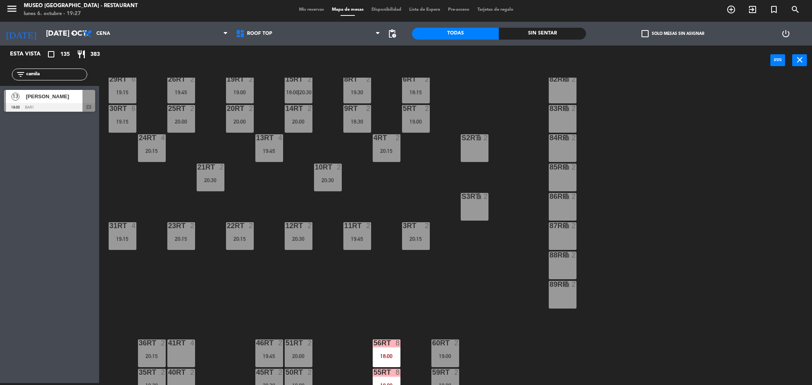
scroll to position [94, 0]
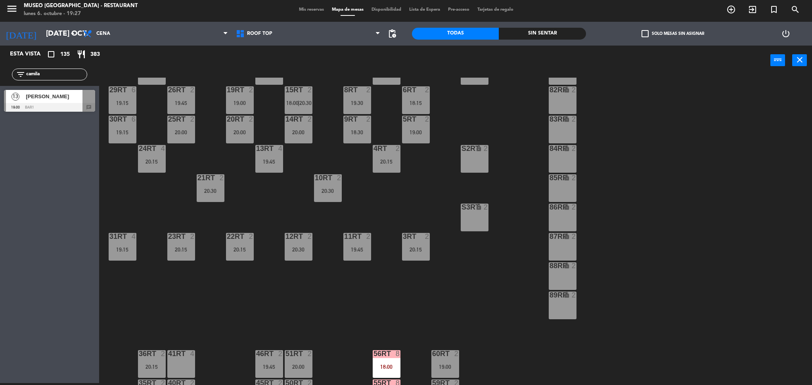
drag, startPoint x: 79, startPoint y: 75, endPoint x: 0, endPoint y: 73, distance: 79.3
click at [0, 73] on div "filter_list camila" at bounding box center [49, 74] width 99 height 23
type input "setour"
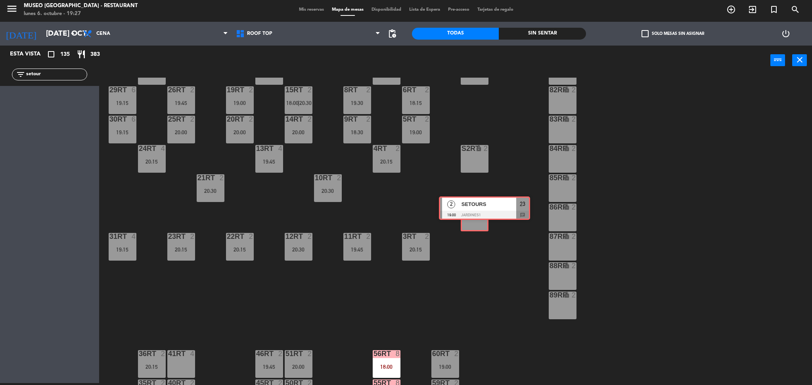
drag, startPoint x: 29, startPoint y: 105, endPoint x: 472, endPoint y: 212, distance: 455.4
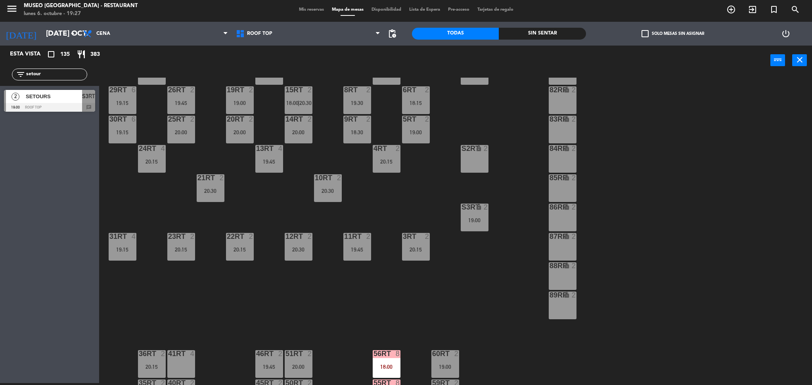
click at [472, 212] on div "S3RT lock 2 19:00" at bounding box center [475, 218] width 28 height 28
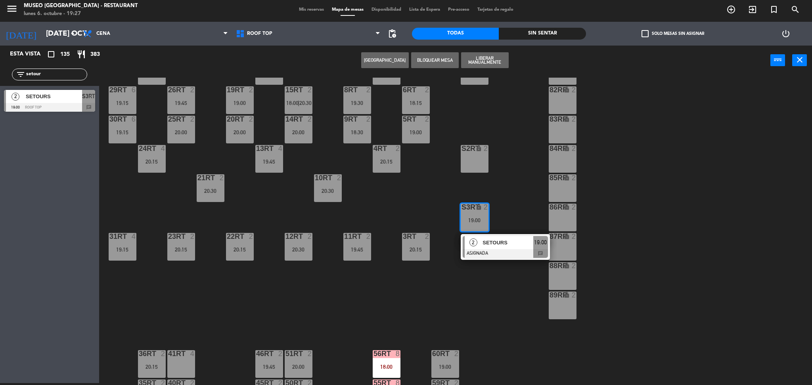
click at [318, 201] on div "10RT 2 20:30" at bounding box center [328, 189] width 28 height 28
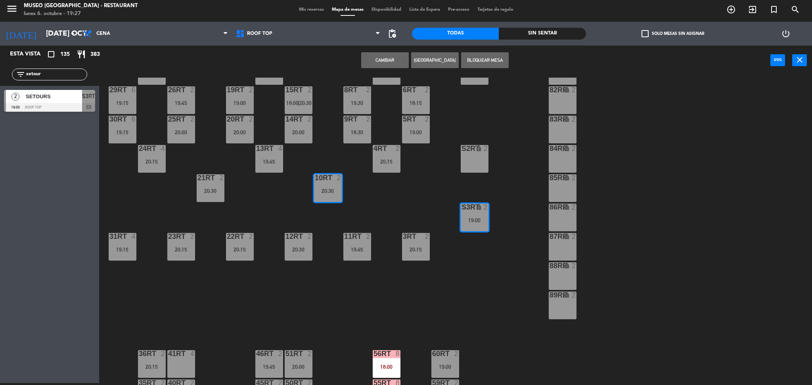
click at [378, 57] on button "Cambiar" at bounding box center [385, 60] width 48 height 16
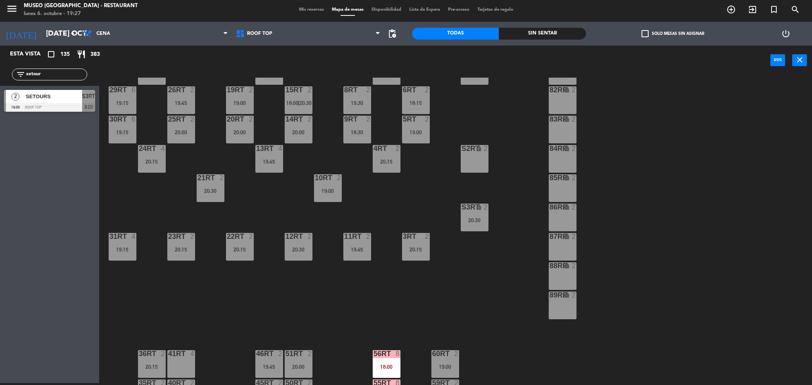
drag, startPoint x: 64, startPoint y: 76, endPoint x: 0, endPoint y: 90, distance: 65.8
click at [0, 90] on div "Esta vista crop_square 135 restaurant 383 filter_list setour 2 SETOURS 19:00 Ro…" at bounding box center [49, 81] width 99 height 70
type input "coltu"
click at [16, 127] on div "Esta vista crop_square 135 restaurant 383 filter_list coltu 3 Coltur 18:45 Jard…" at bounding box center [49, 215] width 99 height 338
click at [476, 158] on div "S2RT lock 3 18:45" at bounding box center [475, 159] width 28 height 28
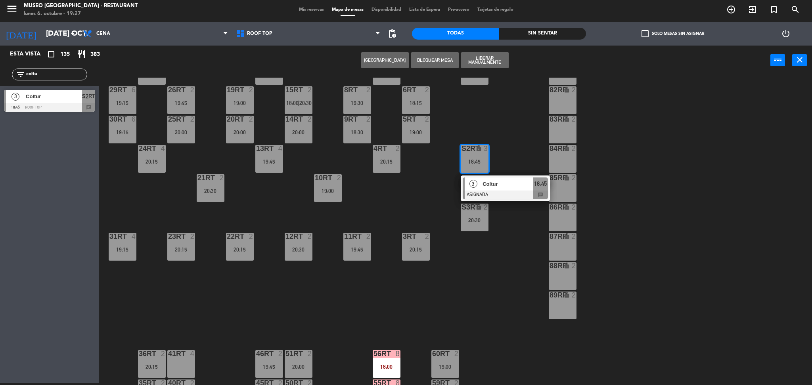
click at [419, 246] on div "3RT 2 20:15" at bounding box center [416, 247] width 28 height 28
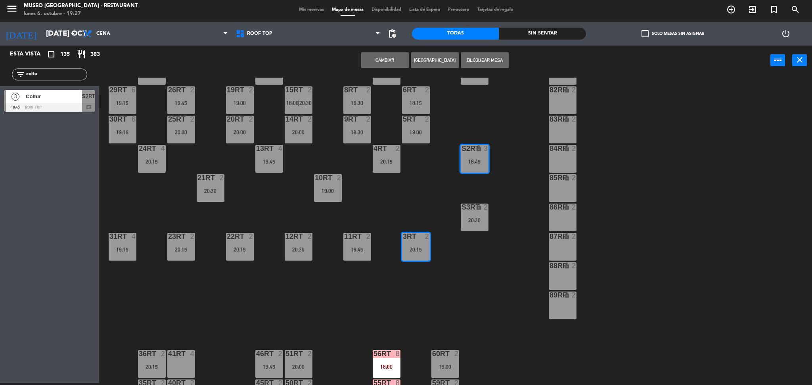
click at [374, 53] on button "Cambiar" at bounding box center [385, 60] width 48 height 16
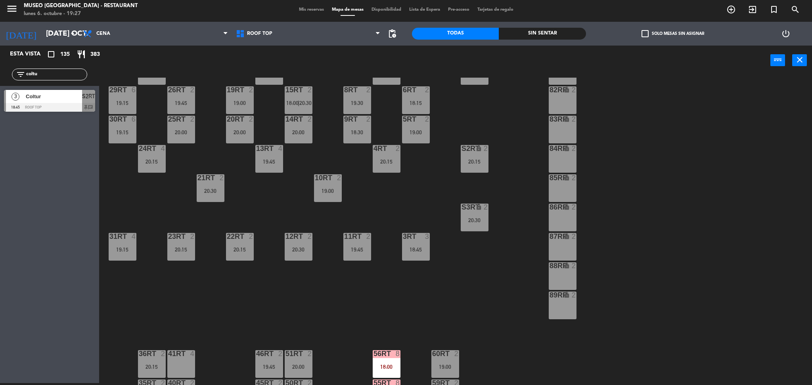
click at [433, 275] on div "18RT 4 19:15 16RT 2 20:15 28RT 2 19:45 80RR lock 2 27RT 2 20:15 7RT 5 19:15 S1R…" at bounding box center [459, 232] width 705 height 308
click at [418, 244] on div "3RT 3 18:45" at bounding box center [416, 247] width 28 height 28
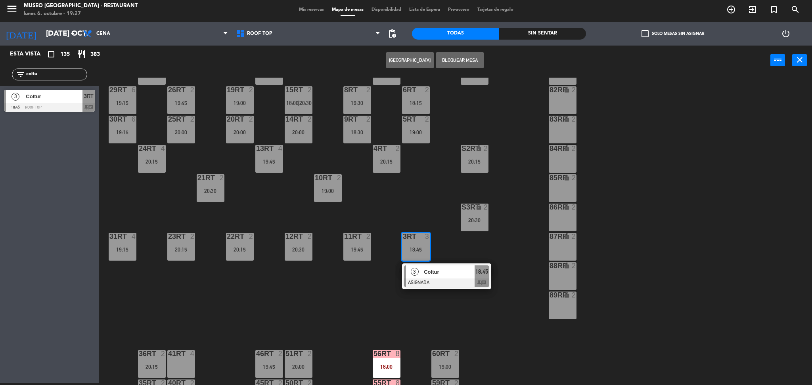
click at [450, 275] on div at bounding box center [446, 283] width 85 height 9
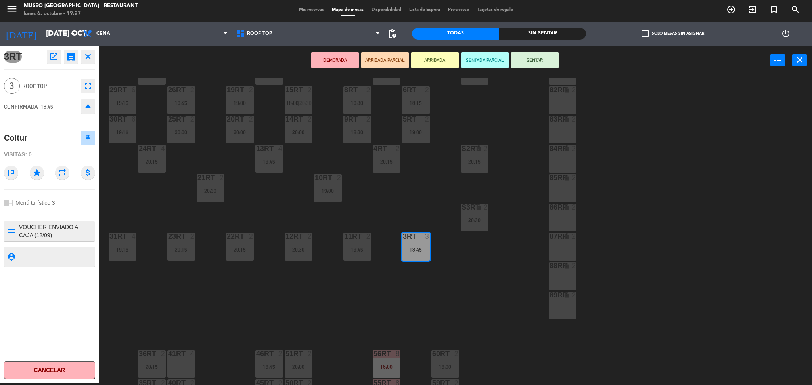
click at [336, 54] on button "DEMORADA" at bounding box center [335, 60] width 48 height 16
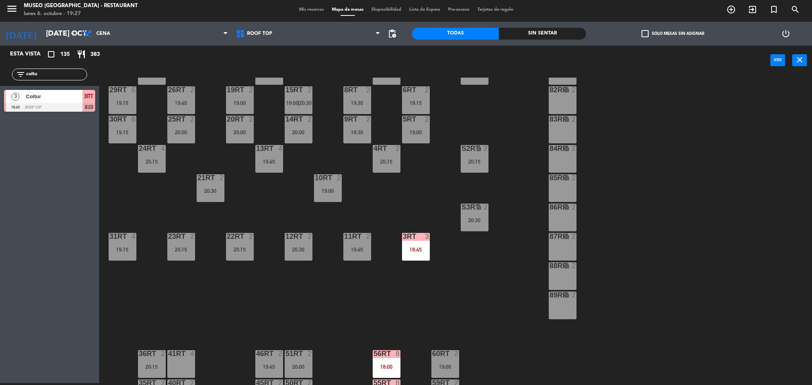
click at [316, 186] on div "10RT 2 19:00" at bounding box center [328, 189] width 28 height 28
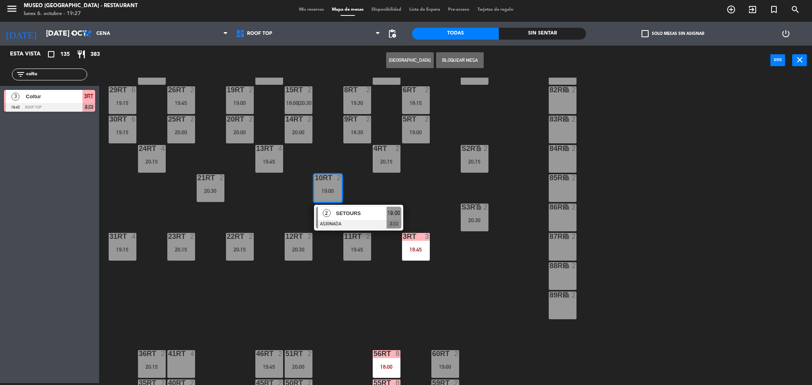
click at [359, 207] on div "2 SETOURS" at bounding box center [352, 213] width 69 height 13
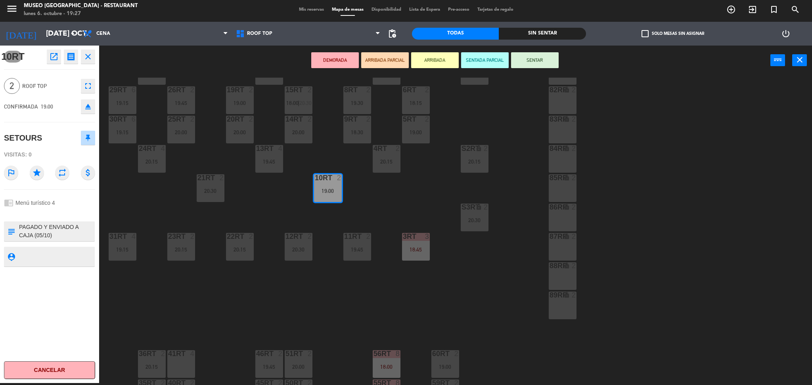
click at [330, 64] on button "DEMORADA" at bounding box center [335, 60] width 48 height 16
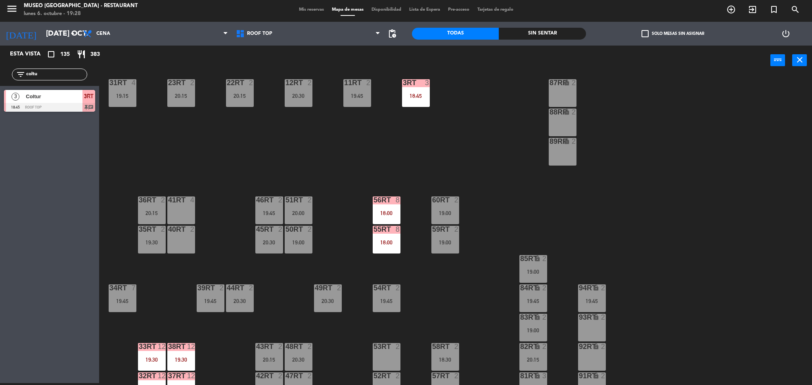
scroll to position [291, 0]
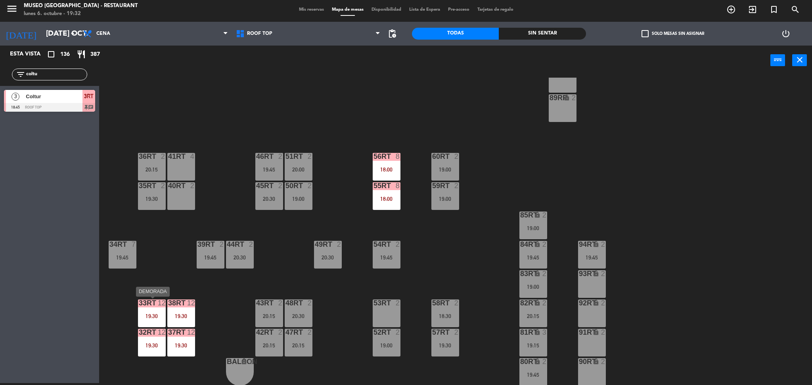
click at [145, 275] on div "19:30" at bounding box center [152, 317] width 28 height 6
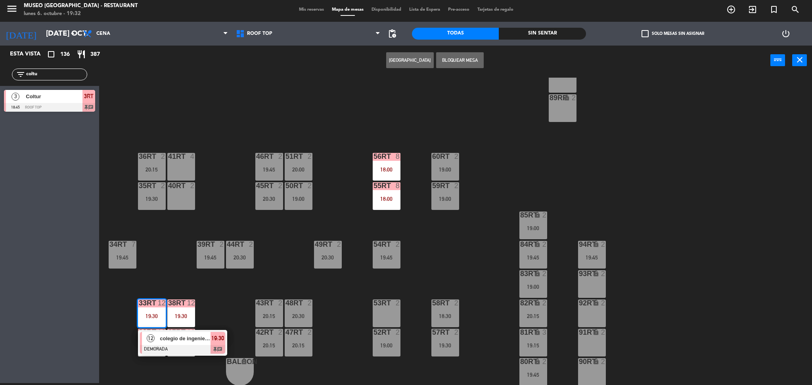
click at [170, 273] on div "18RT 4 19:15 16RT 2 20:15 28RT 2 19:45 80RR lock 2 27RT 2 20:15 7RT 5 19:15 S1R…" at bounding box center [459, 232] width 705 height 308
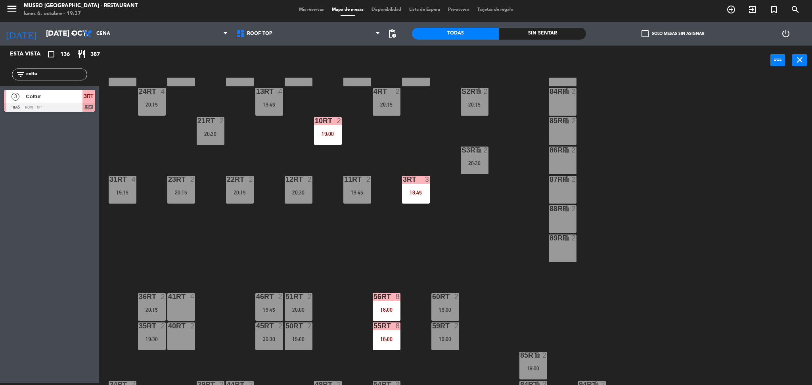
scroll to position [143, 0]
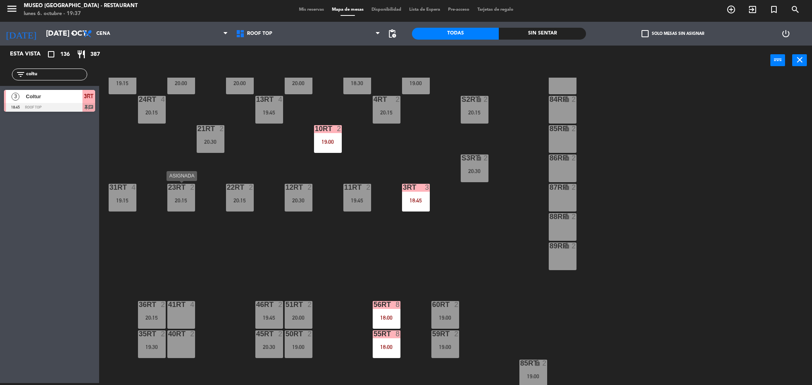
click at [172, 209] on div "23RT 2 20:15" at bounding box center [181, 198] width 28 height 28
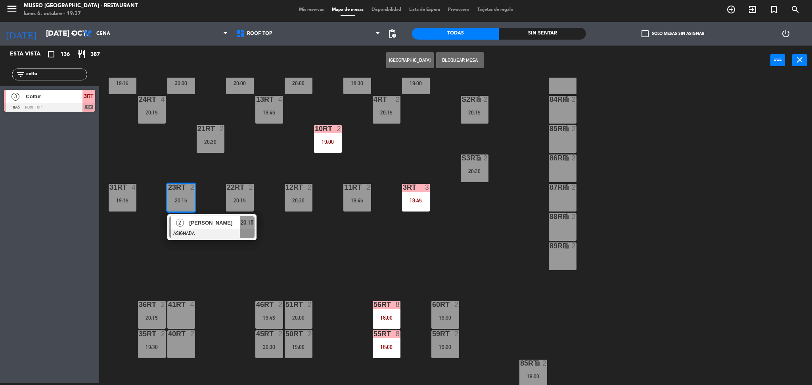
click at [216, 234] on div at bounding box center [211, 234] width 85 height 9
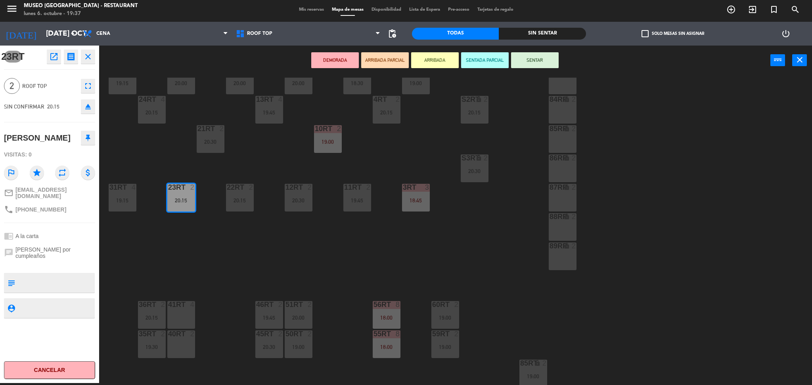
click at [92, 105] on icon "eject" at bounding box center [88, 107] width 10 height 10
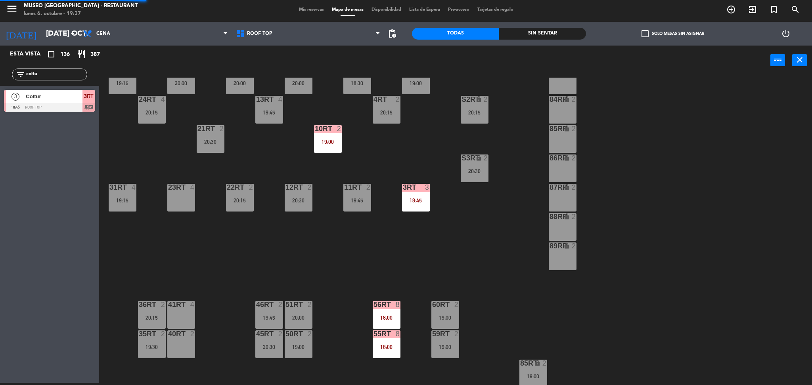
click at [119, 202] on div "19:15" at bounding box center [123, 201] width 28 height 6
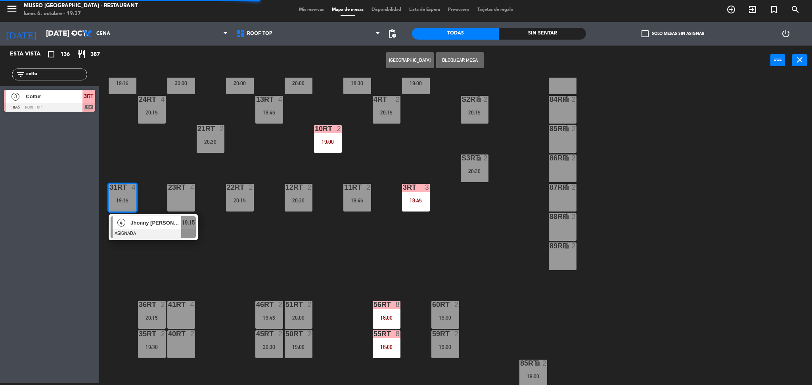
click at [154, 231] on div at bounding box center [153, 234] width 85 height 9
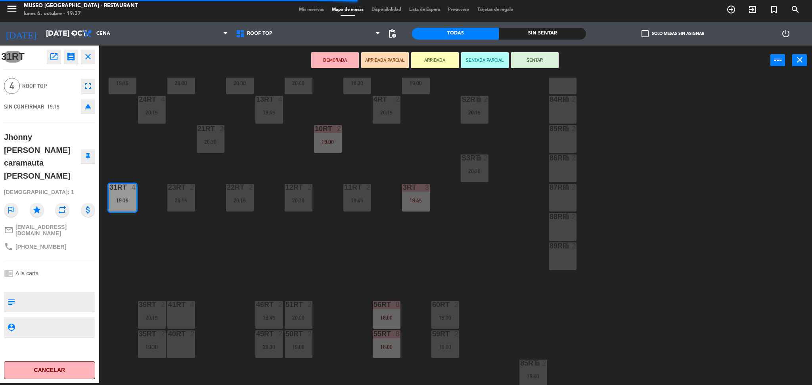
click at [92, 103] on icon "eject" at bounding box center [88, 107] width 10 height 10
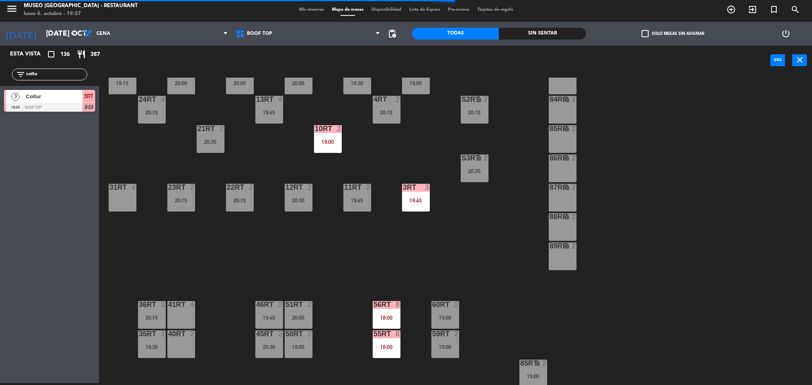
drag, startPoint x: 56, startPoint y: 73, endPoint x: 0, endPoint y: 89, distance: 57.9
click at [0, 89] on div "Esta vista crop_square 136 restaurant 387 filter_list coltu 3 Coltur 18:45 Roof…" at bounding box center [49, 81] width 99 height 70
type input "mitsu"
drag, startPoint x: 35, startPoint y: 102, endPoint x: 123, endPoint y: 199, distance: 131.1
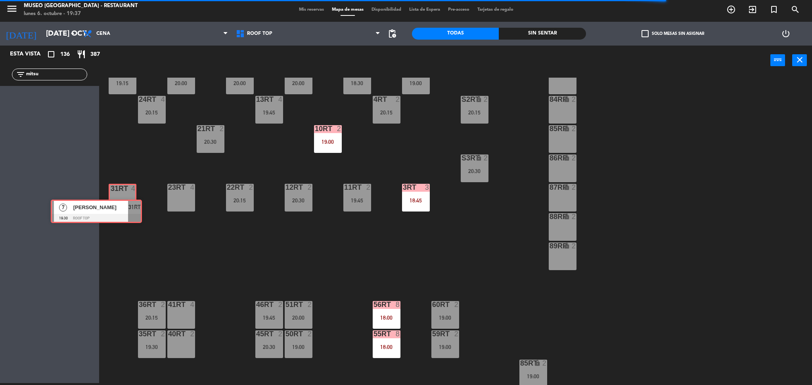
drag, startPoint x: 70, startPoint y: 102, endPoint x: 121, endPoint y: 203, distance: 113.5
